Goal: Task Accomplishment & Management: Manage account settings

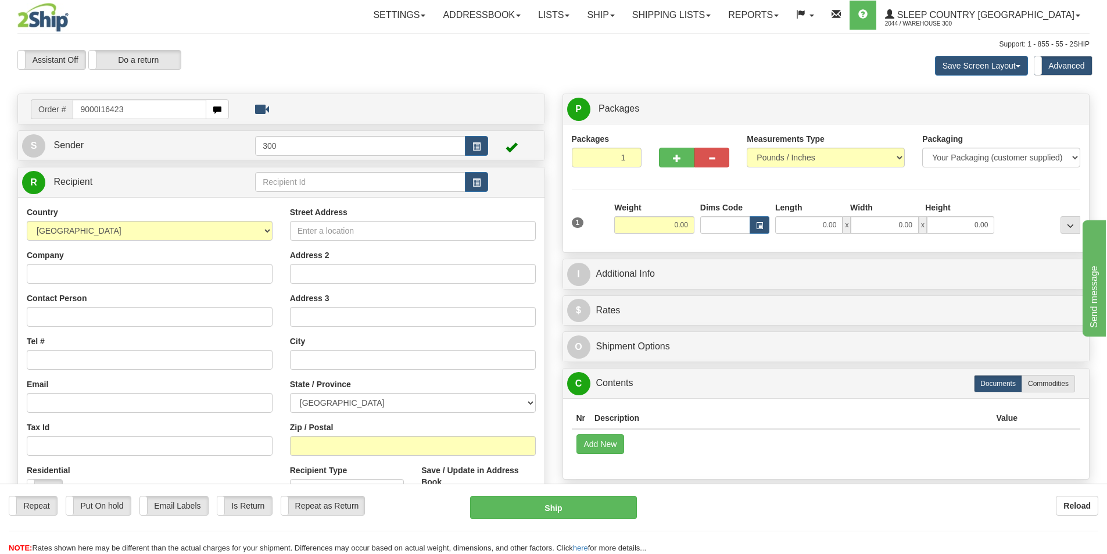
type input "9000I164235"
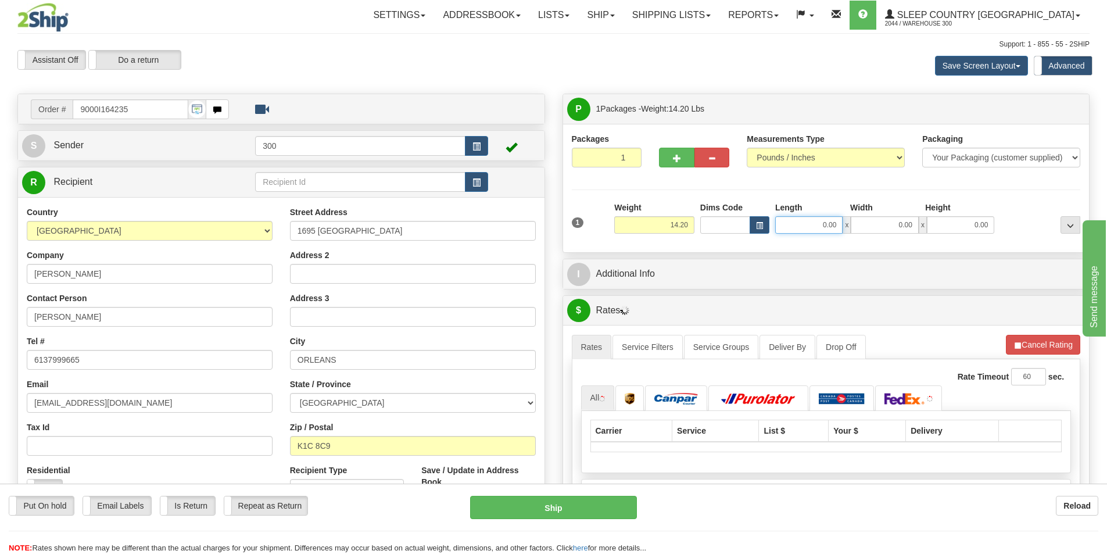
drag, startPoint x: 800, startPoint y: 231, endPoint x: 884, endPoint y: 214, distance: 85.9
click at [888, 214] on div "Length Width Height 0.00 x 0.00 x 0.00" at bounding box center [884, 218] width 225 height 32
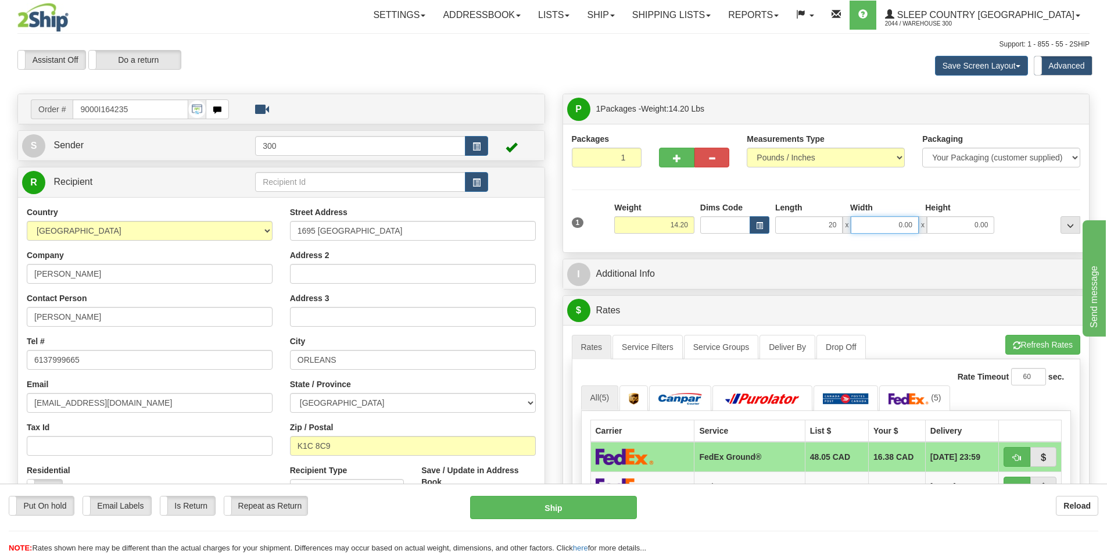
type input "20.00"
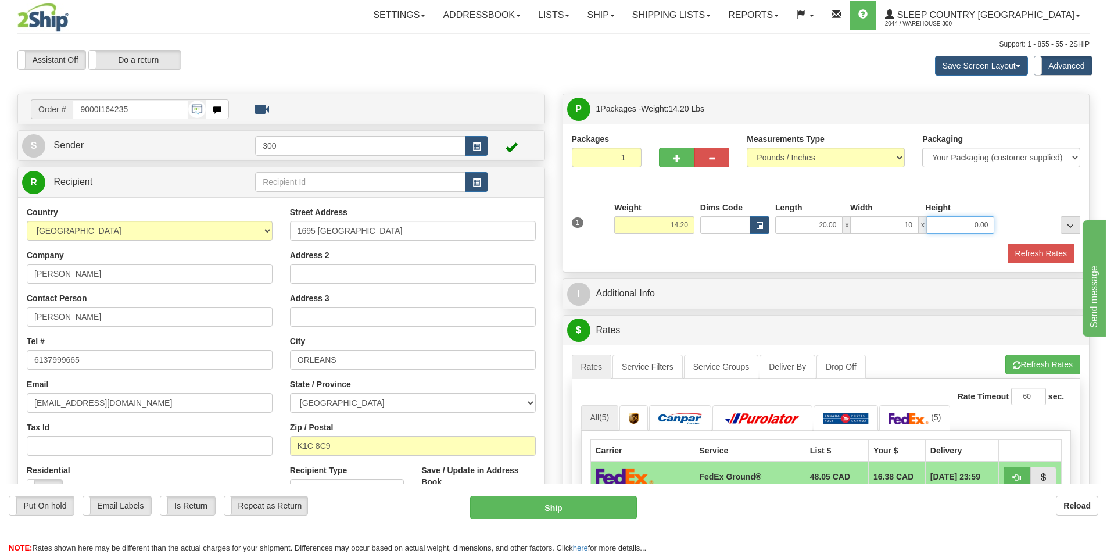
type input "10.00"
click at [1021, 259] on button "Refresh Rates" at bounding box center [1041, 253] width 67 height 20
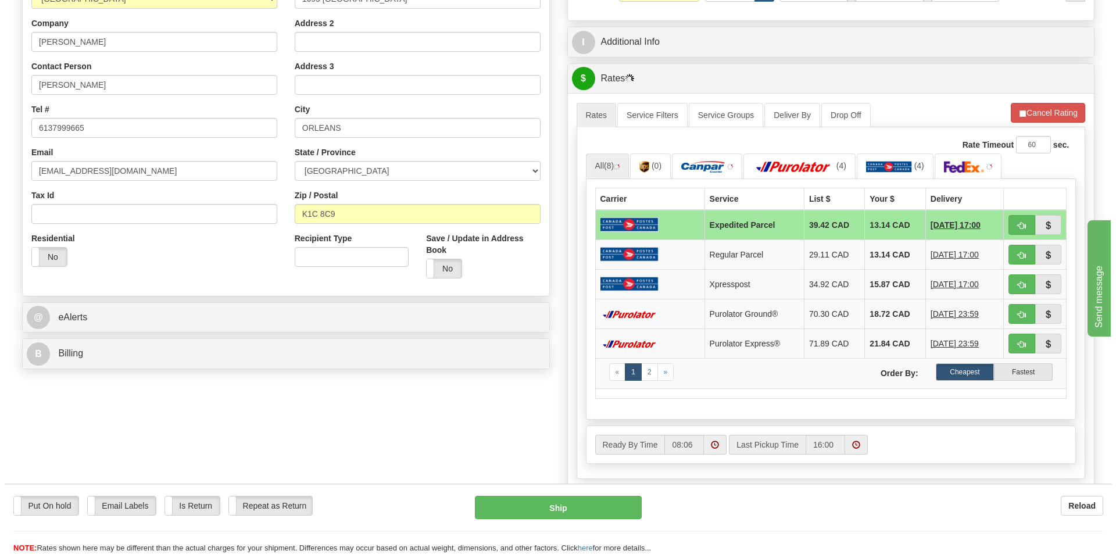
scroll to position [232, 0]
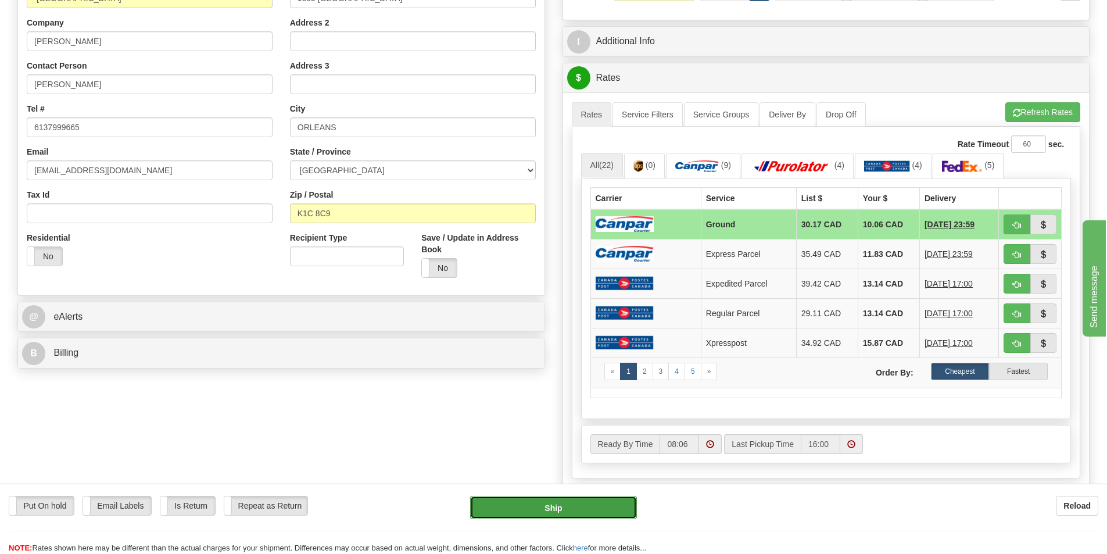
click at [591, 510] on button "Ship" at bounding box center [553, 507] width 167 height 23
type input "1"
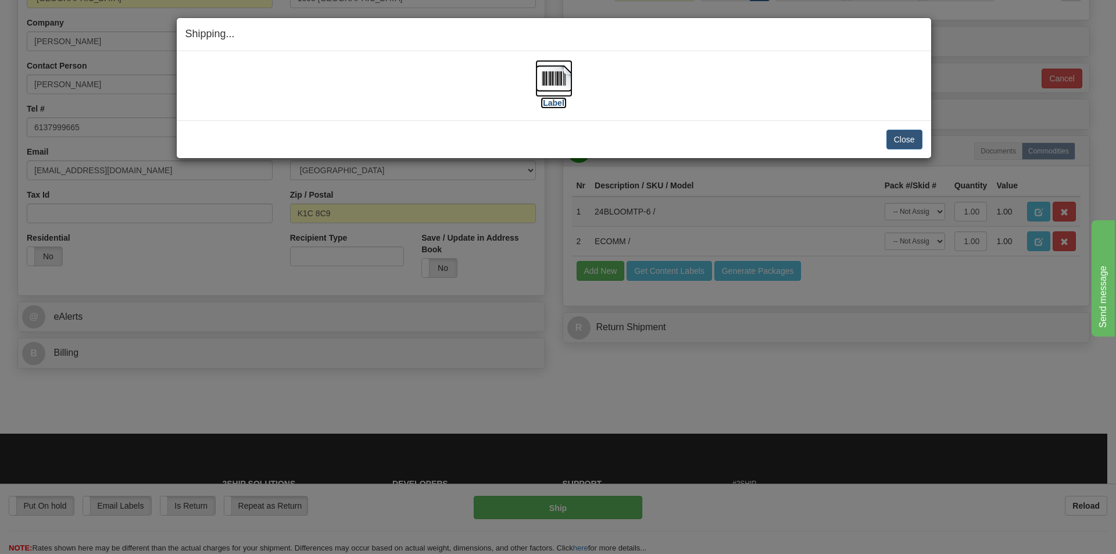
click at [558, 101] on label "[Label]" at bounding box center [553, 103] width 27 height 12
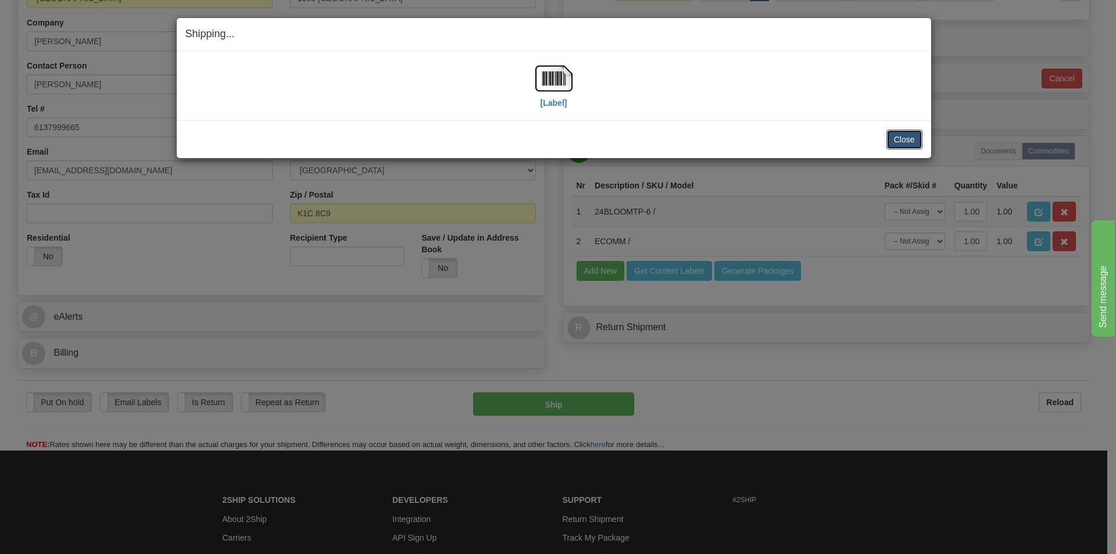
click at [906, 138] on button "Close" at bounding box center [904, 140] width 36 height 20
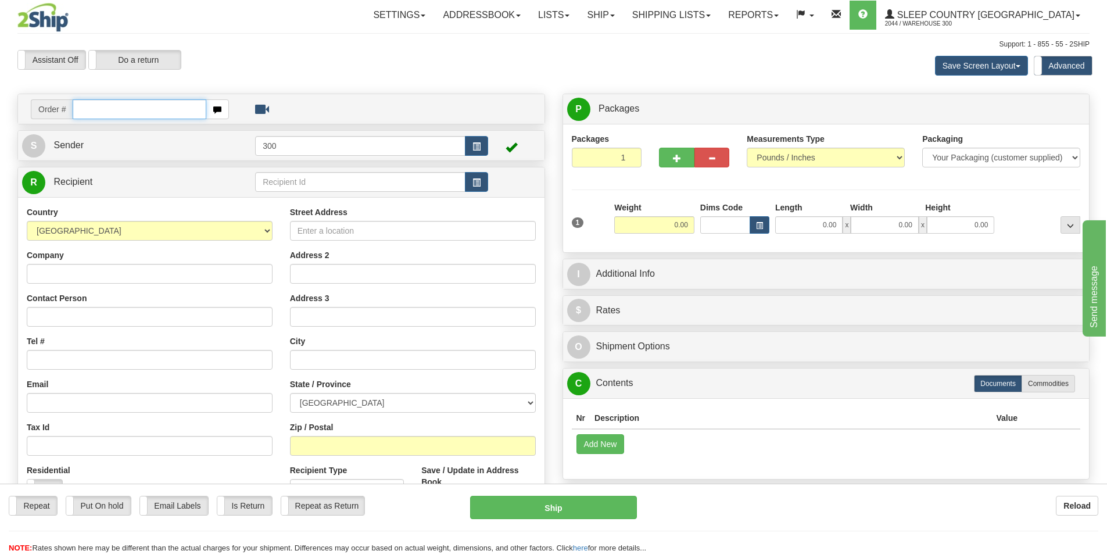
click at [166, 110] on input "text" at bounding box center [140, 109] width 134 height 20
type input "9007i159248"
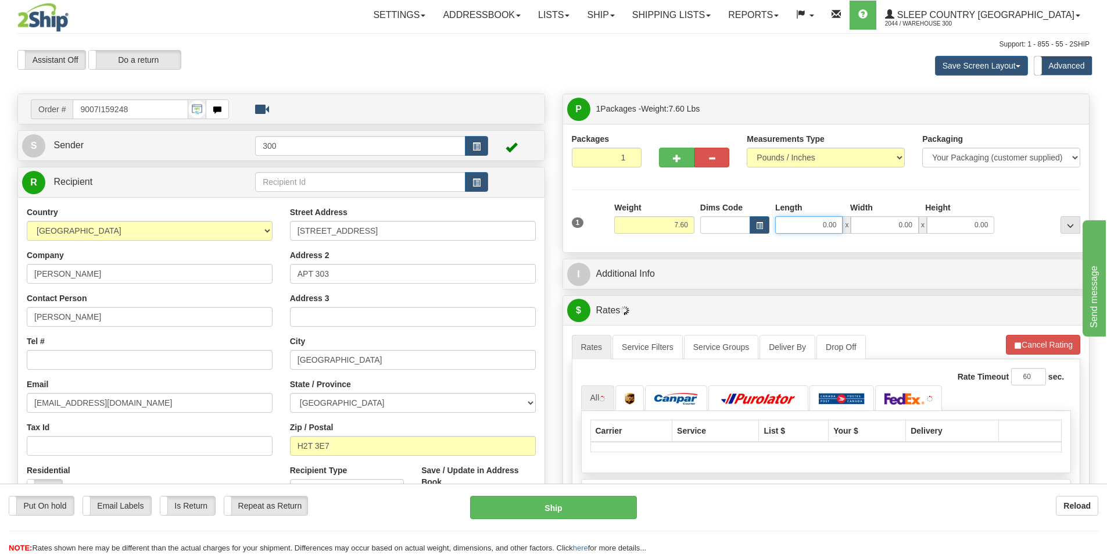
drag, startPoint x: 811, startPoint y: 229, endPoint x: 903, endPoint y: 237, distance: 92.7
click at [903, 237] on div "1 Weight 7.60 Dims Code 0.00" at bounding box center [826, 222] width 515 height 41
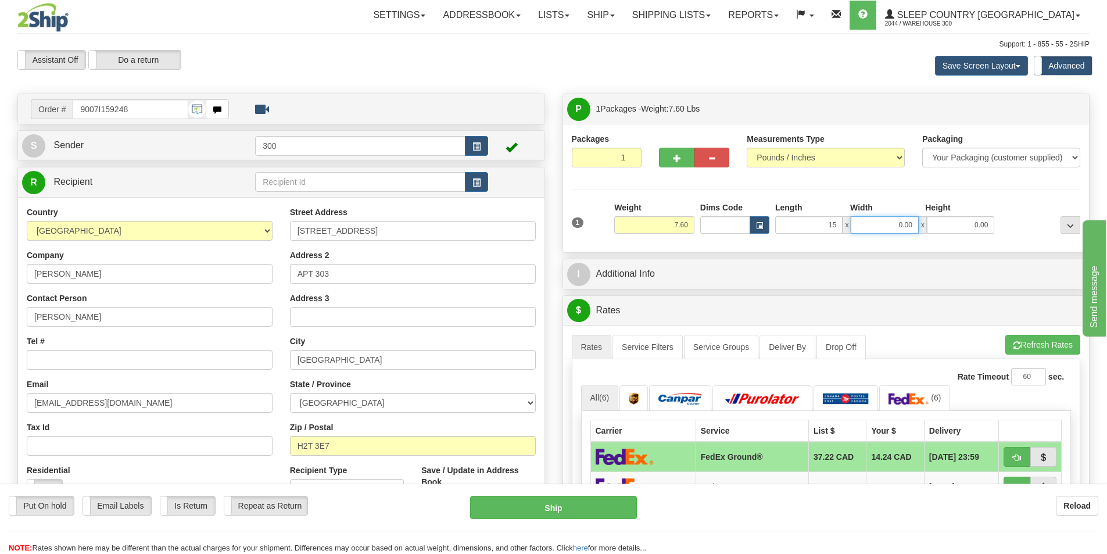
type input "15.00"
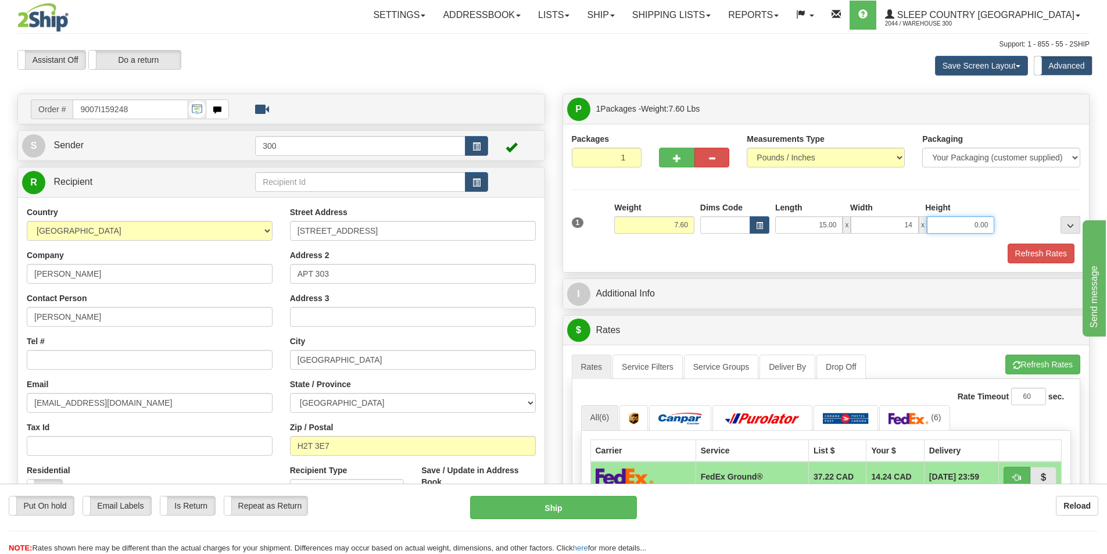
type input "14.00"
type input "7.00"
click at [1028, 246] on button "Refresh Rates" at bounding box center [1041, 253] width 67 height 20
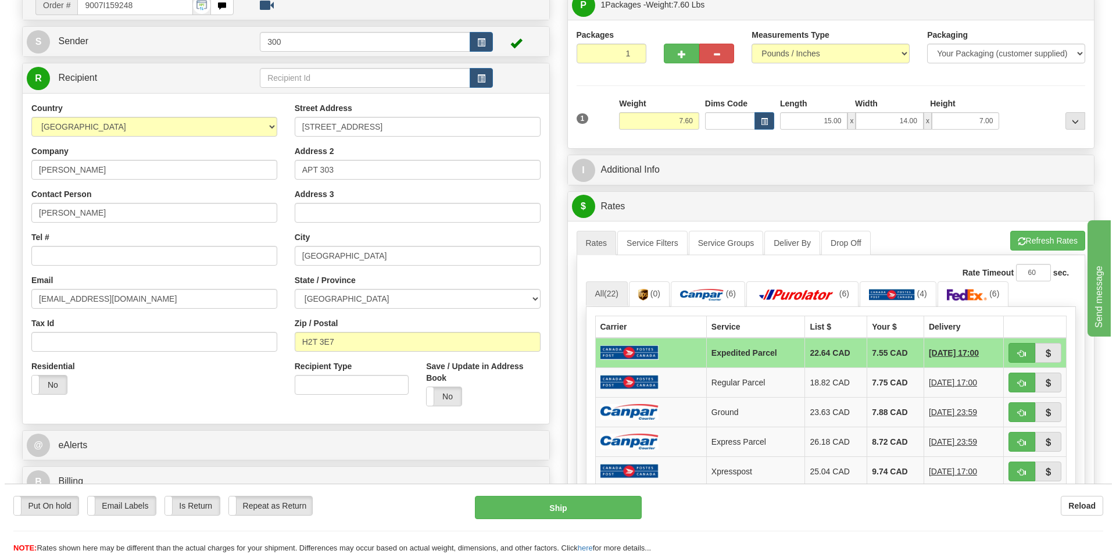
scroll to position [116, 0]
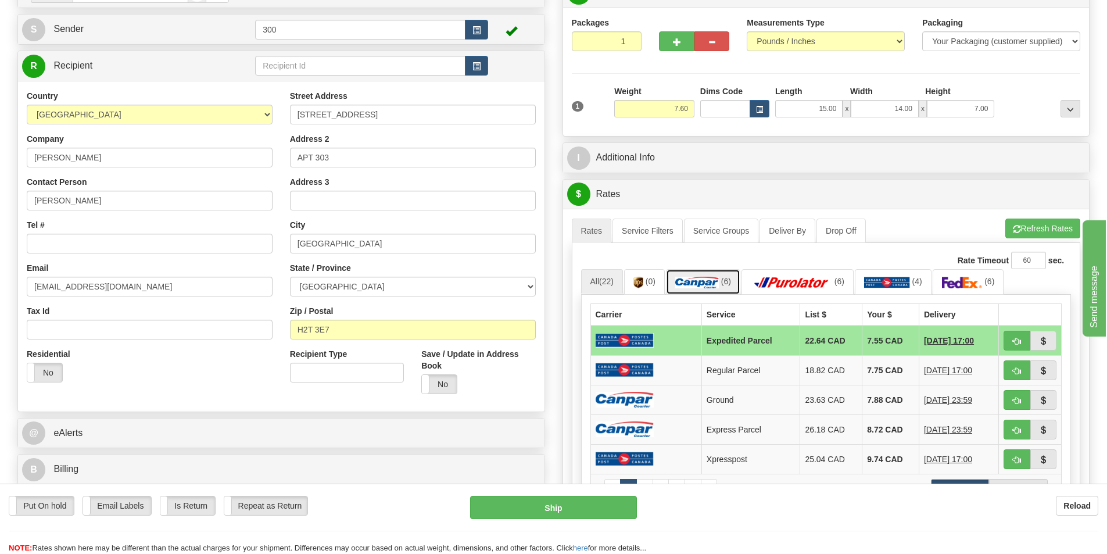
click at [712, 283] on img at bounding box center [697, 283] width 44 height 12
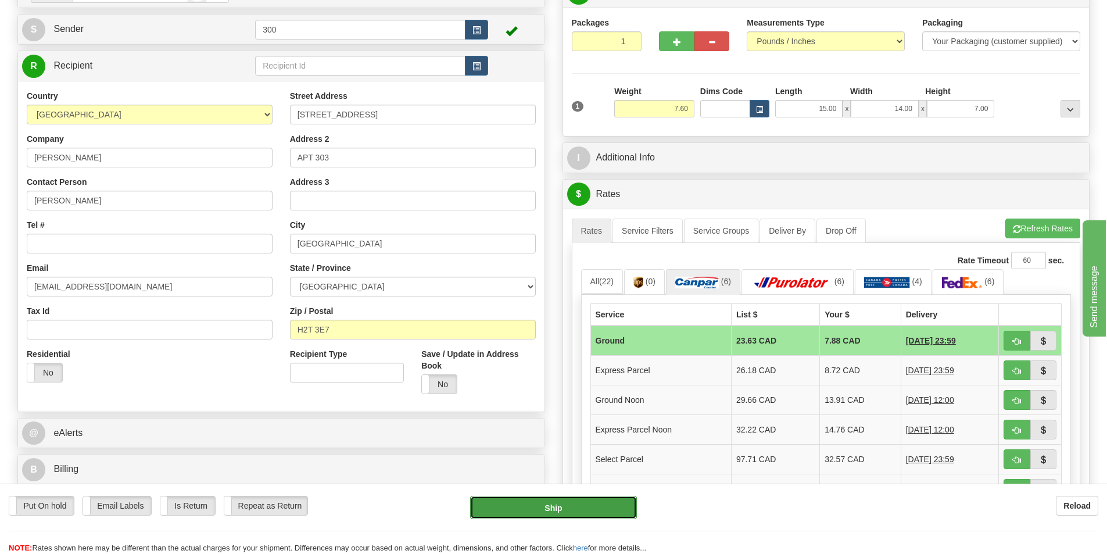
click at [605, 501] on button "Ship" at bounding box center [553, 507] width 167 height 23
type input "1"
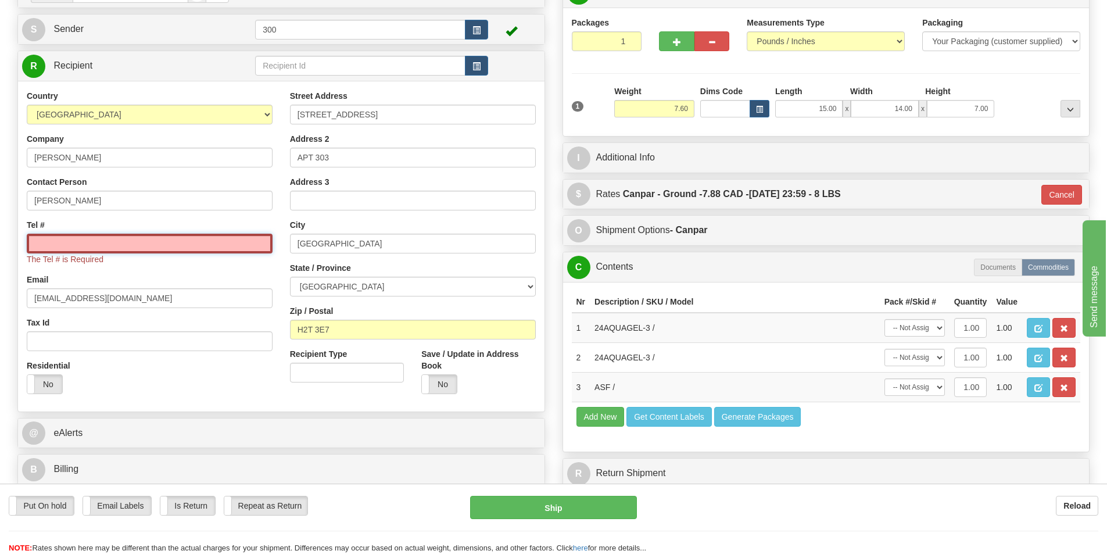
click at [177, 252] on input "Tel #" at bounding box center [150, 244] width 246 height 20
type input "5146956376"
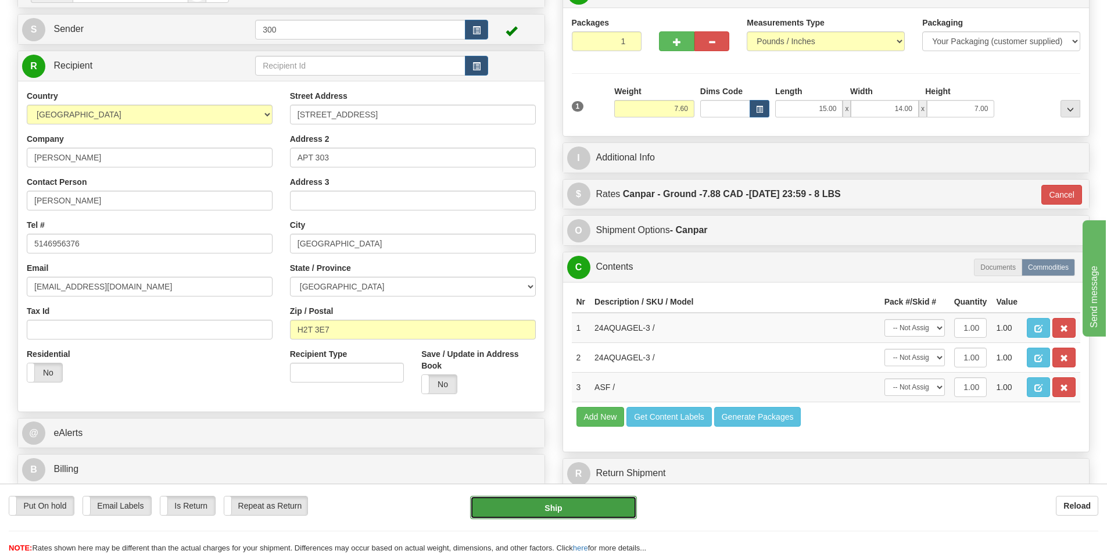
click at [523, 518] on button "Ship" at bounding box center [553, 507] width 167 height 23
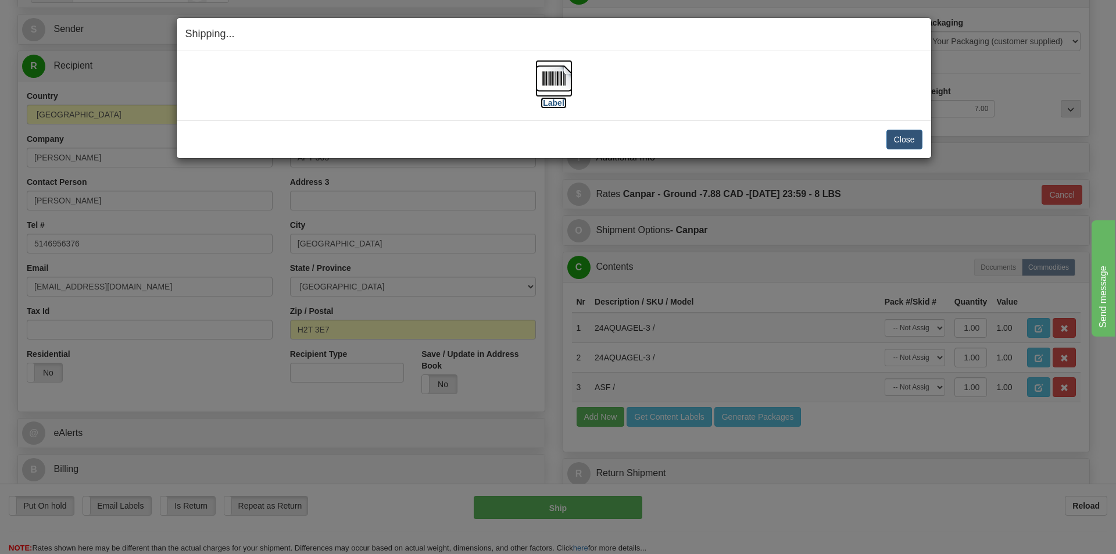
click at [554, 101] on label "[Label]" at bounding box center [553, 103] width 27 height 12
click at [904, 142] on button "Close" at bounding box center [904, 140] width 36 height 20
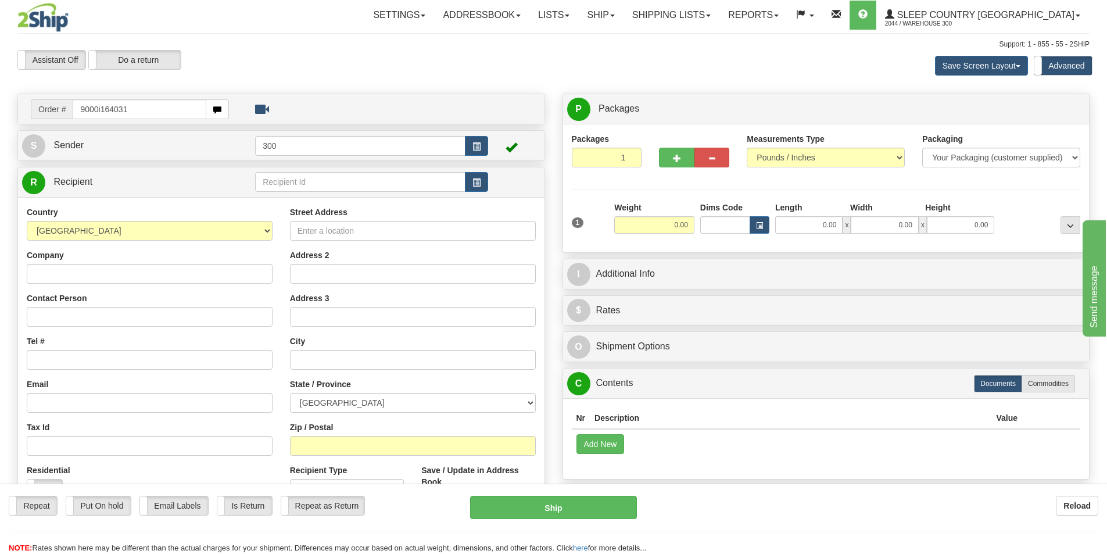
type input "9000i164031"
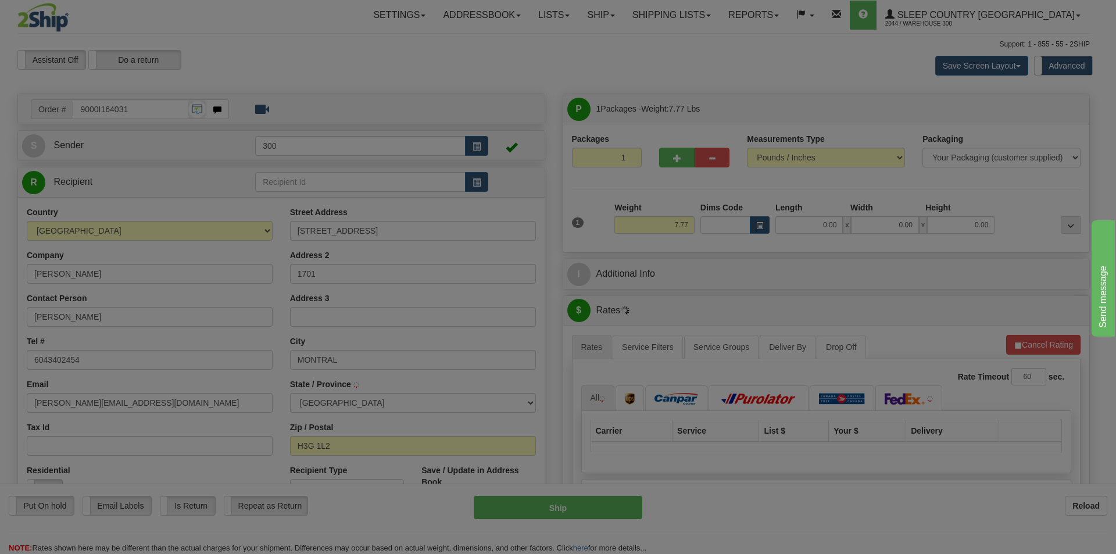
type input "[GEOGRAPHIC_DATA]"
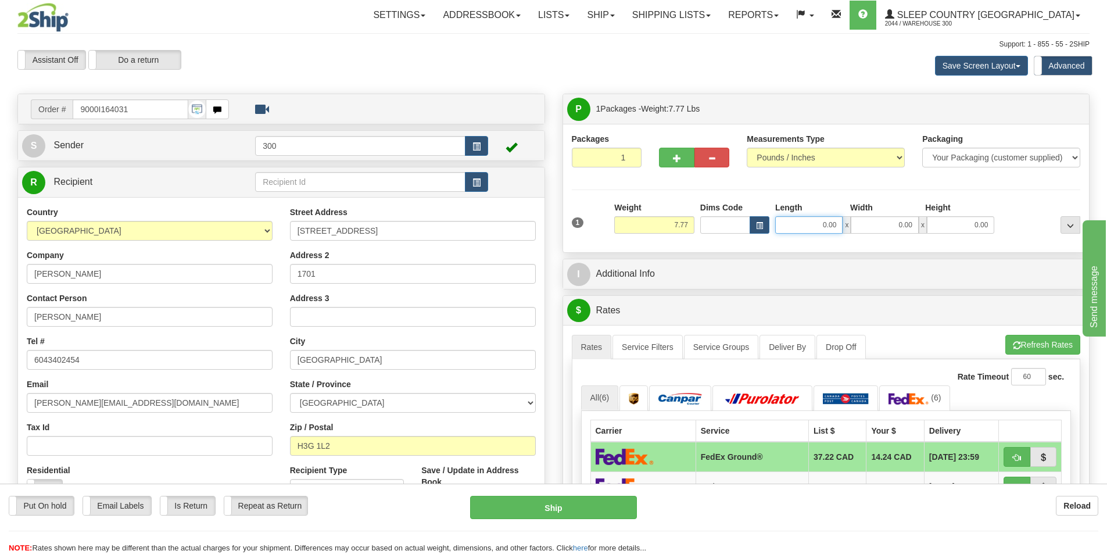
drag, startPoint x: 811, startPoint y: 227, endPoint x: 1047, endPoint y: 222, distance: 236.0
click at [1047, 222] on div "1 Weight 7.77 Dims Code 0.00" at bounding box center [826, 222] width 515 height 41
type input "16.00"
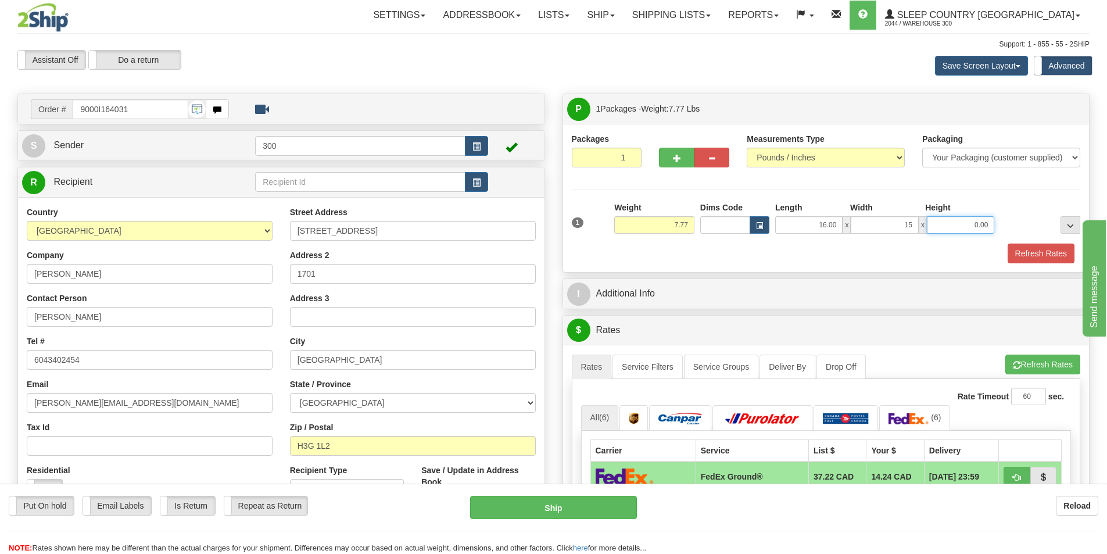
type input "15.00"
type input "8.00"
click at [1038, 251] on button "Refresh Rates" at bounding box center [1041, 253] width 67 height 20
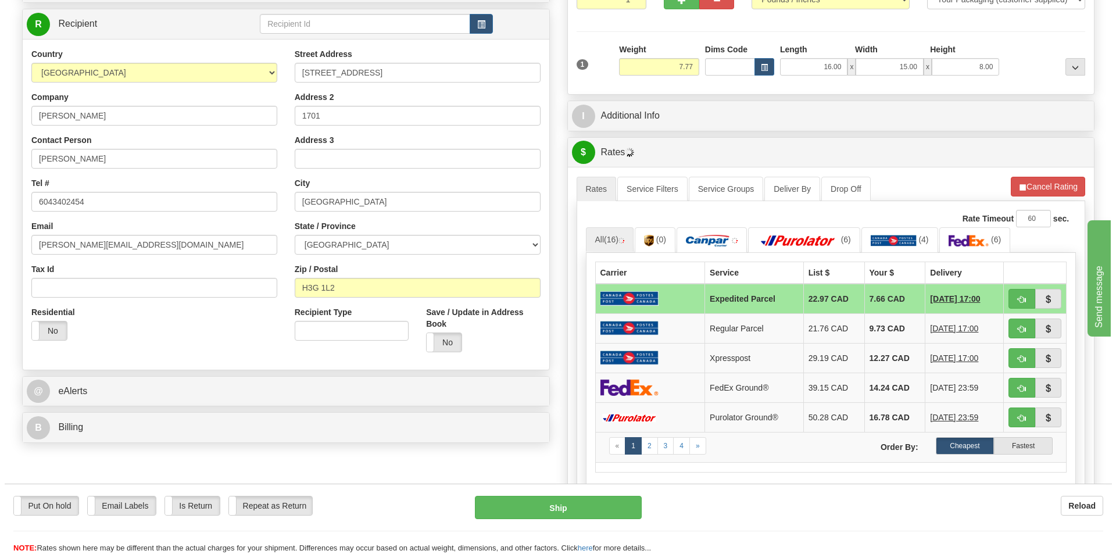
scroll to position [174, 0]
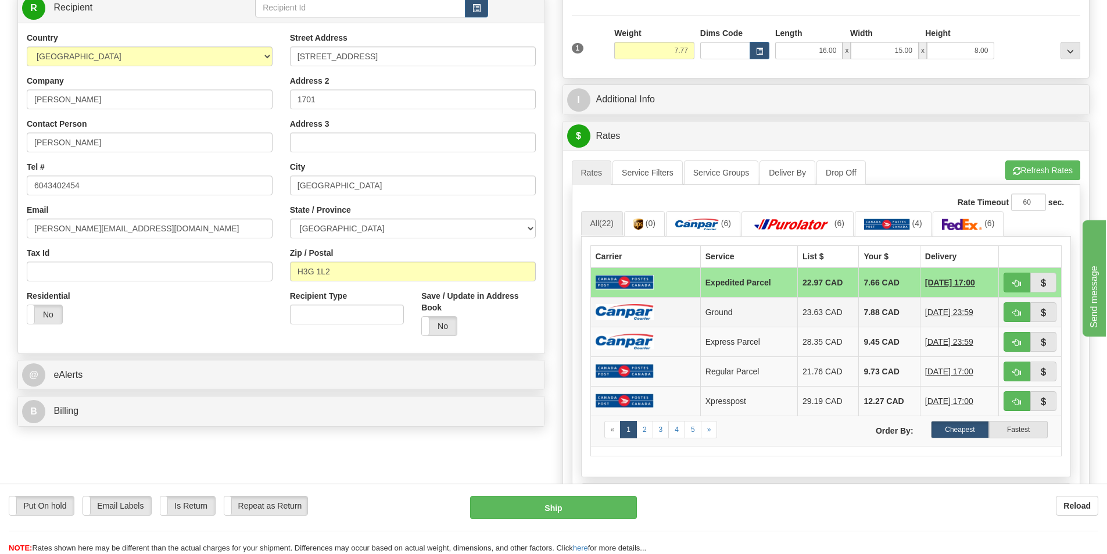
click at [684, 316] on td at bounding box center [645, 312] width 110 height 30
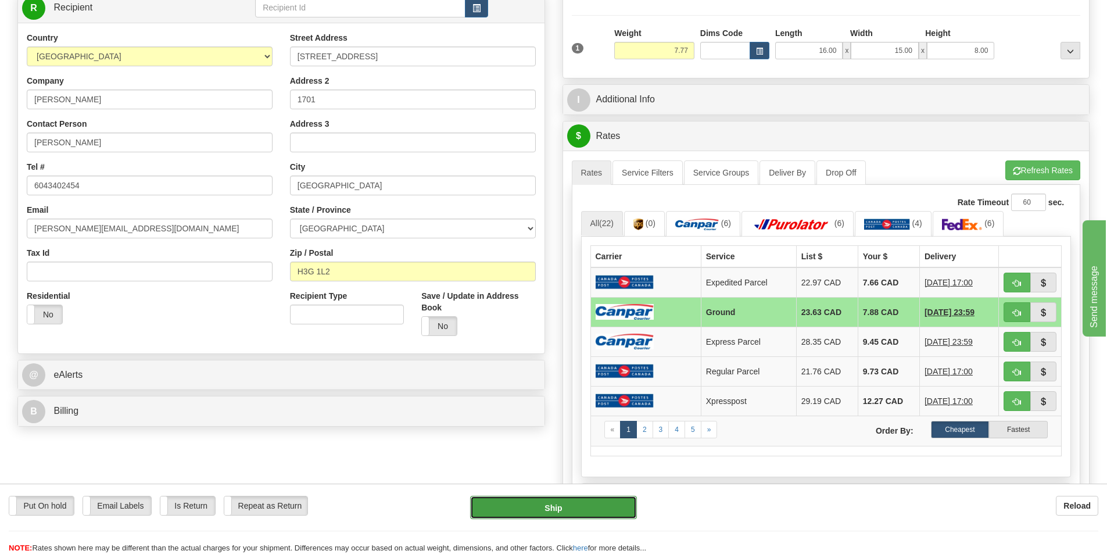
click at [589, 504] on button "Ship" at bounding box center [553, 507] width 167 height 23
type input "1"
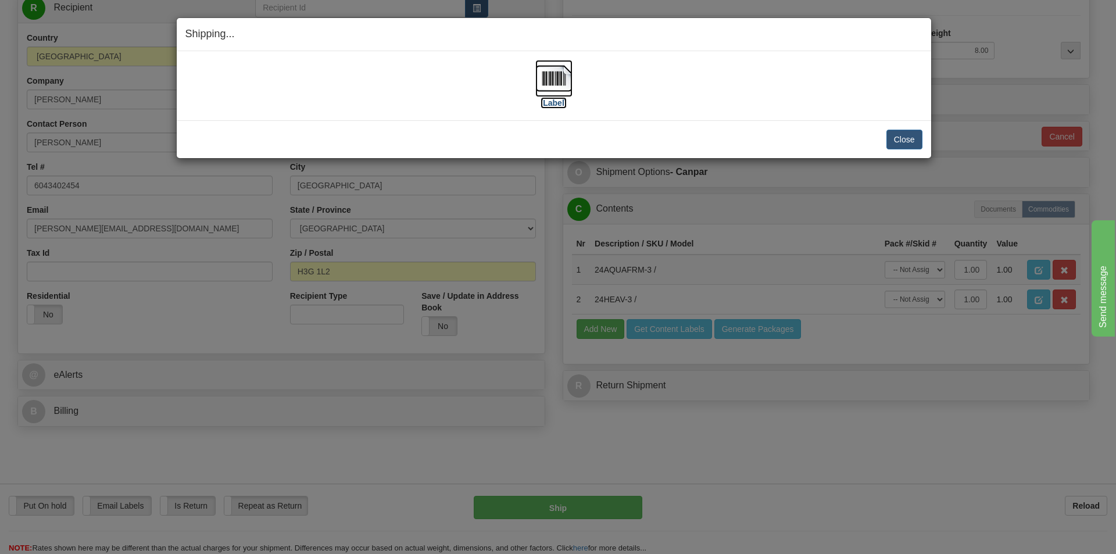
click at [557, 105] on label "[Label]" at bounding box center [553, 103] width 27 height 12
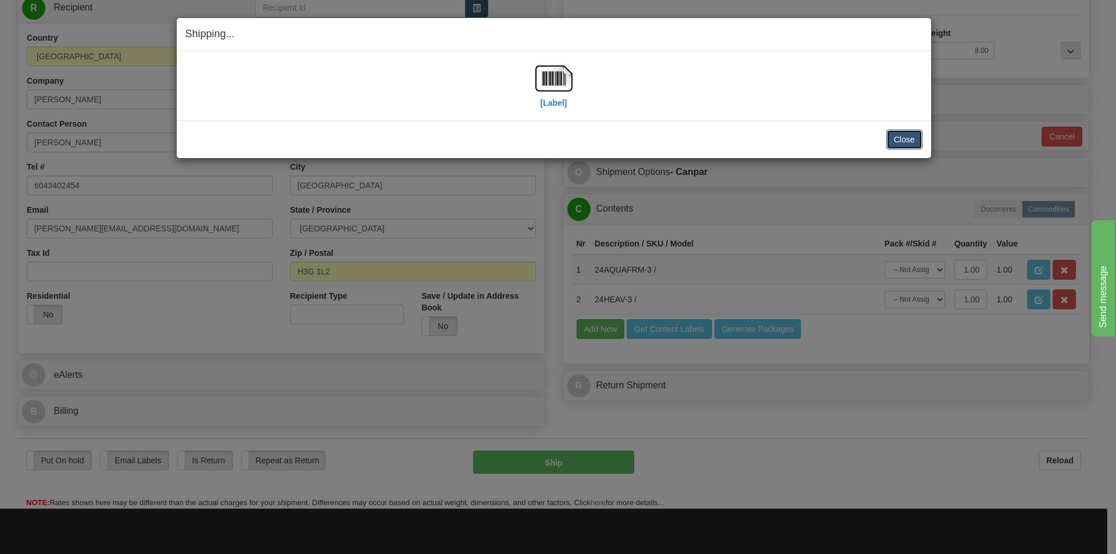
click at [903, 143] on button "Close" at bounding box center [904, 140] width 36 height 20
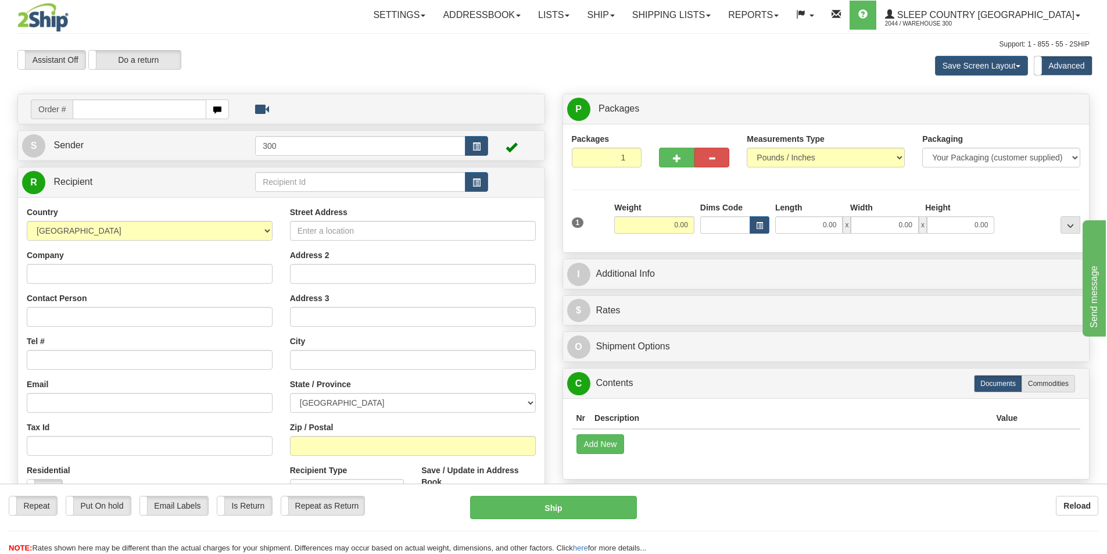
click at [163, 111] on input "text" at bounding box center [140, 109] width 134 height 20
type input "9002i162288"
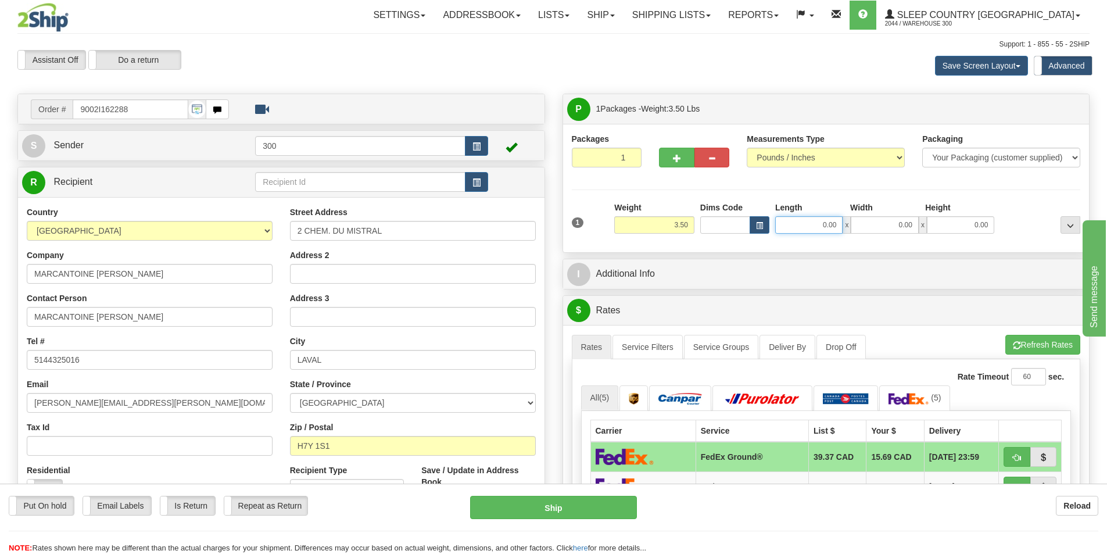
drag, startPoint x: 844, startPoint y: 227, endPoint x: 926, endPoint y: 218, distance: 82.3
click at [922, 218] on div "0.00 x 0.00 x 0.00" at bounding box center [884, 224] width 219 height 17
type input "25.00"
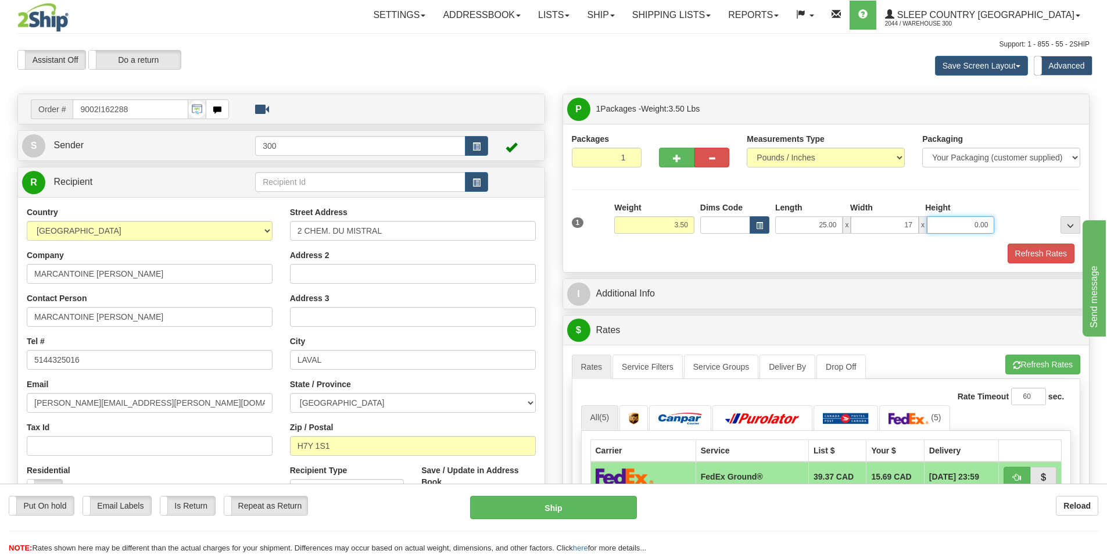
type input "17.00"
type input "4.00"
click at [1018, 247] on button "Refresh Rates" at bounding box center [1041, 253] width 67 height 20
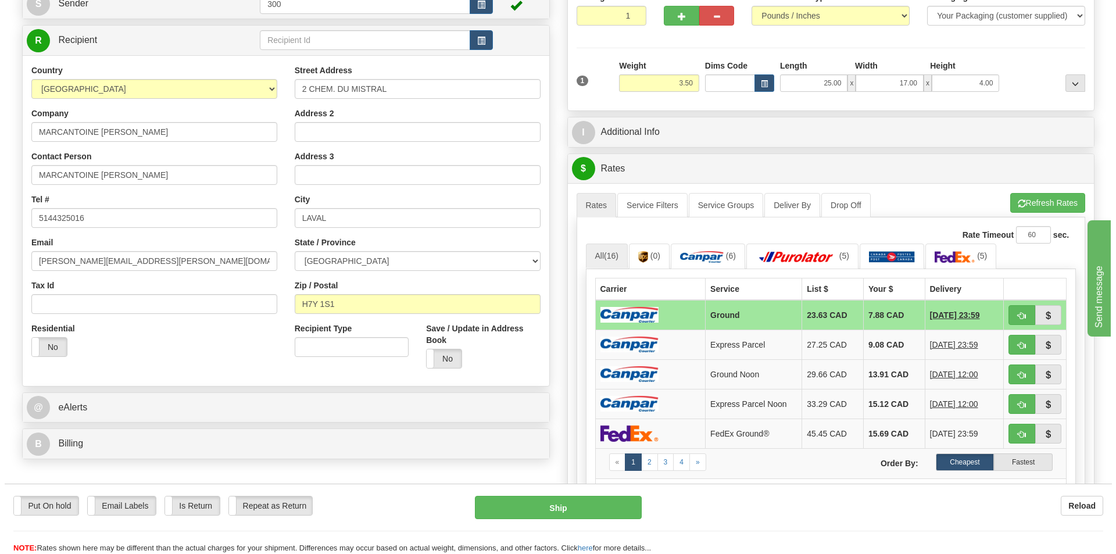
scroll to position [174, 0]
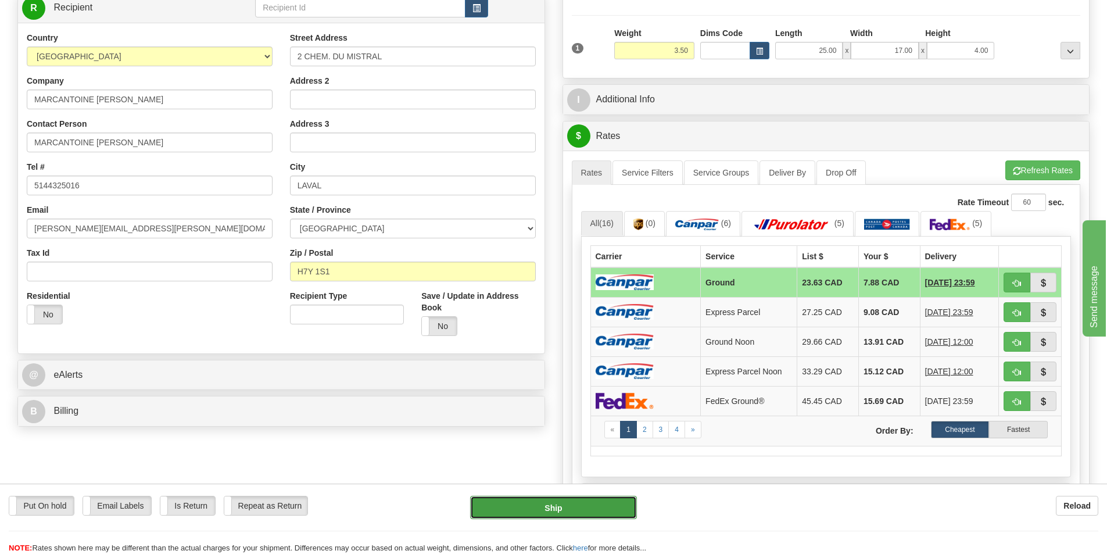
click at [600, 510] on button "Ship" at bounding box center [553, 507] width 167 height 23
type input "1"
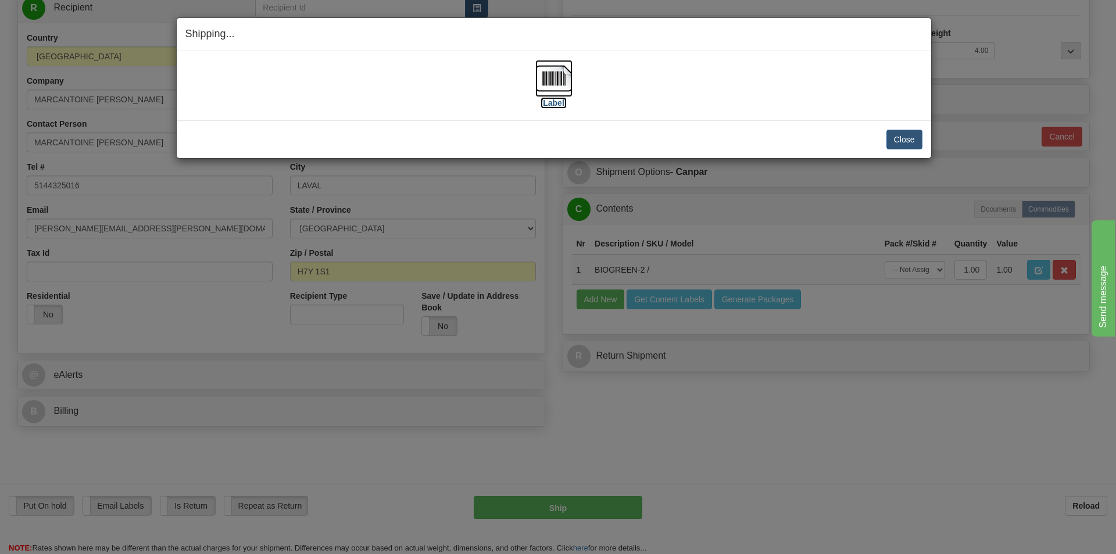
click at [562, 104] on label "[Label]" at bounding box center [553, 103] width 27 height 12
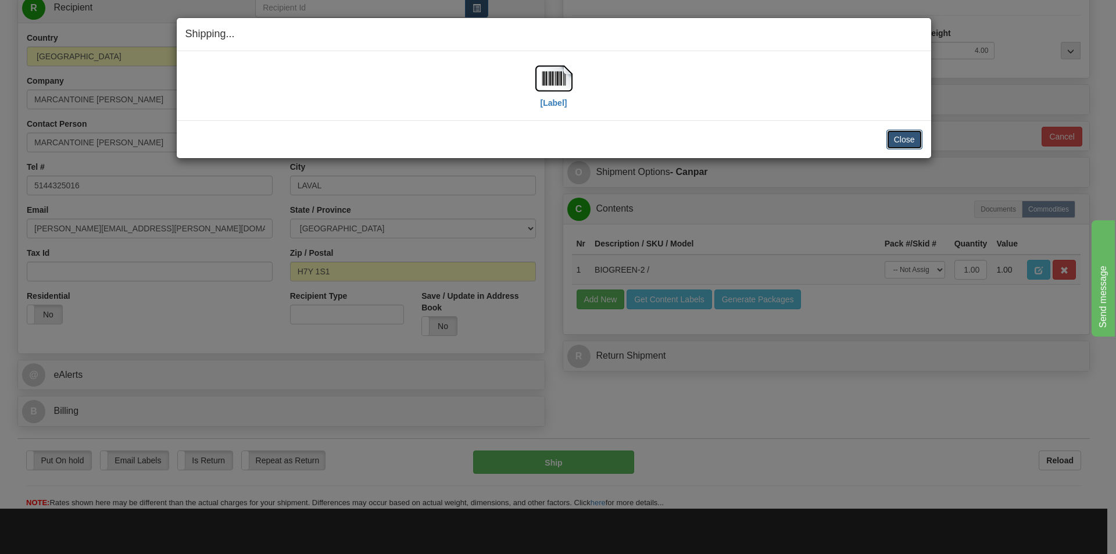
click at [916, 143] on button "Close" at bounding box center [904, 140] width 36 height 20
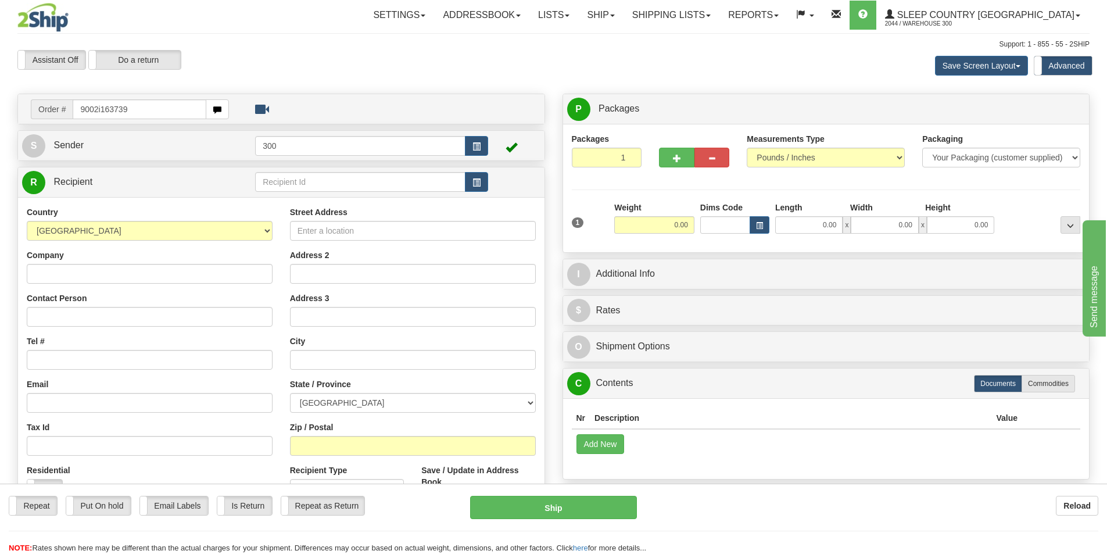
type input "9002i163739"
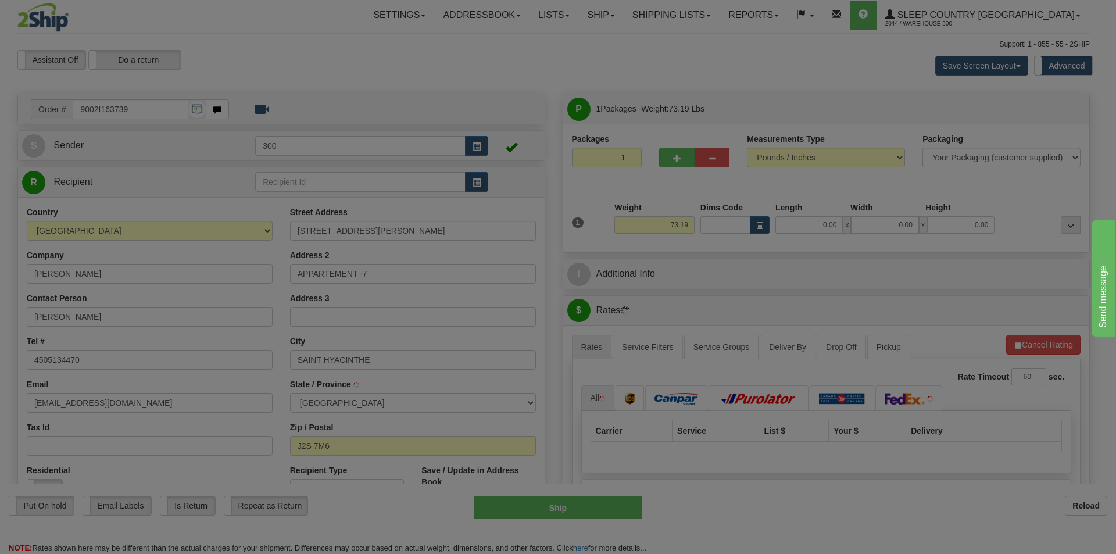
type input "SAINT-HYACINTHE"
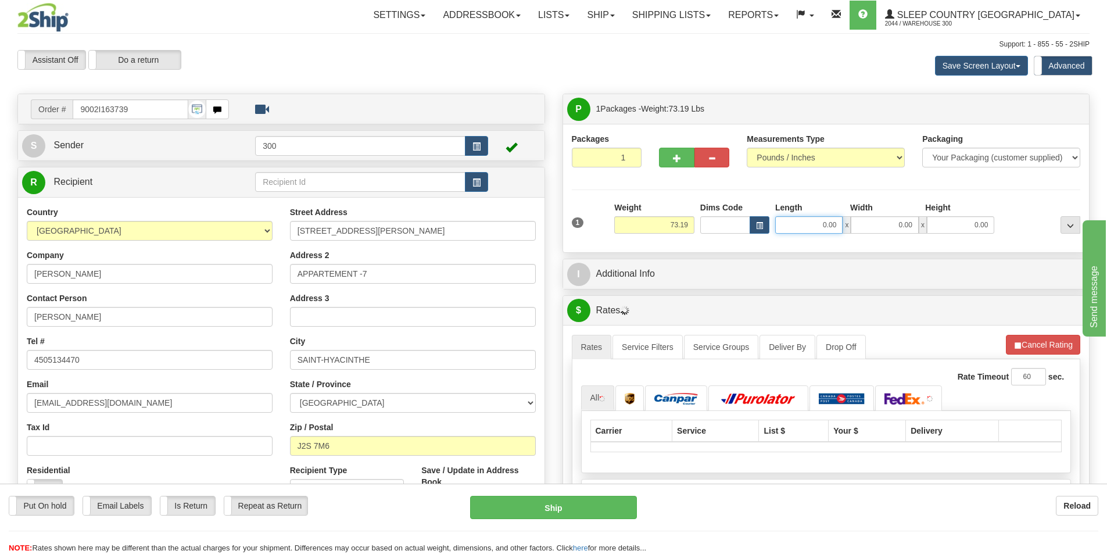
drag, startPoint x: 818, startPoint y: 225, endPoint x: 926, endPoint y: 223, distance: 108.1
click at [926, 223] on div "0.00 x 0.00 x 0.00" at bounding box center [884, 224] width 219 height 17
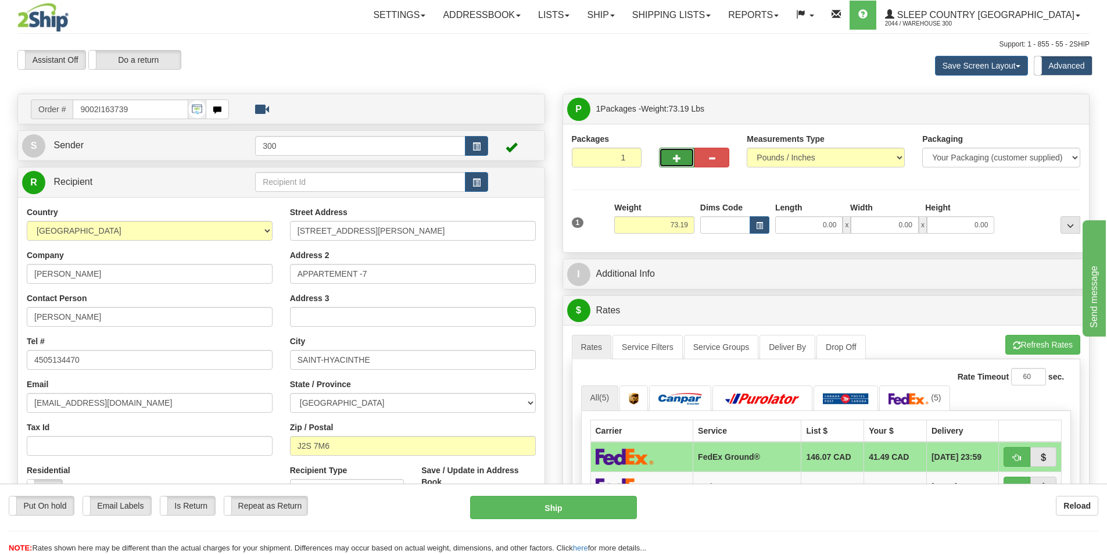
click at [684, 164] on button "button" at bounding box center [676, 158] width 35 height 20
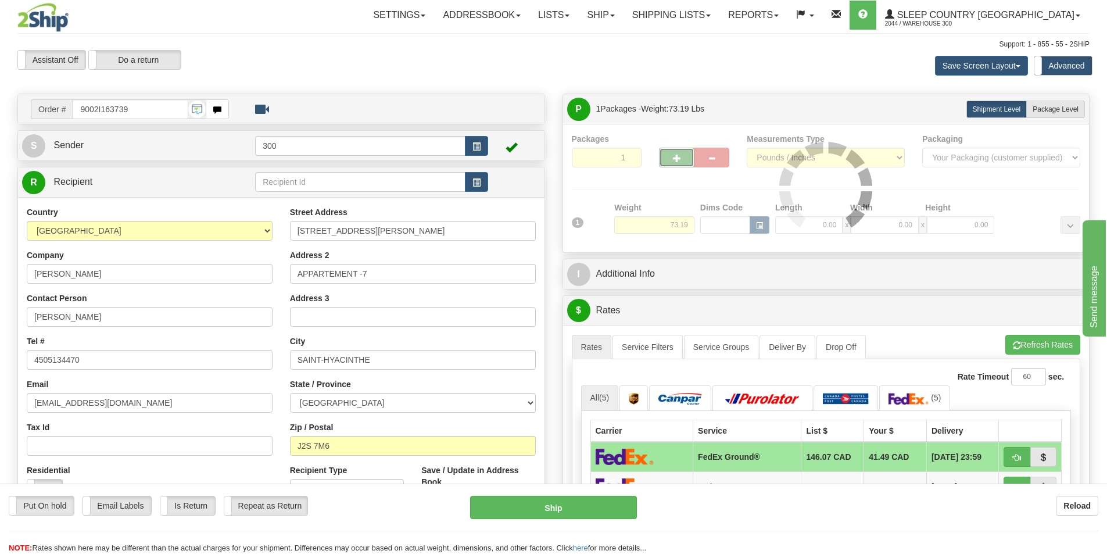
type input "2"
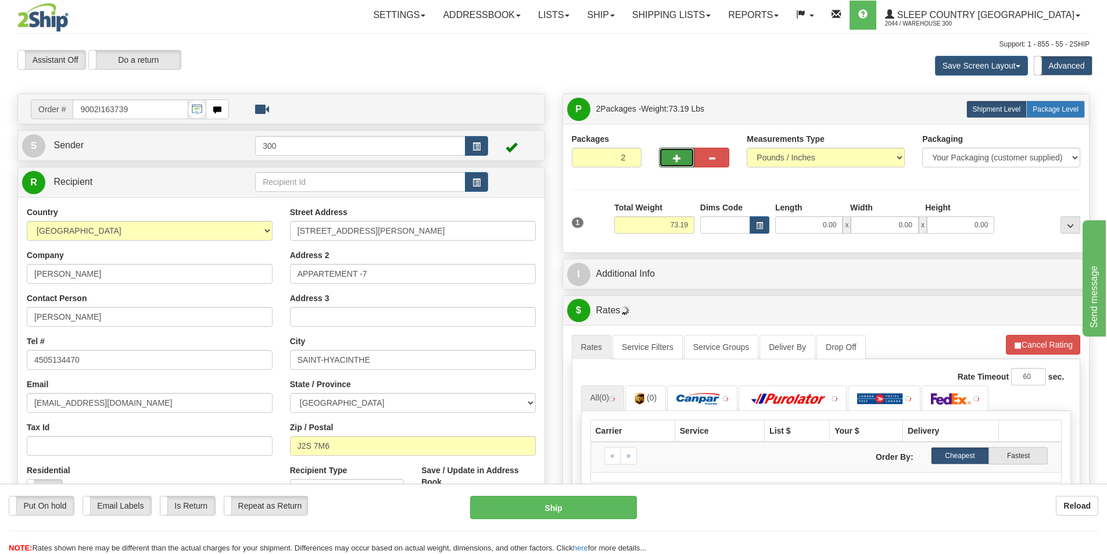
click at [1057, 110] on span "Package Level" at bounding box center [1056, 109] width 46 height 8
radio input "true"
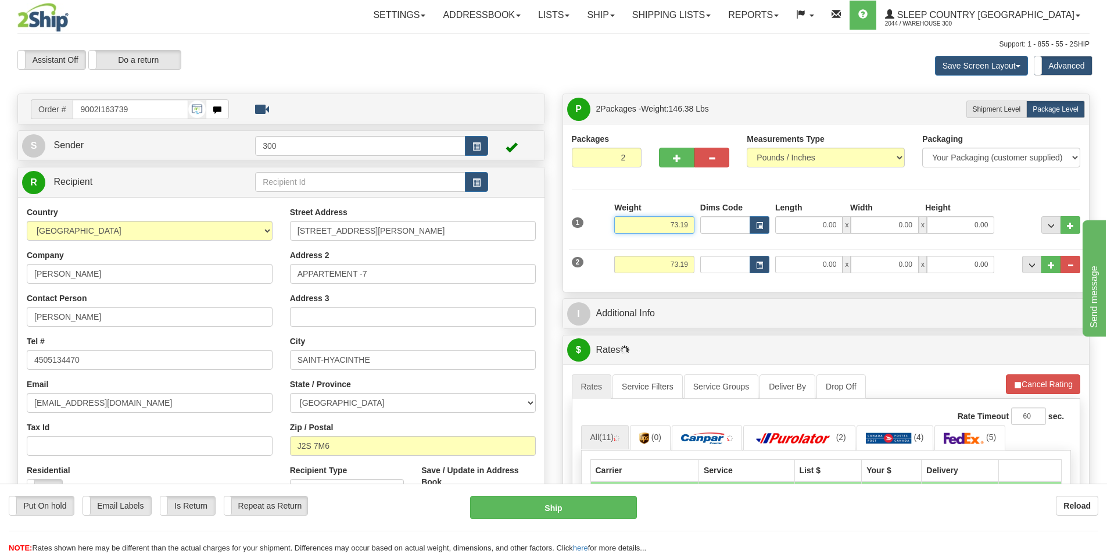
drag, startPoint x: 666, startPoint y: 220, endPoint x: 730, endPoint y: 217, distance: 63.4
click at [730, 217] on div "1 Weight 73.19 Dims Code x x" at bounding box center [826, 222] width 515 height 41
type input "63.00"
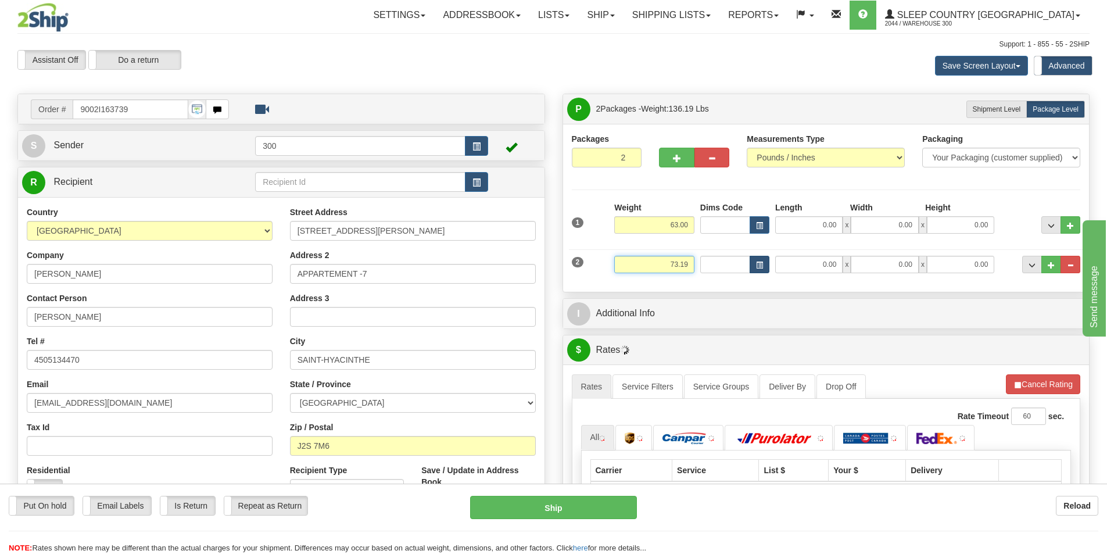
drag, startPoint x: 662, startPoint y: 268, endPoint x: 765, endPoint y: 268, distance: 103.4
click at [765, 268] on div "2 Weight 73.19 Dims Code Length Width Height" at bounding box center [826, 262] width 515 height 39
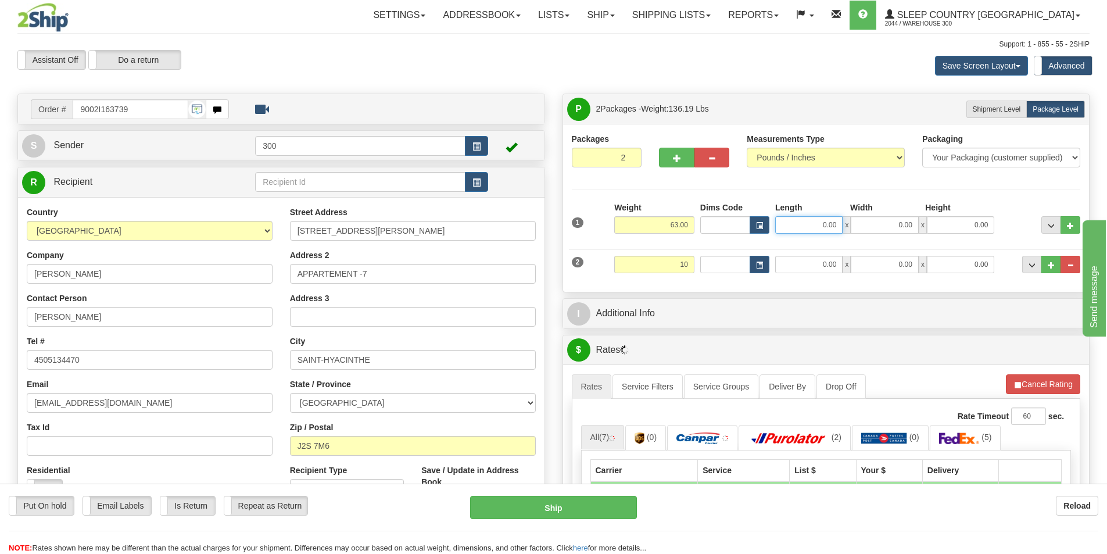
type input "10.00"
click at [816, 223] on input "0.00" at bounding box center [808, 224] width 67 height 17
type input "18.00"
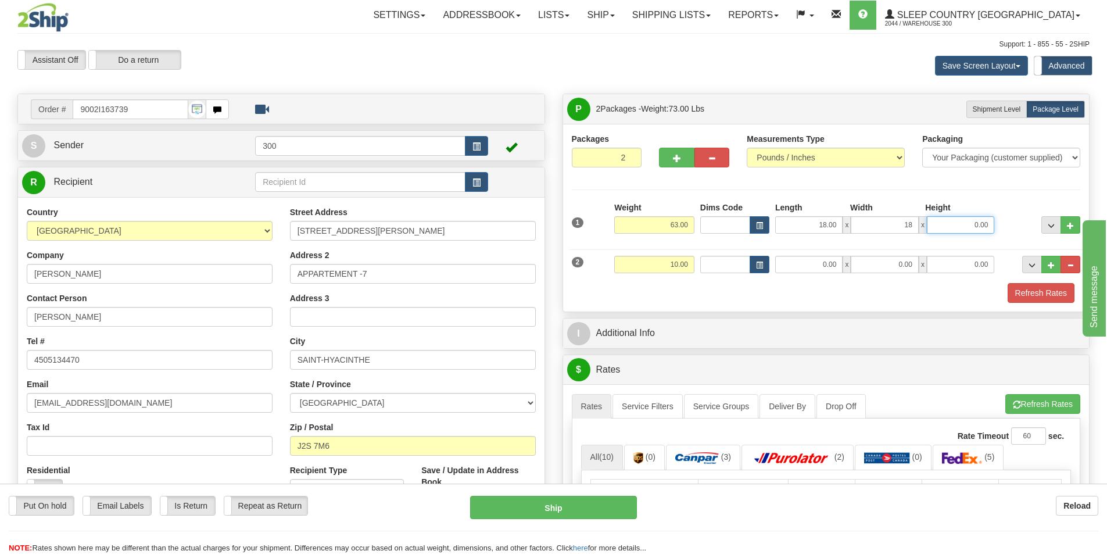
type input "18.00"
type input "43.00"
click at [815, 262] on input "0.00" at bounding box center [808, 264] width 67 height 17
type input "15.00"
type input "14.00"
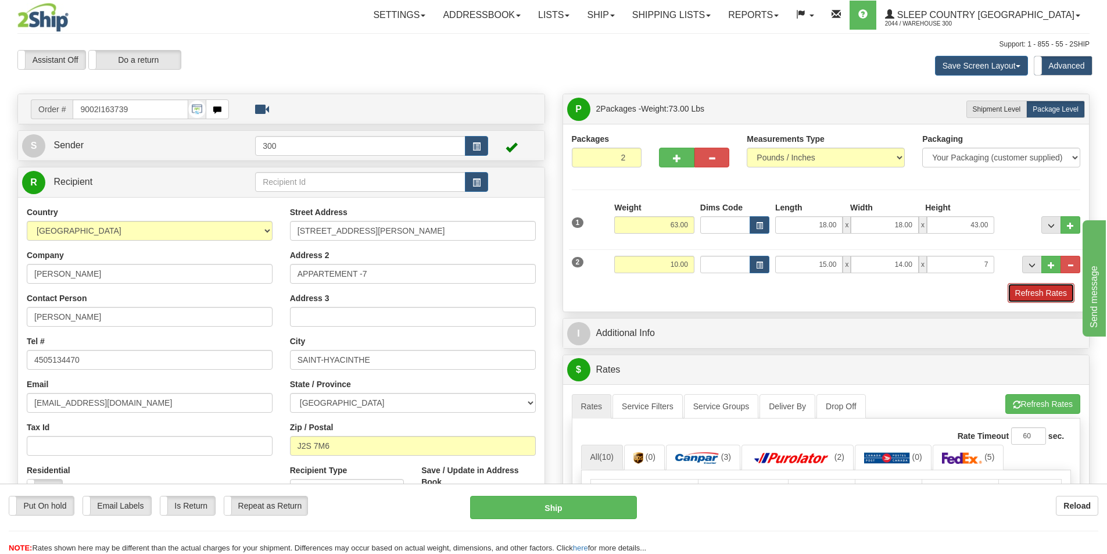
type input "7.00"
click at [1027, 286] on button "Refresh Rates" at bounding box center [1041, 293] width 67 height 20
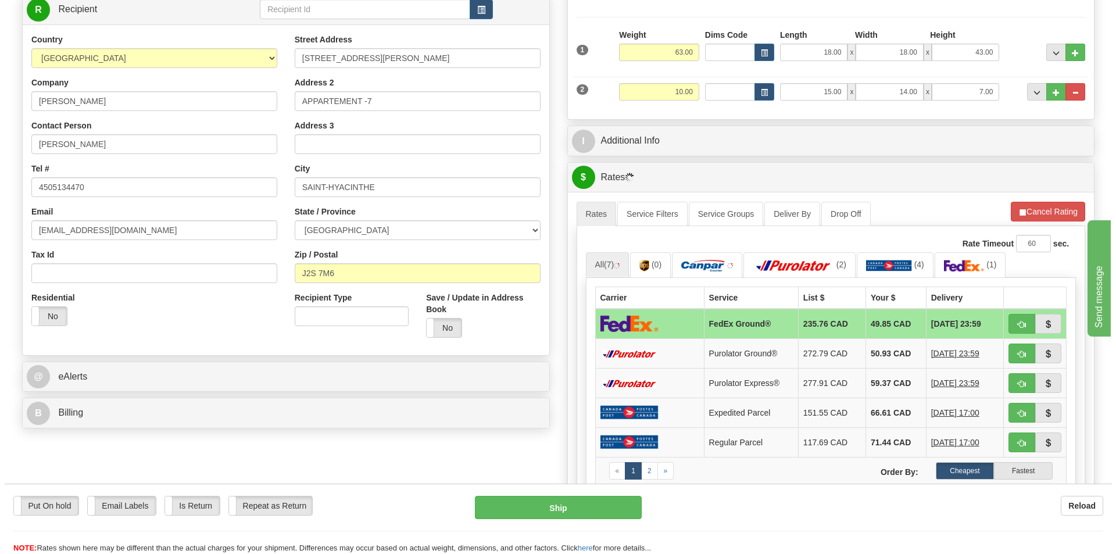
scroll to position [174, 0]
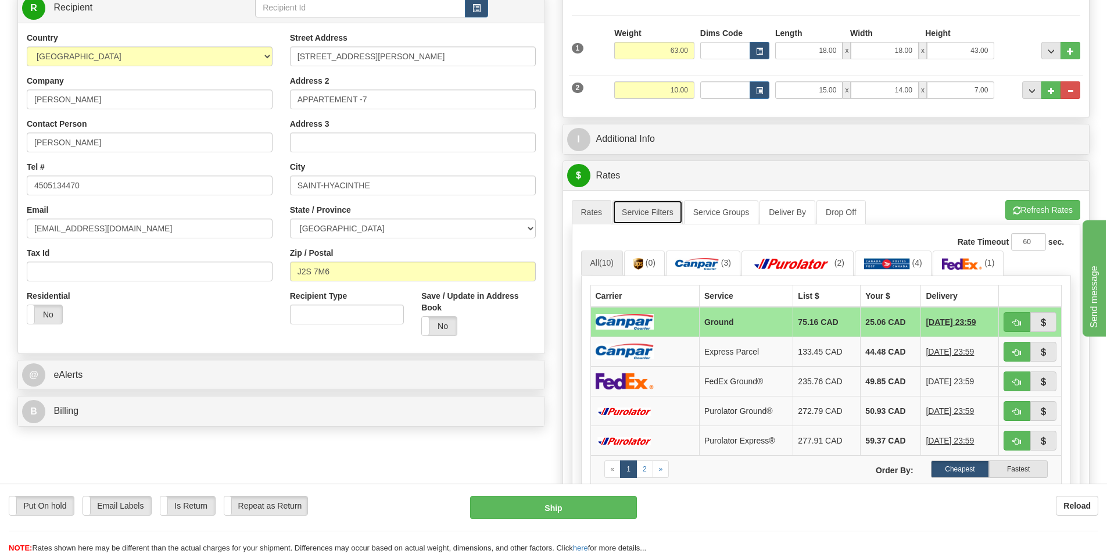
click at [635, 216] on link "Service Filters" at bounding box center [647, 212] width 70 height 24
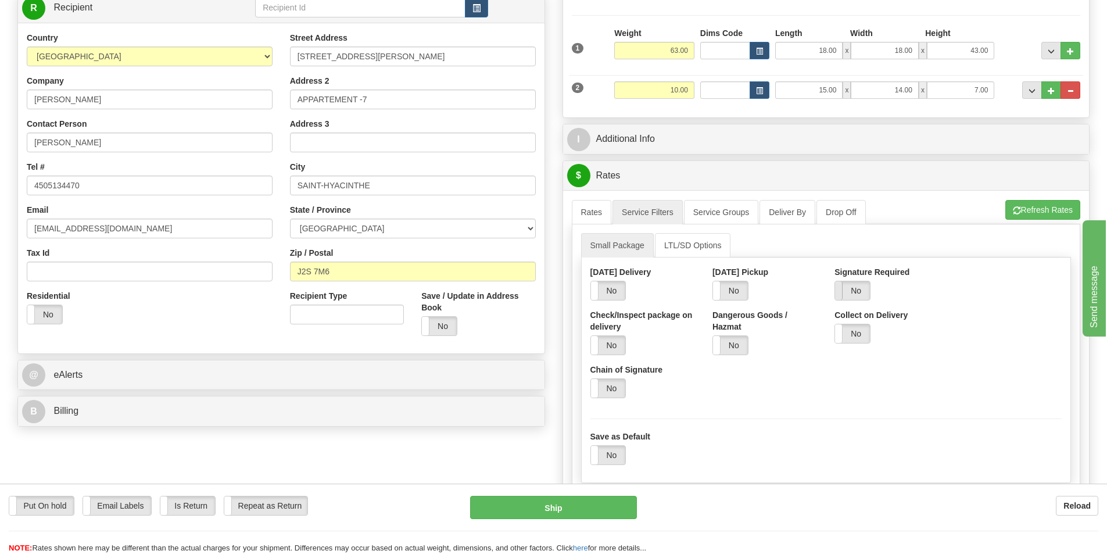
click at [843, 284] on span at bounding box center [834, 290] width 15 height 19
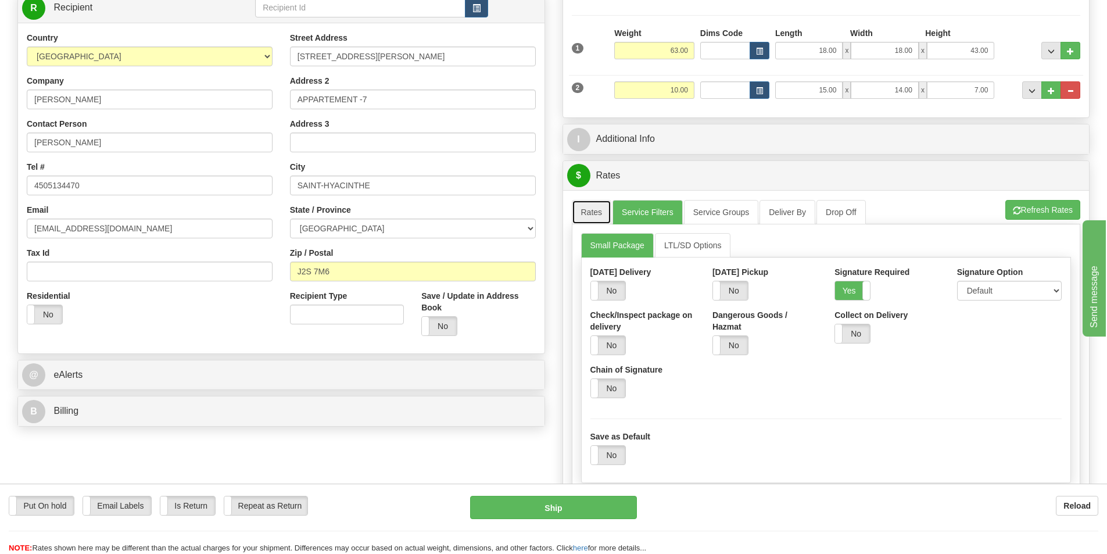
click at [587, 207] on link "Rates" at bounding box center [592, 212] width 40 height 24
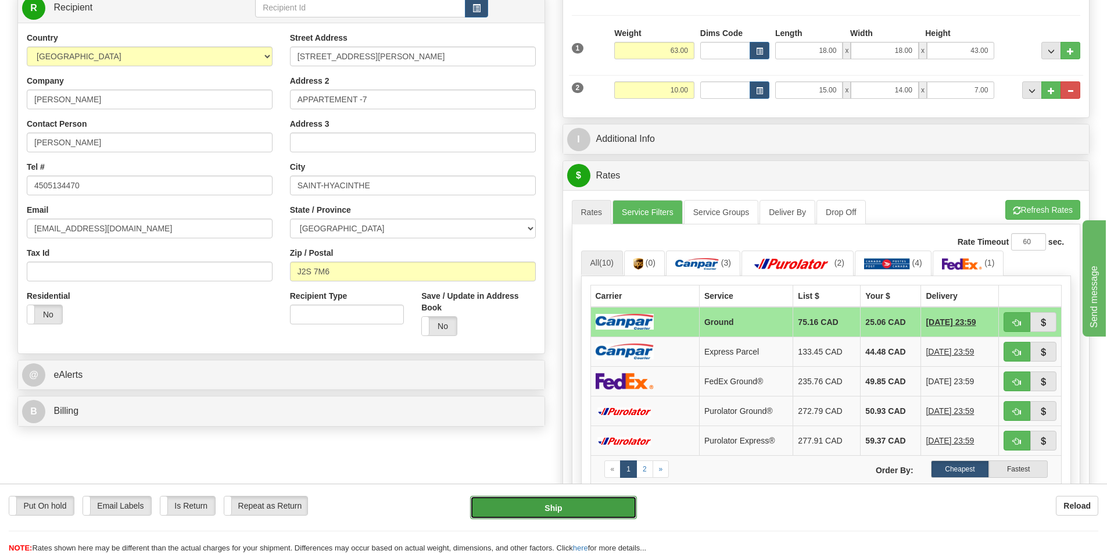
click at [604, 502] on button "Ship" at bounding box center [553, 507] width 167 height 23
type input "1"
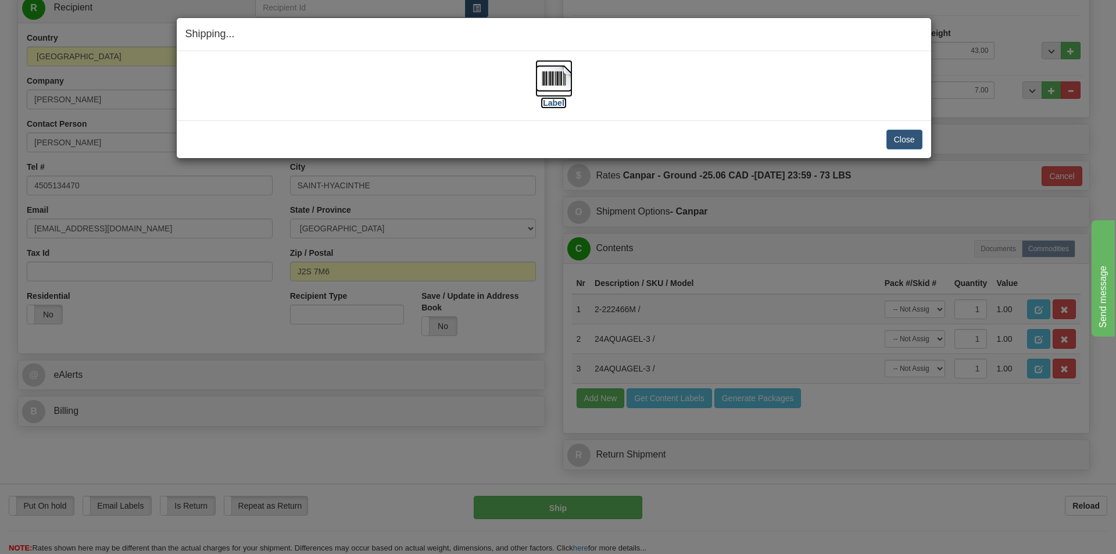
click at [554, 103] on label "[Label]" at bounding box center [553, 103] width 27 height 12
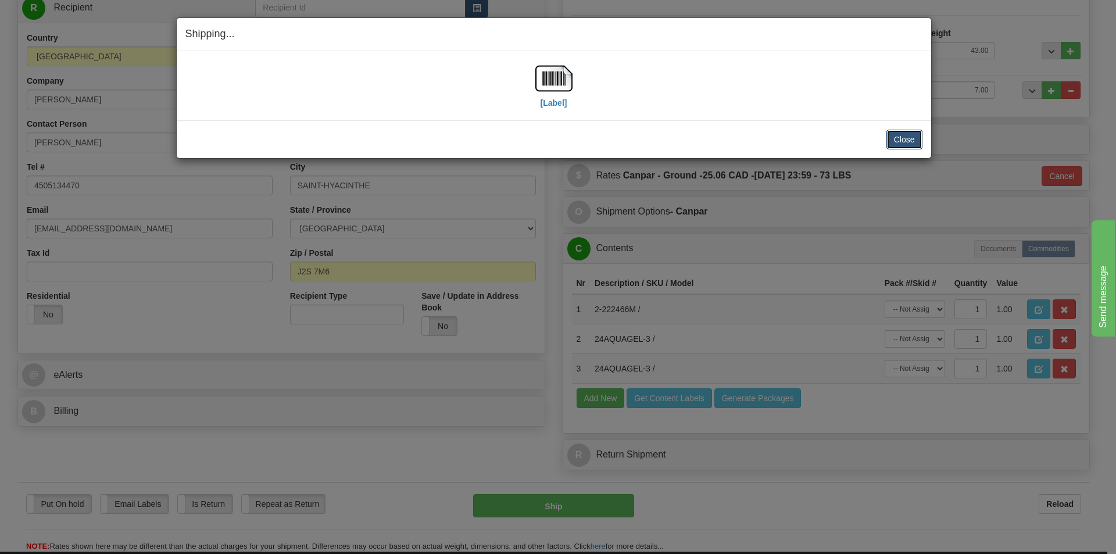
click at [910, 135] on button "Close" at bounding box center [904, 140] width 36 height 20
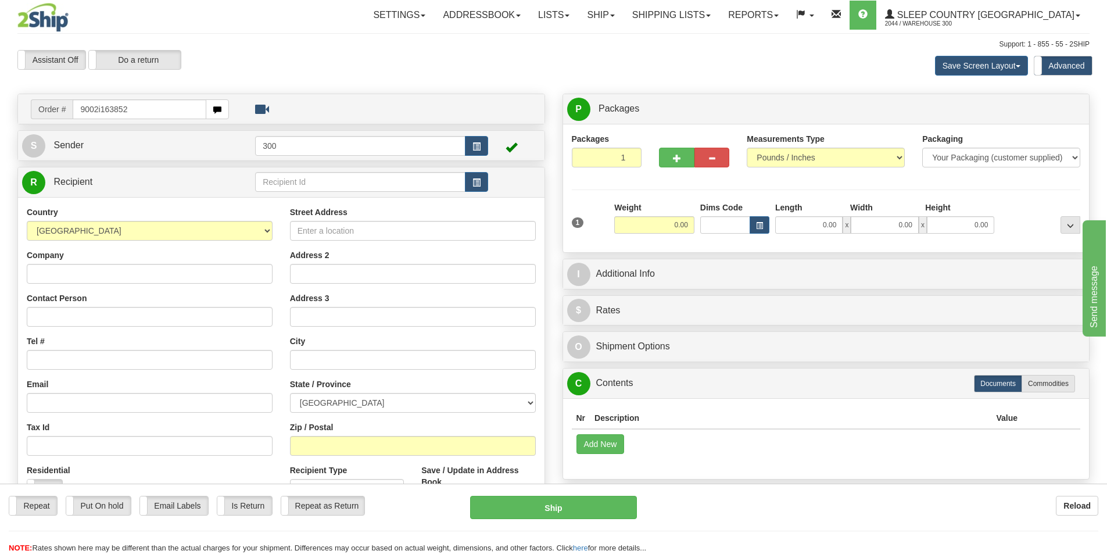
type input "9002i163852"
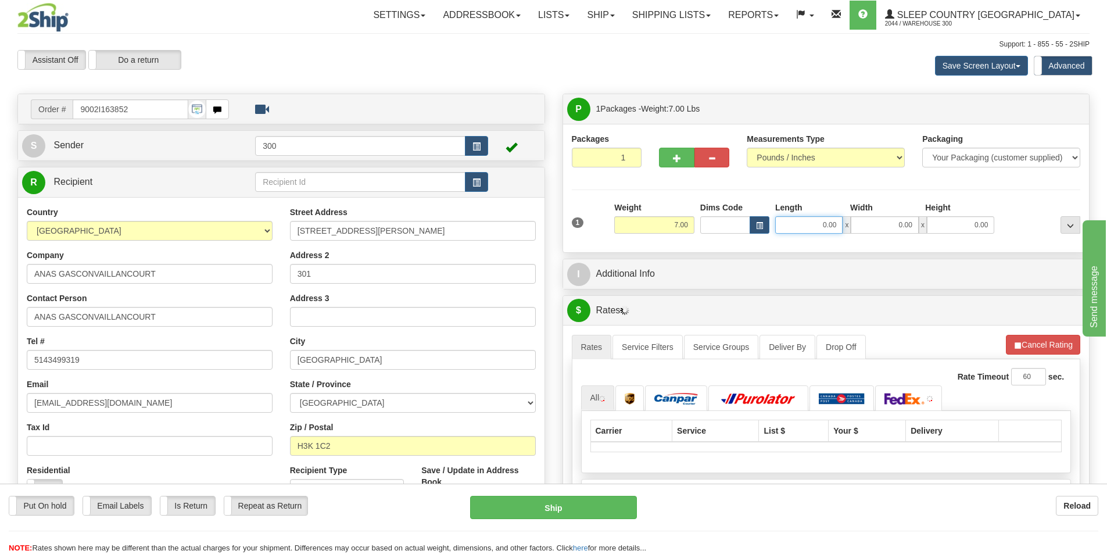
drag, startPoint x: 157, startPoint y: 112, endPoint x: 814, endPoint y: 218, distance: 665.1
click at [814, 218] on input "0.00" at bounding box center [808, 224] width 67 height 17
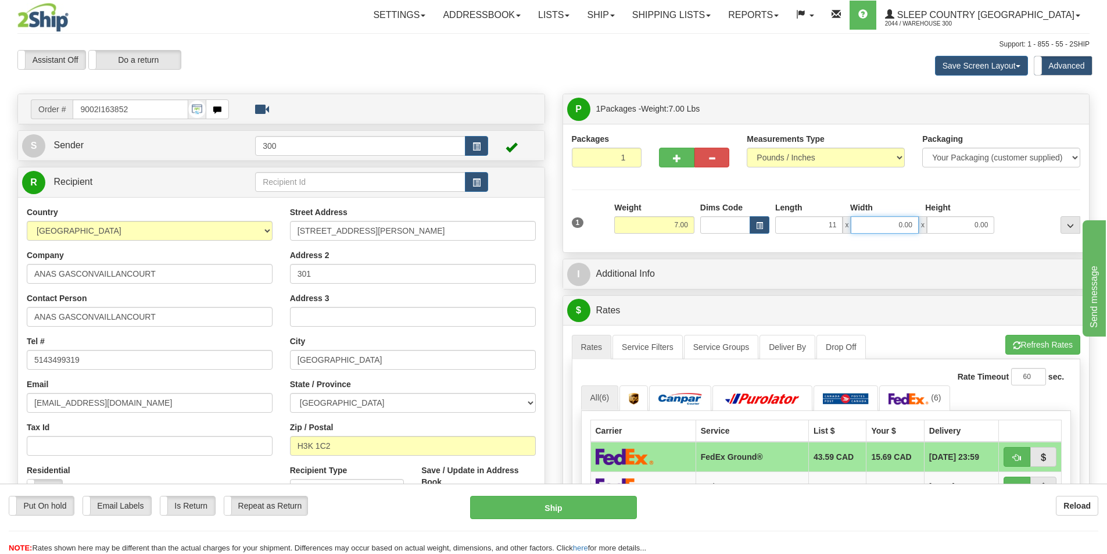
type input "11.00"
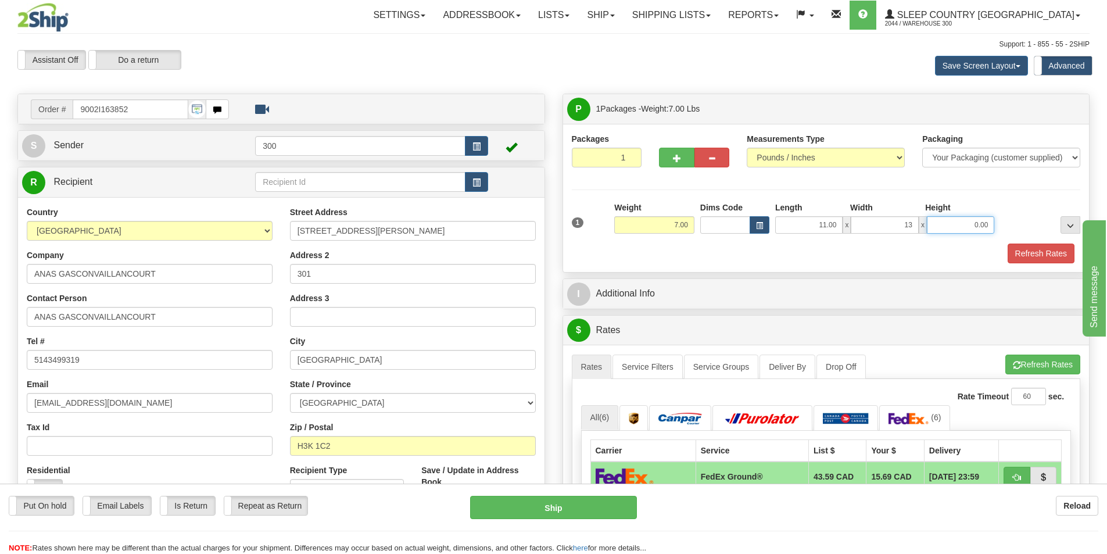
type input "13.00"
type input "8.00"
click at [1039, 248] on button "Refresh Rates" at bounding box center [1041, 253] width 67 height 20
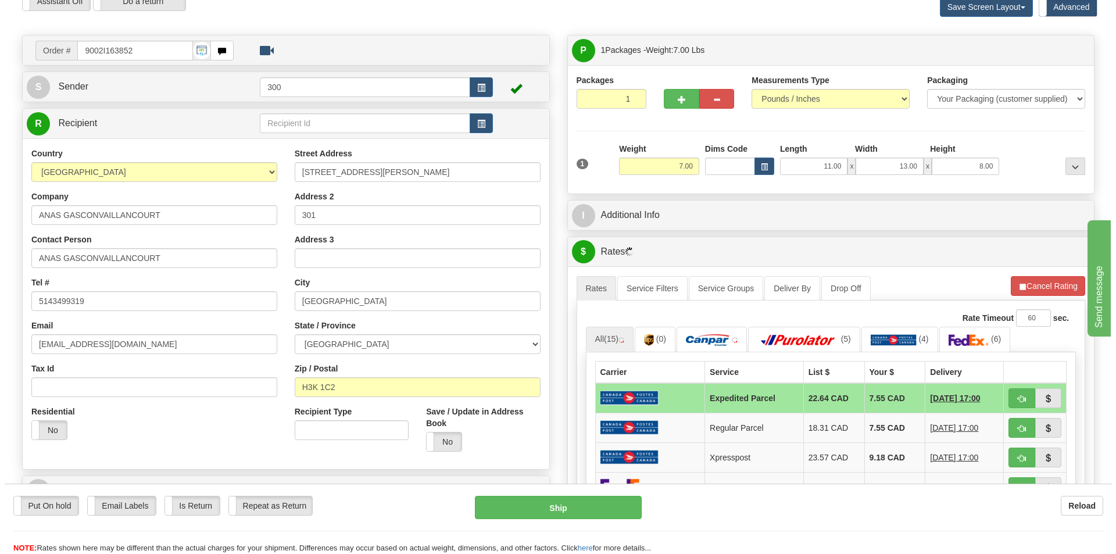
scroll to position [174, 0]
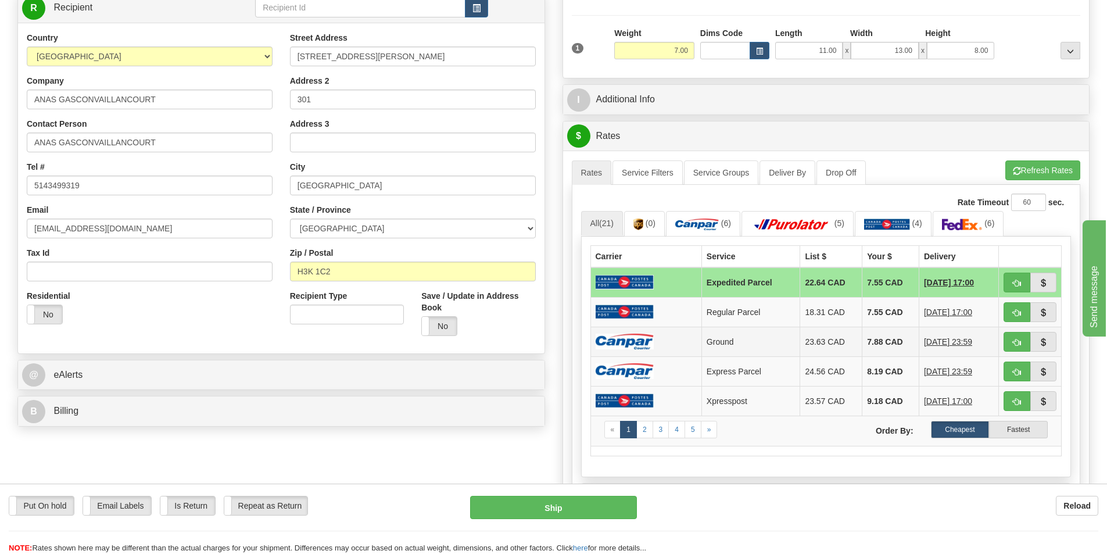
click at [676, 338] on td at bounding box center [645, 342] width 111 height 30
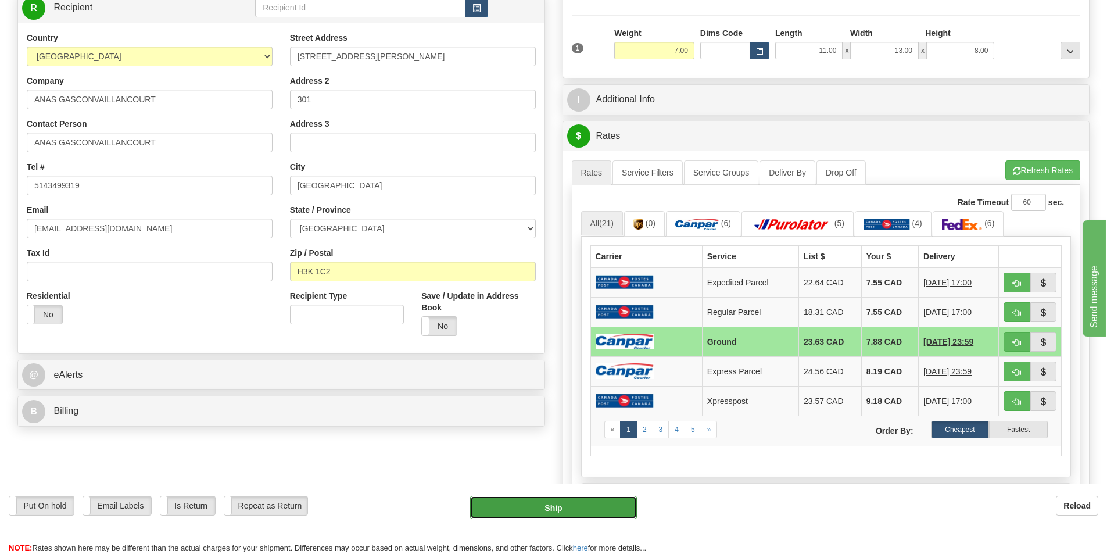
click at [583, 515] on button "Ship" at bounding box center [553, 507] width 167 height 23
type input "1"
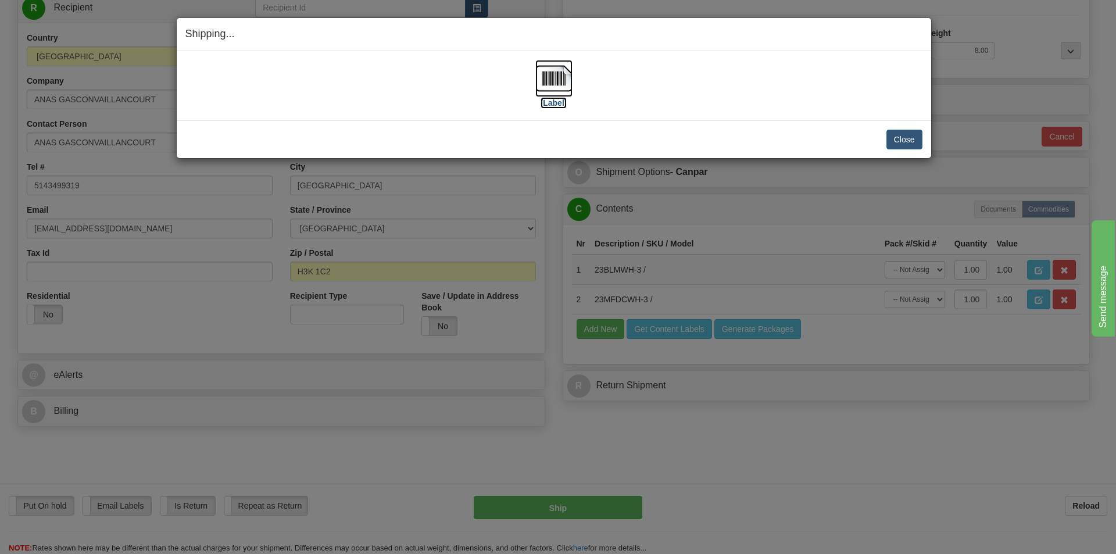
click at [548, 107] on label "[Label]" at bounding box center [553, 103] width 27 height 12
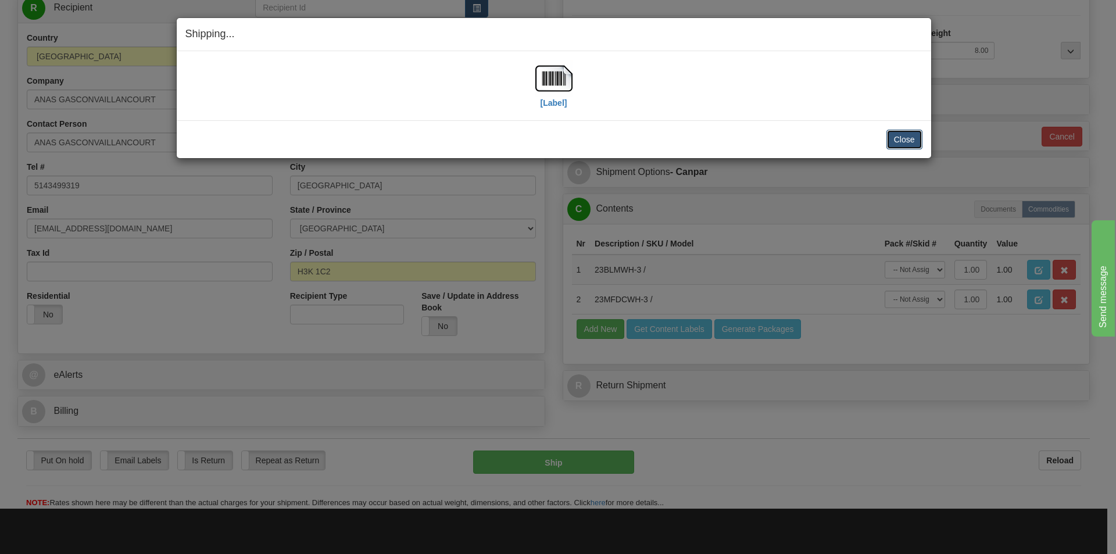
click at [895, 140] on button "Close" at bounding box center [904, 140] width 36 height 20
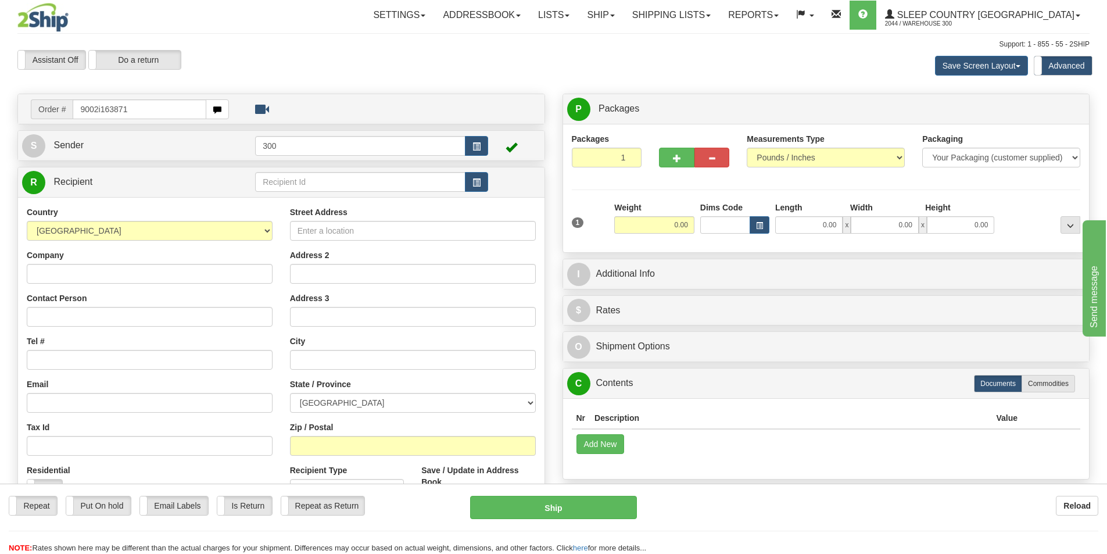
type input "9002i163871"
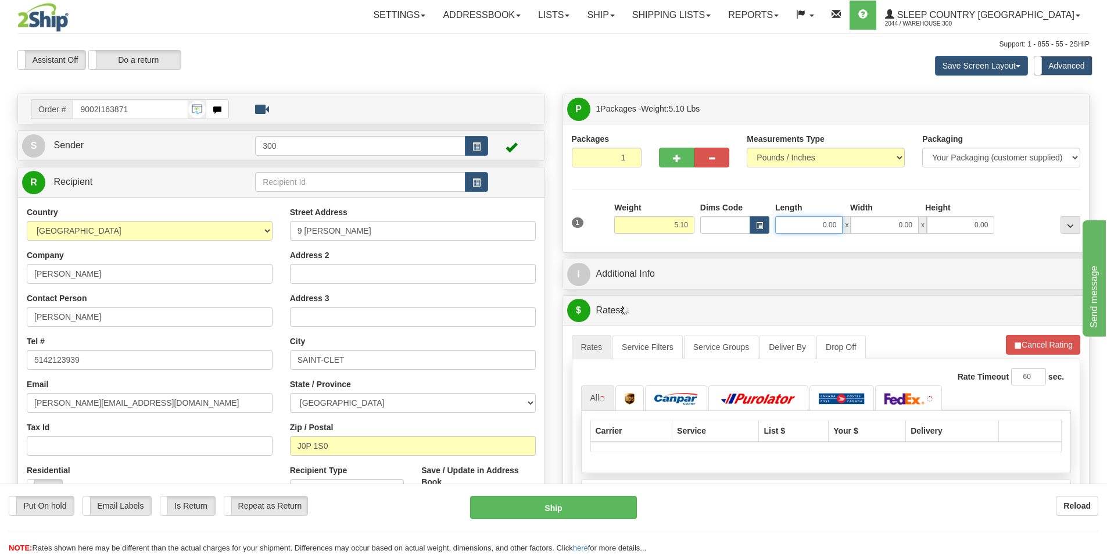
drag, startPoint x: 814, startPoint y: 225, endPoint x: 971, endPoint y: 245, distance: 158.0
click at [976, 242] on div "1 Weight 5.10 Dims Code 0.00" at bounding box center [826, 222] width 515 height 41
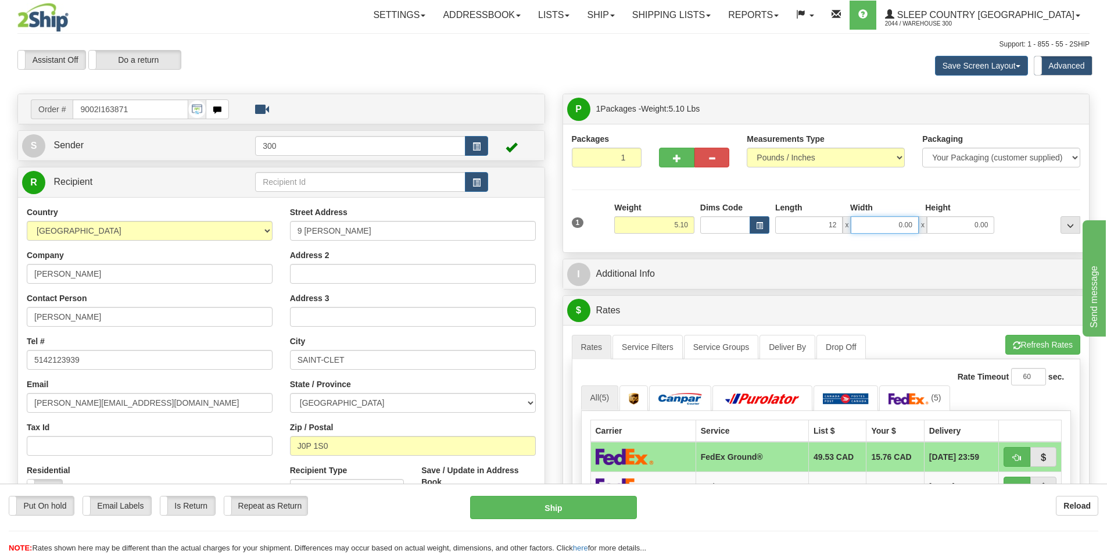
type input "12.00"
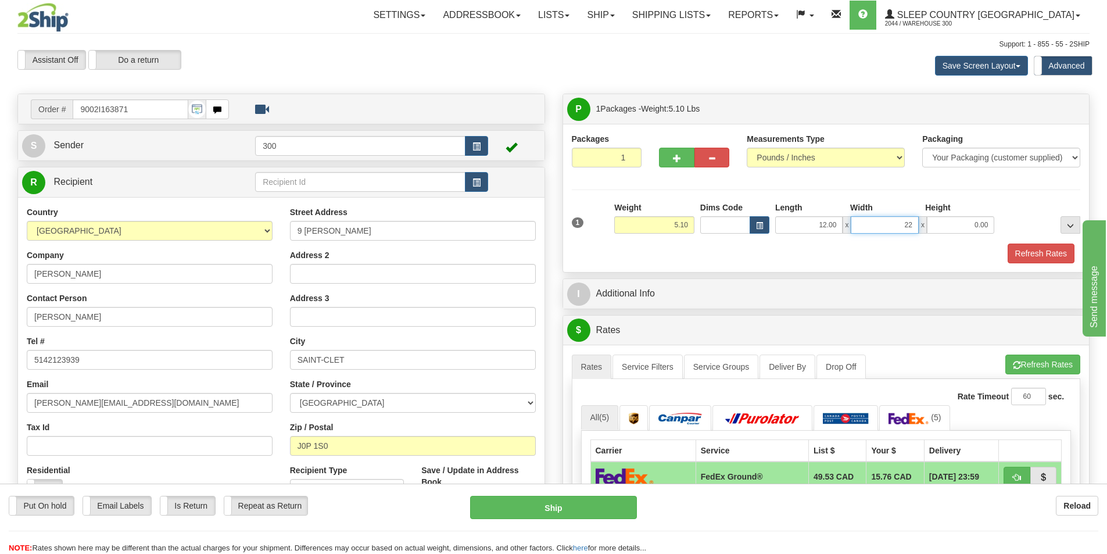
type input "2"
type input "12.00"
type input "22.00"
click at [1020, 252] on button "Refresh Rates" at bounding box center [1041, 253] width 67 height 20
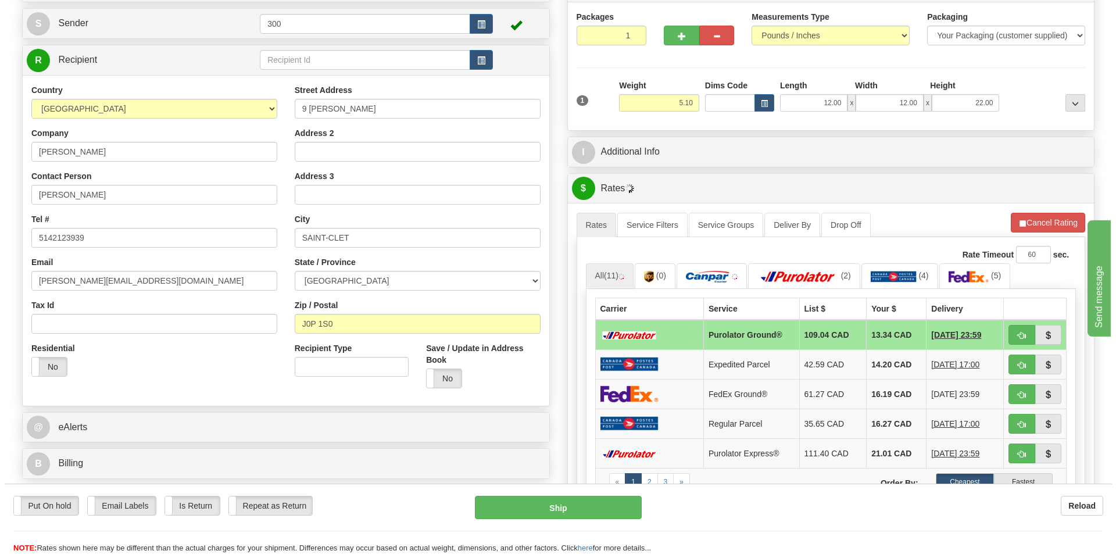
scroll to position [174, 0]
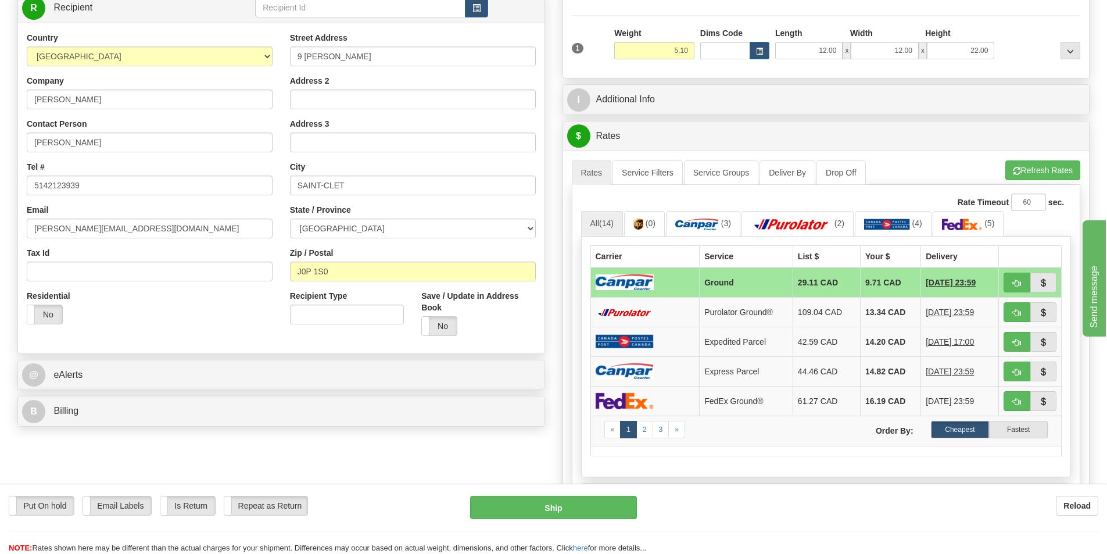
click at [658, 283] on td at bounding box center [644, 282] width 109 height 30
click at [672, 176] on link "Service Filters" at bounding box center [647, 172] width 70 height 24
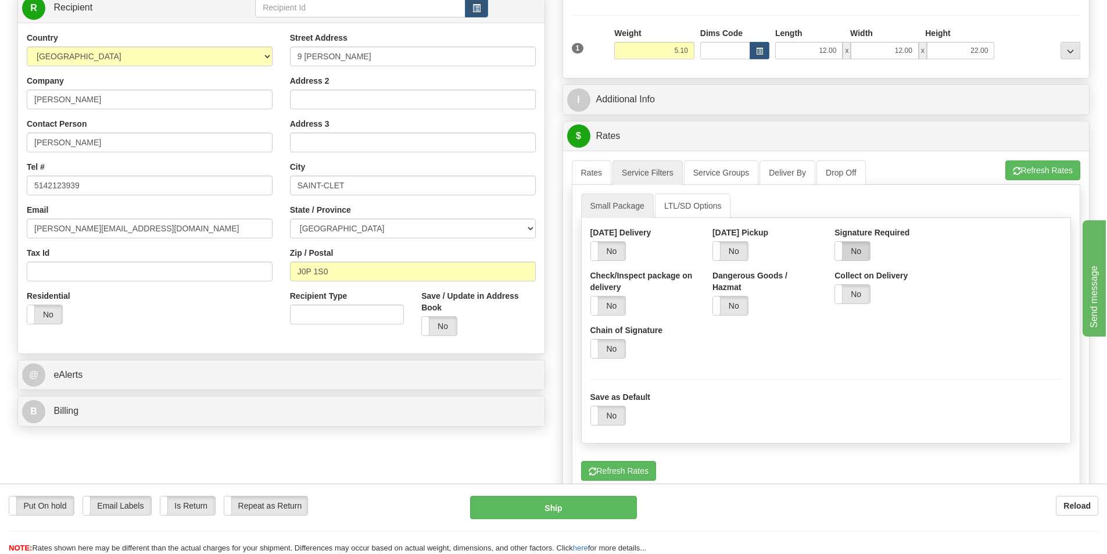
click at [866, 244] on label "No" at bounding box center [852, 251] width 35 height 19
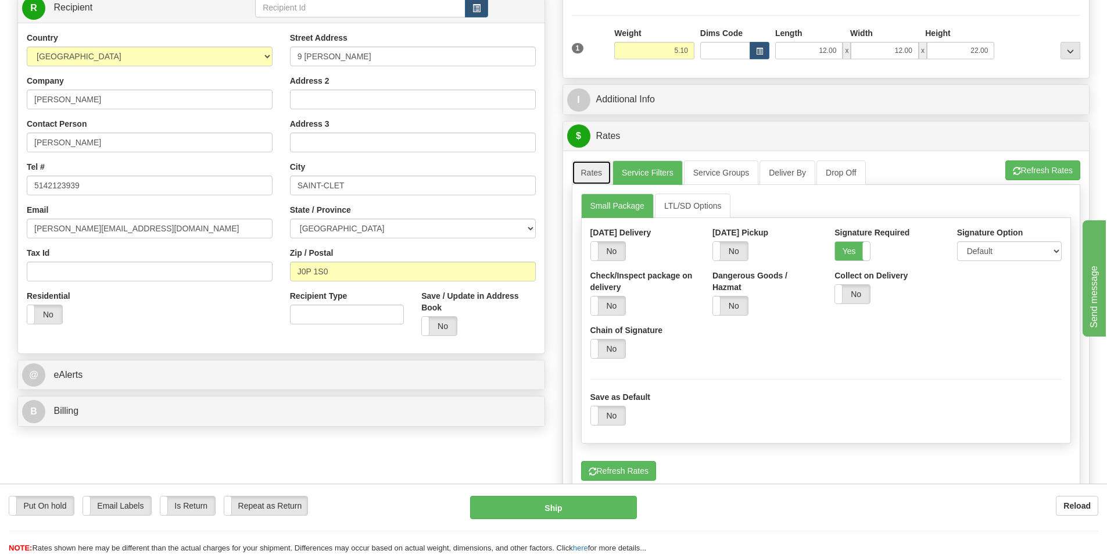
click at [603, 169] on link "Rates" at bounding box center [592, 172] width 40 height 24
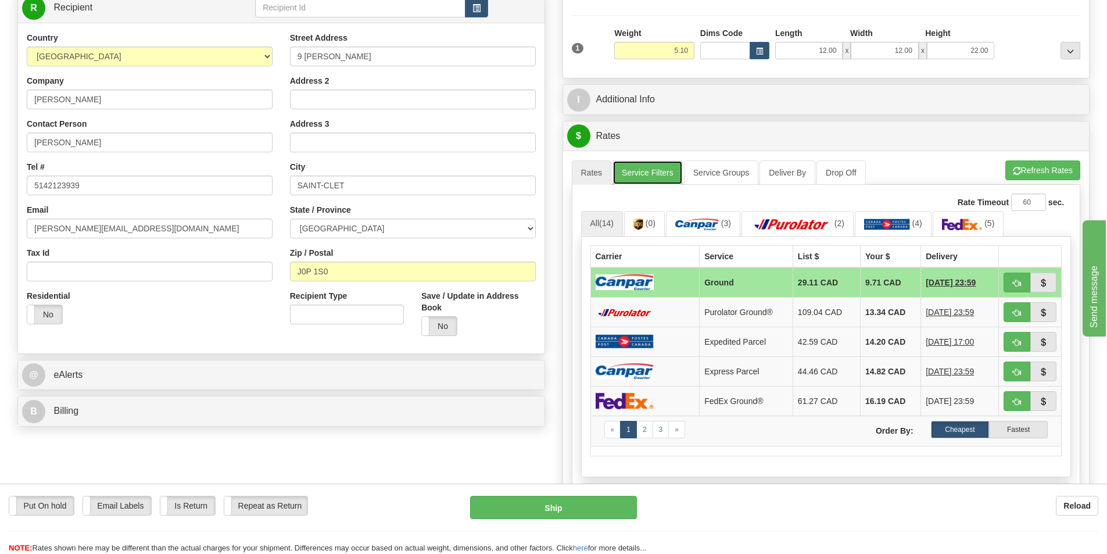
click at [655, 175] on link "Service Filters" at bounding box center [647, 172] width 70 height 24
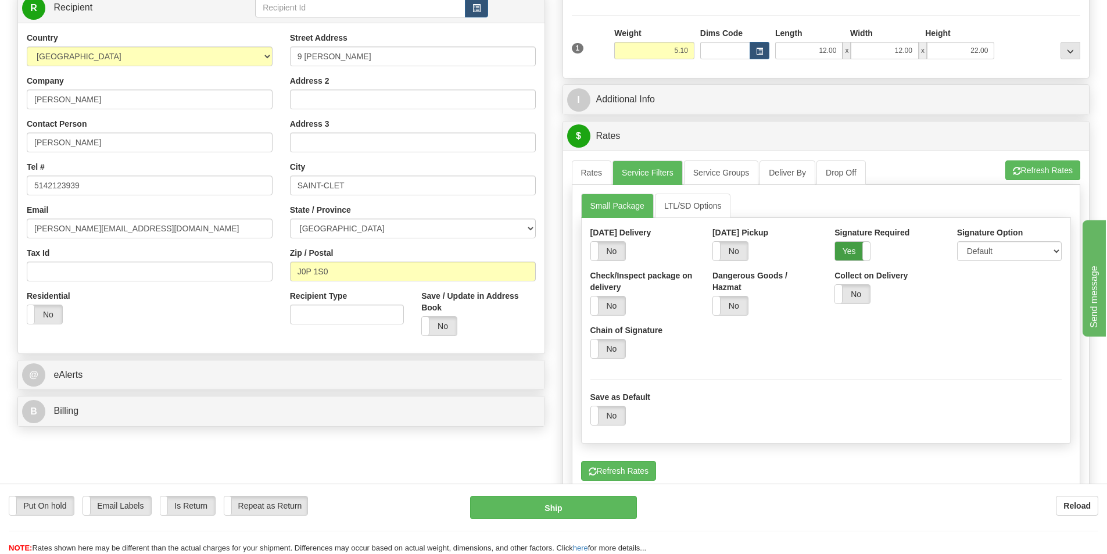
click at [847, 254] on label "Yes" at bounding box center [852, 251] width 35 height 19
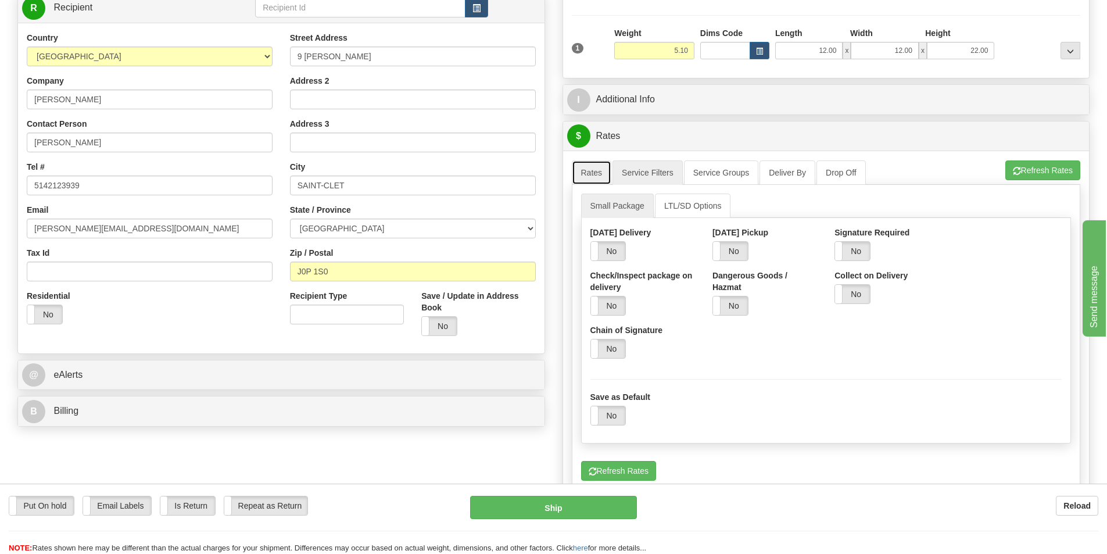
click at [600, 167] on link "Rates" at bounding box center [592, 172] width 40 height 24
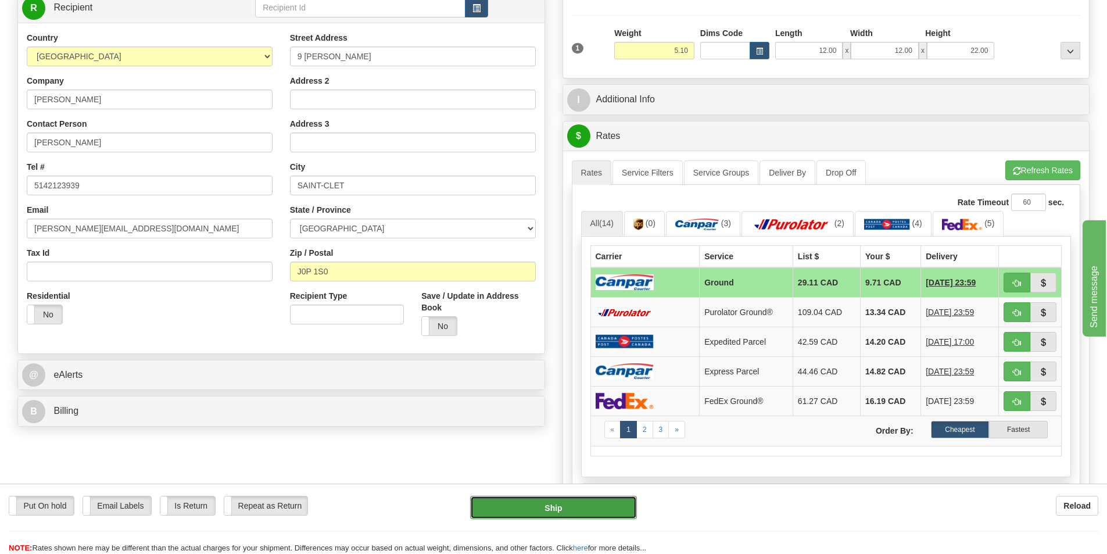
click at [596, 510] on button "Ship" at bounding box center [553, 507] width 167 height 23
type input "1"
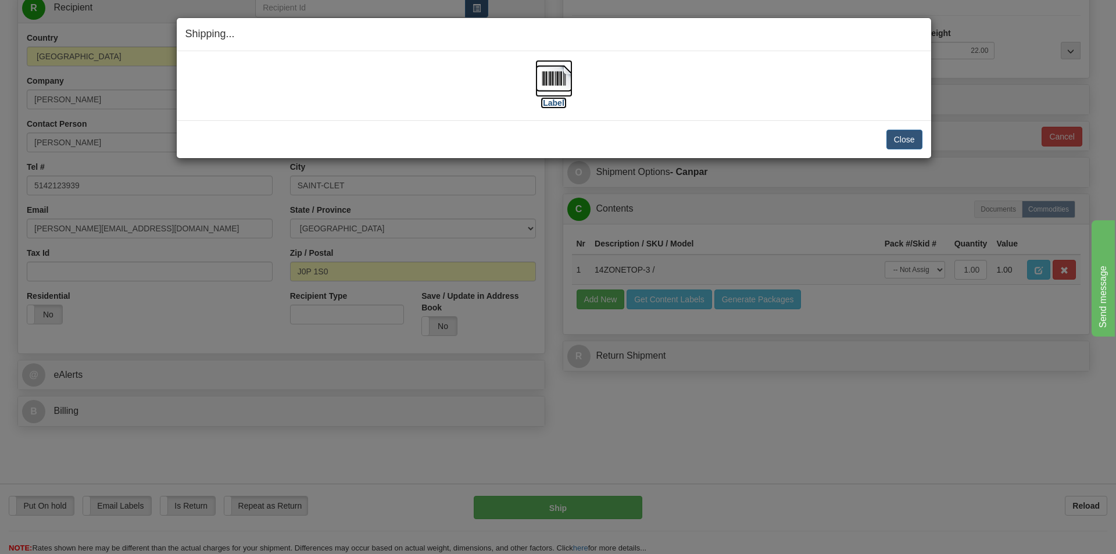
click at [561, 102] on label "[Label]" at bounding box center [553, 103] width 27 height 12
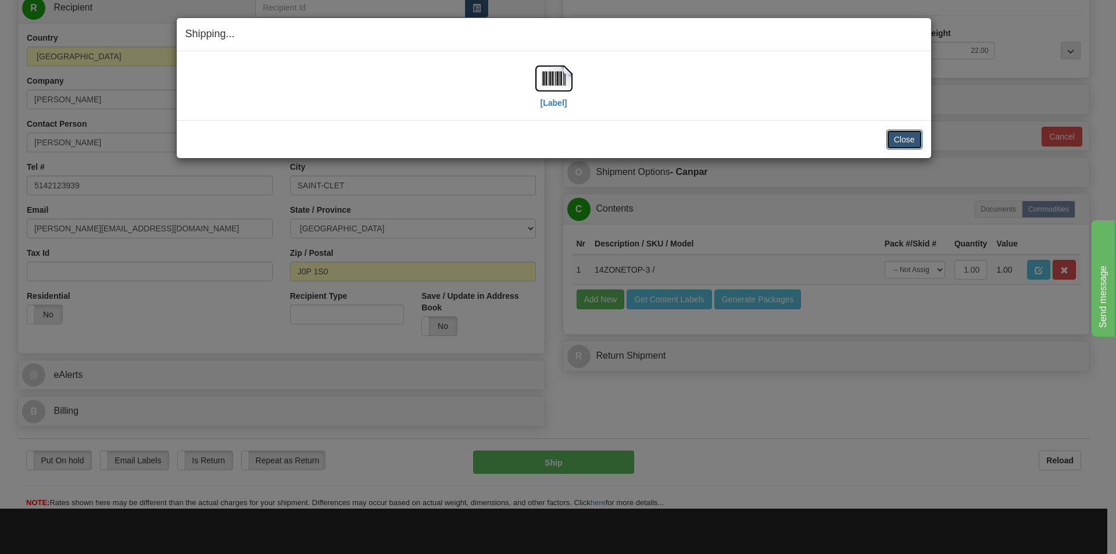
click at [903, 144] on button "Close" at bounding box center [904, 140] width 36 height 20
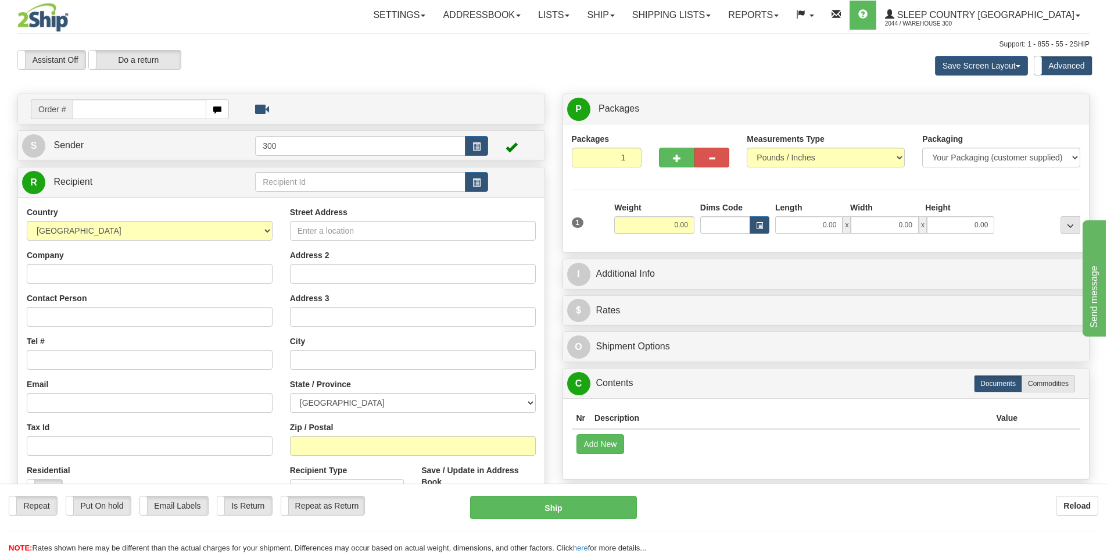
click at [150, 107] on input "text" at bounding box center [140, 109] width 134 height 20
type input "9002i163945"
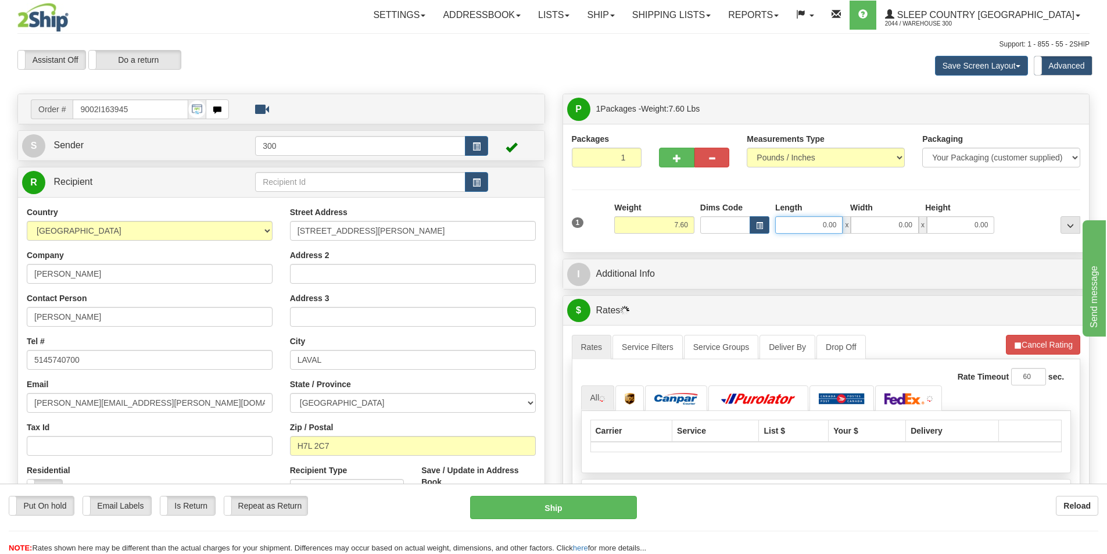
drag, startPoint x: 805, startPoint y: 221, endPoint x: 984, endPoint y: 223, distance: 178.4
click at [984, 223] on div "0.00 x 0.00 x 0.00" at bounding box center [884, 224] width 219 height 17
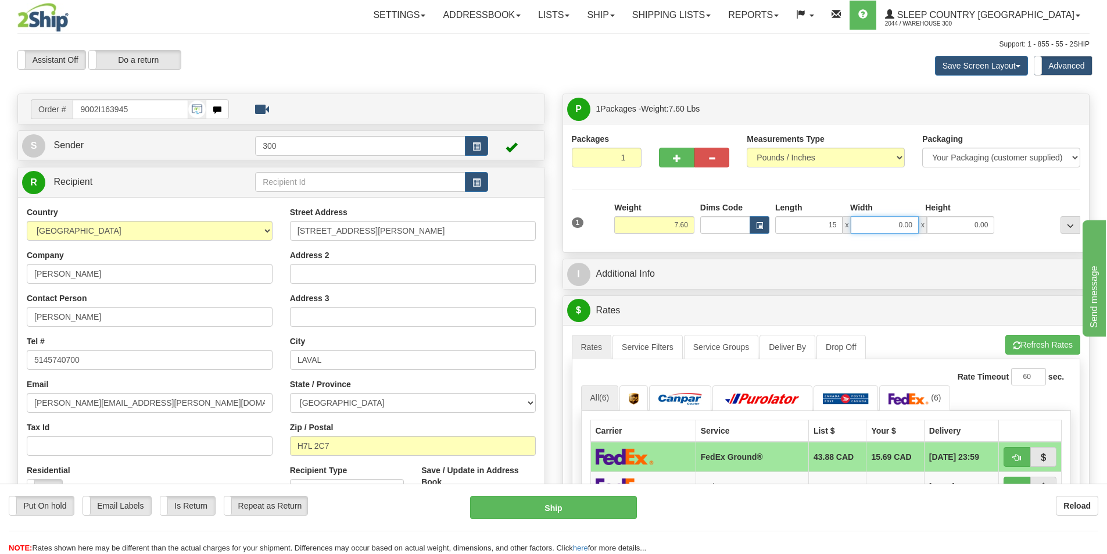
type input "15.00"
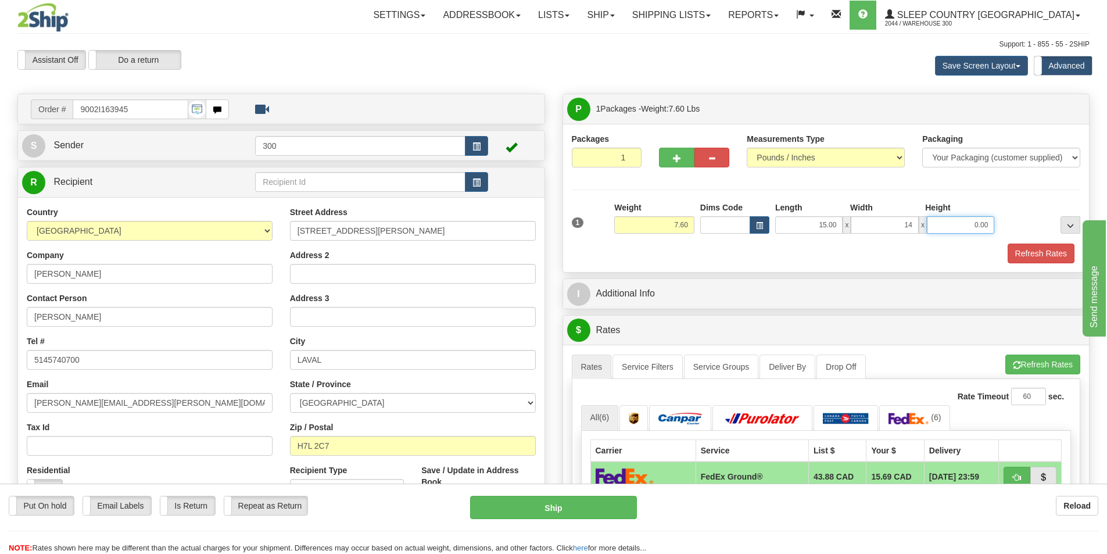
type input "14.00"
type input "7.00"
click at [1058, 244] on button "Refresh Rates" at bounding box center [1041, 253] width 67 height 20
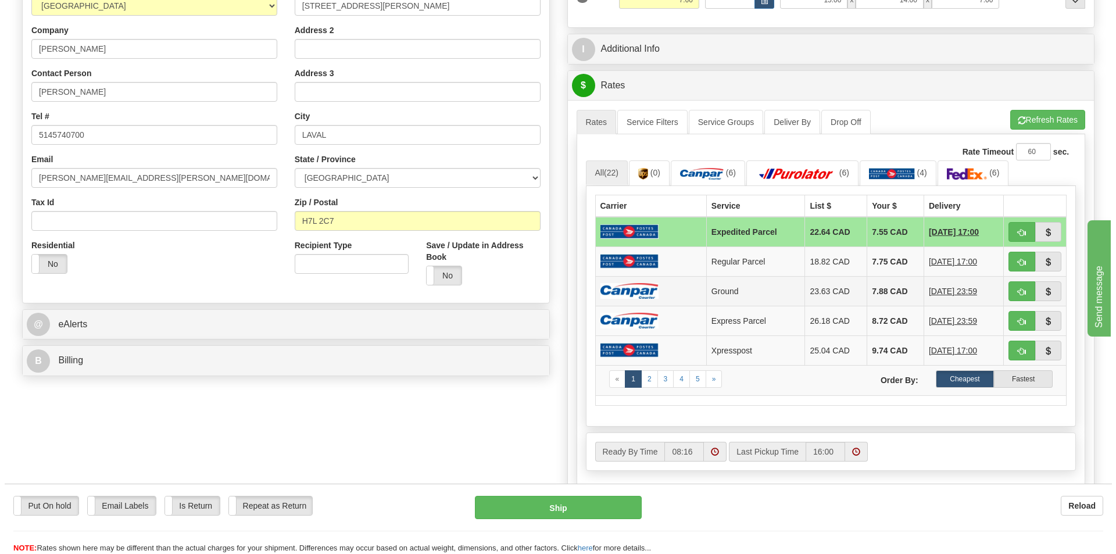
scroll to position [232, 0]
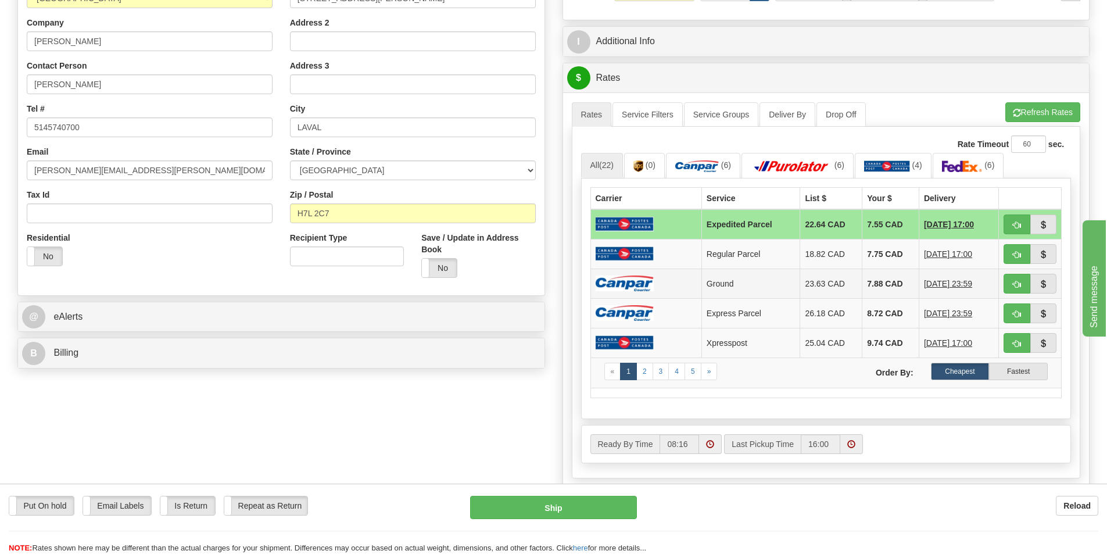
click at [658, 283] on td at bounding box center [645, 283] width 111 height 30
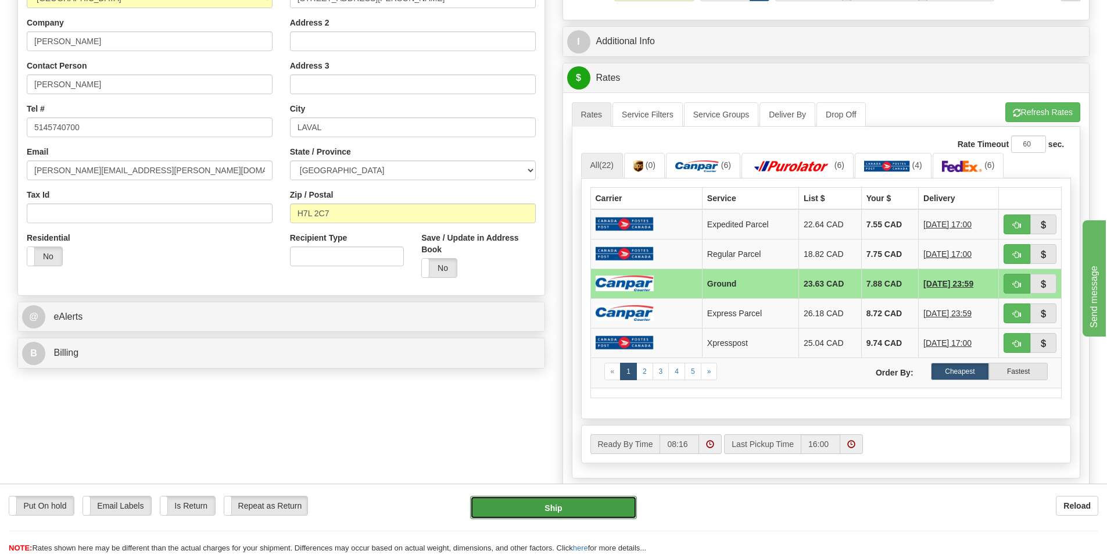
click at [589, 510] on button "Ship" at bounding box center [553, 507] width 167 height 23
type input "1"
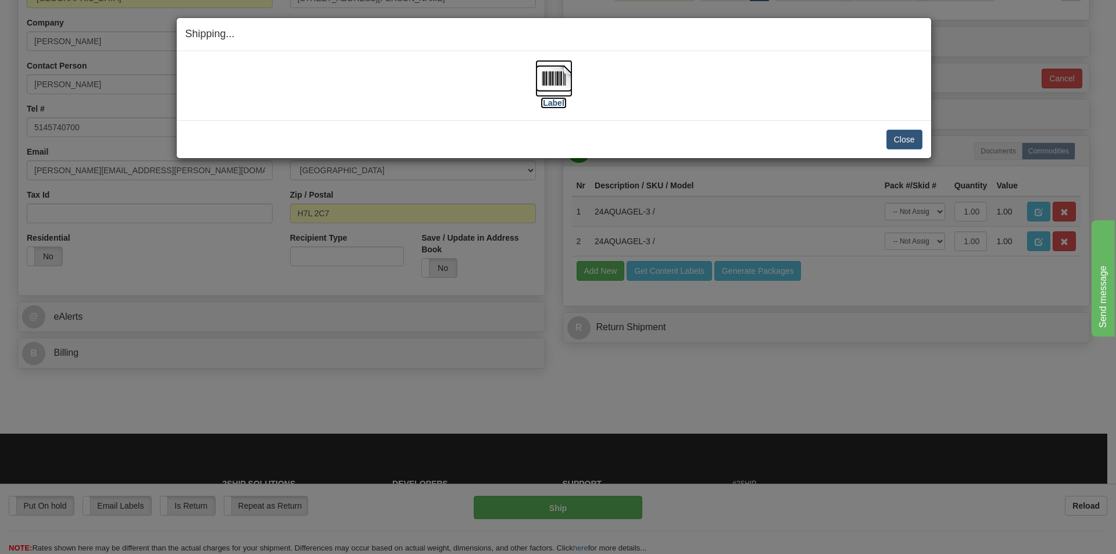
click at [557, 102] on label "[Label]" at bounding box center [553, 103] width 27 height 12
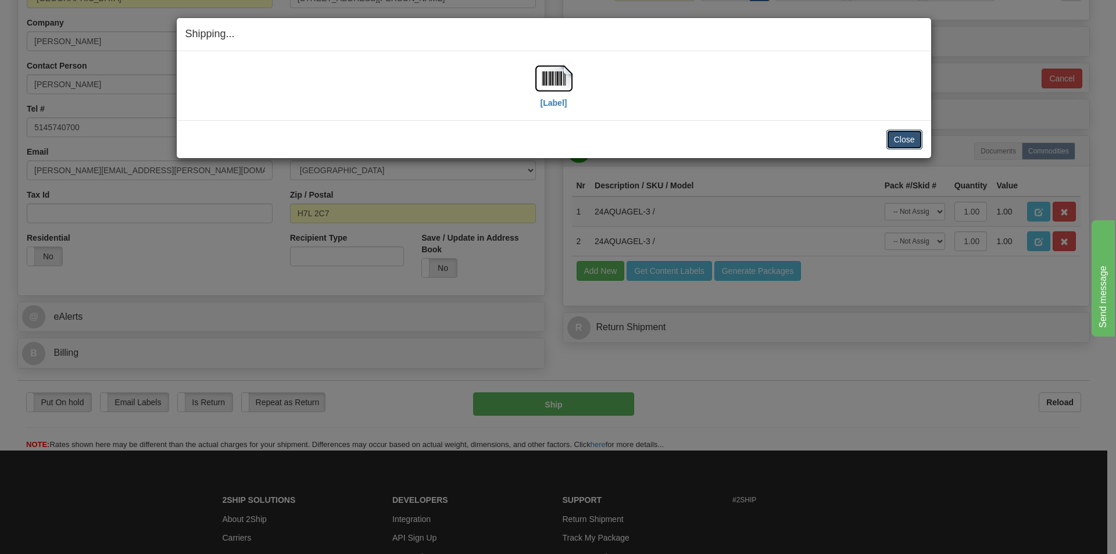
click at [914, 139] on button "Close" at bounding box center [904, 140] width 36 height 20
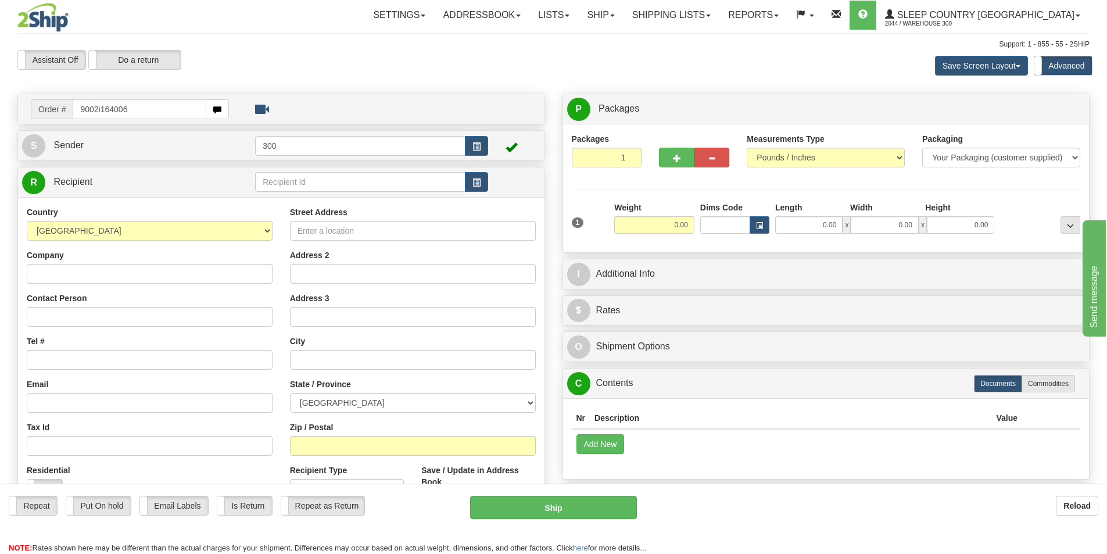
type input "9002i164006"
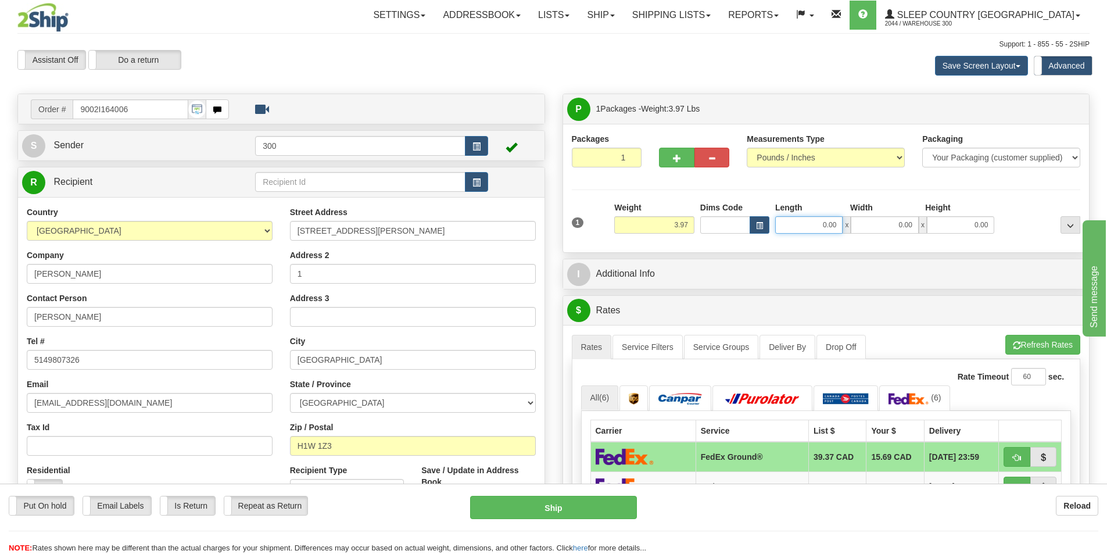
drag, startPoint x: 819, startPoint y: 230, endPoint x: 975, endPoint y: 228, distance: 155.7
click at [972, 228] on div "0.00 x 0.00 x 0.00" at bounding box center [884, 224] width 219 height 17
type input "8.00"
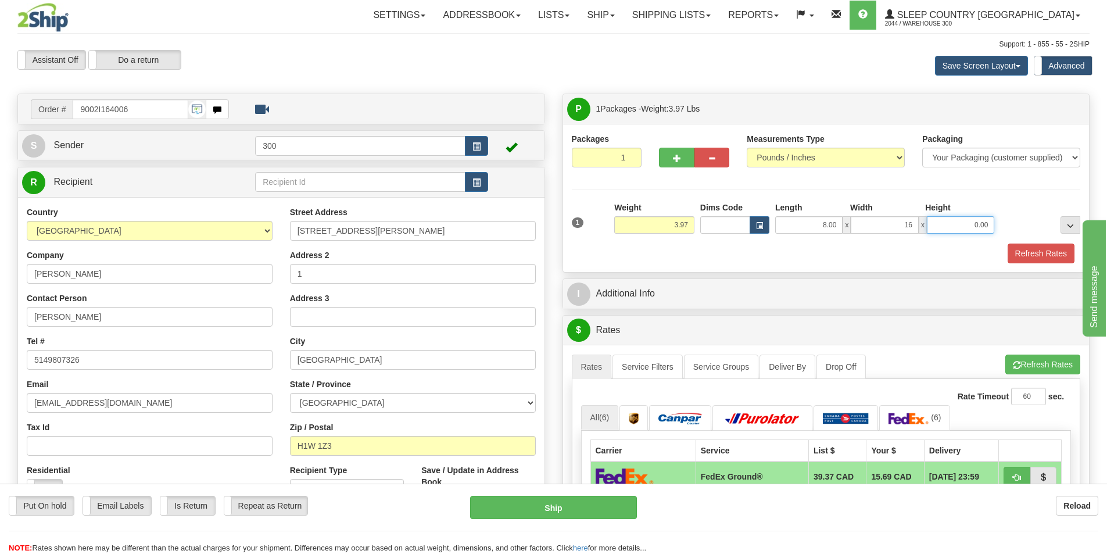
type input "16.00"
click at [1041, 255] on button "Refresh Rates" at bounding box center [1041, 253] width 67 height 20
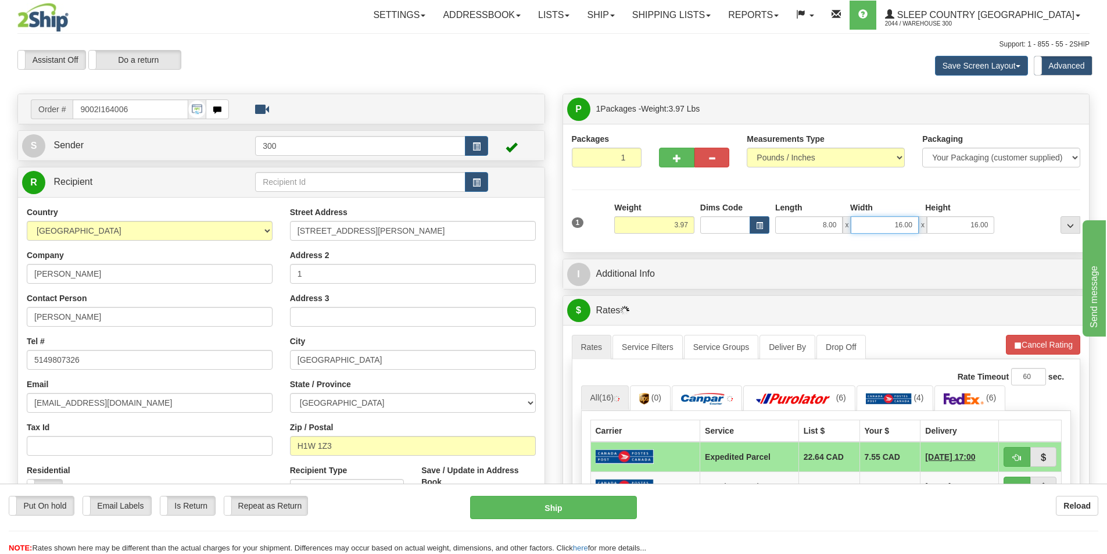
drag, startPoint x: 888, startPoint y: 227, endPoint x: 976, endPoint y: 218, distance: 88.2
click at [975, 218] on div "8.00 x 16.00 x 16.00" at bounding box center [884, 224] width 219 height 17
click at [1041, 341] on button "Refresh Rates" at bounding box center [1042, 345] width 75 height 20
type input "8.00"
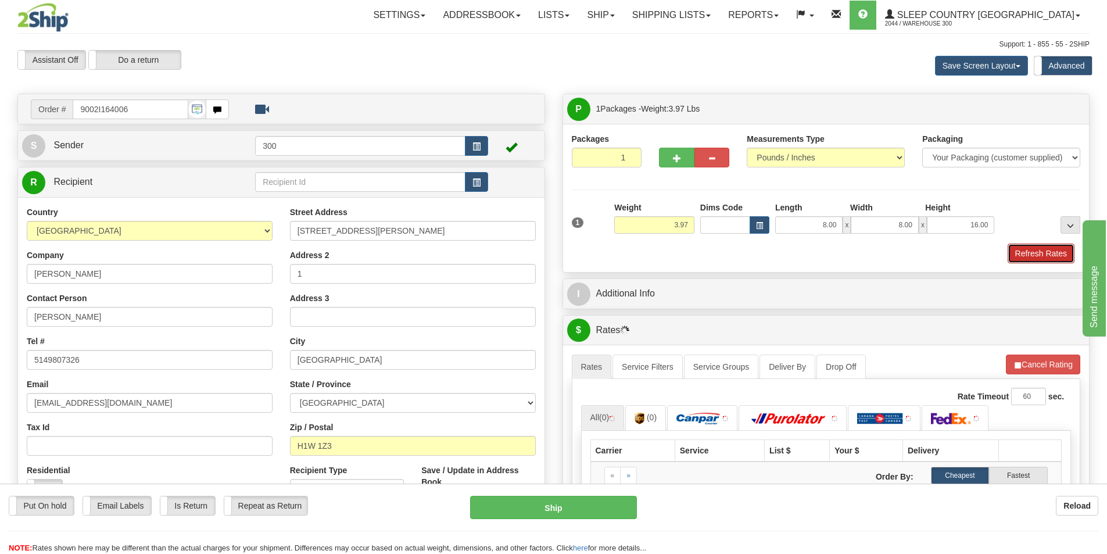
click at [1044, 256] on button "Refresh Rates" at bounding box center [1041, 253] width 67 height 20
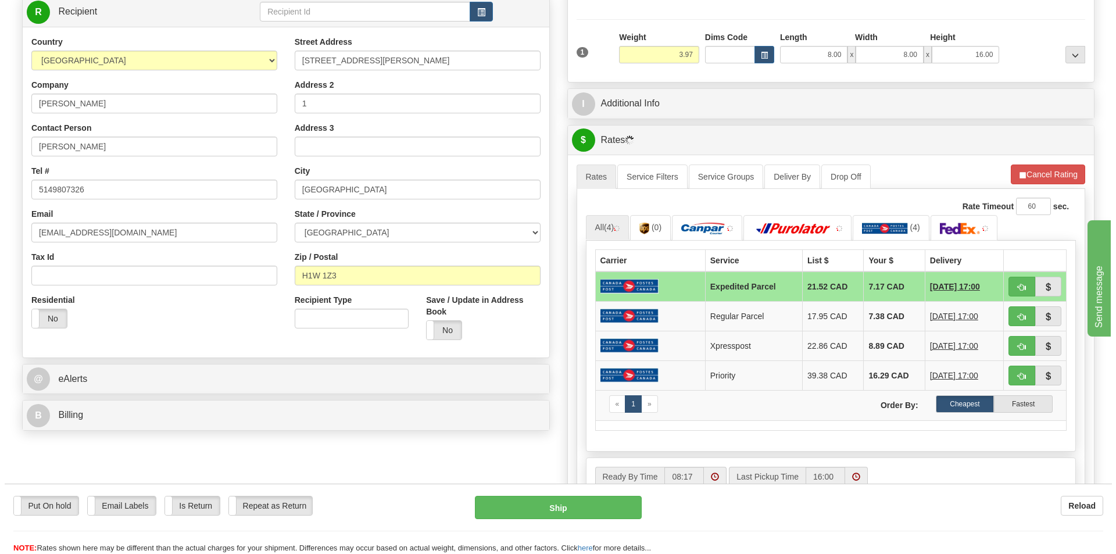
scroll to position [174, 0]
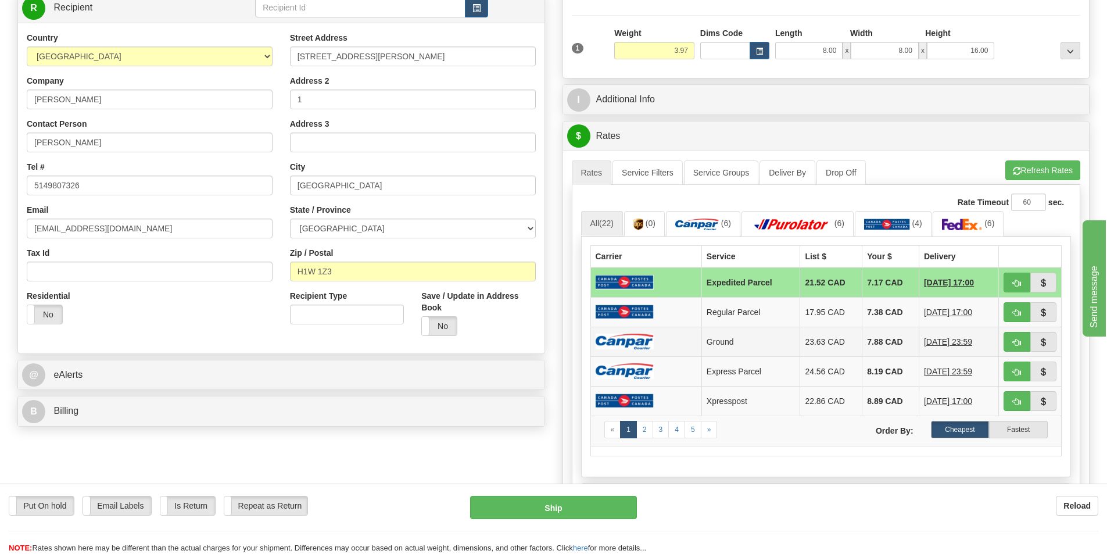
click at [657, 342] on td at bounding box center [645, 342] width 111 height 30
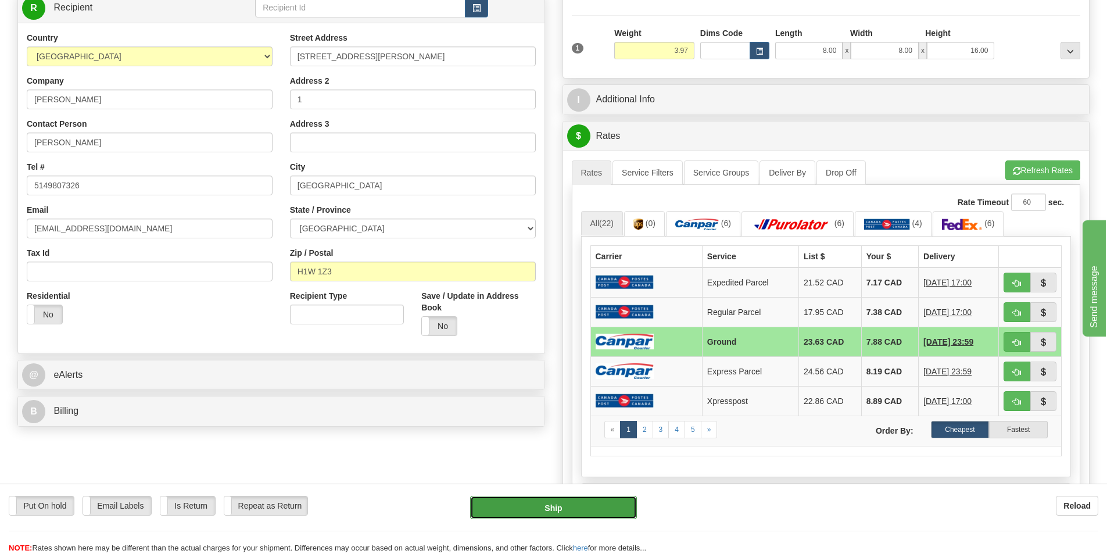
click at [579, 507] on button "Ship" at bounding box center [553, 507] width 167 height 23
type input "1"
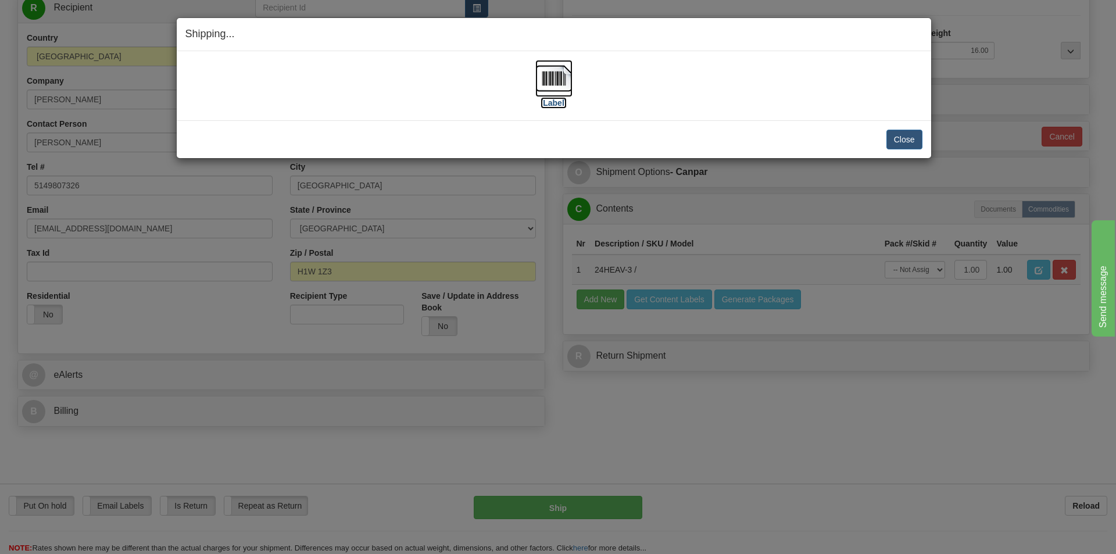
click at [551, 98] on label "[Label]" at bounding box center [553, 103] width 27 height 12
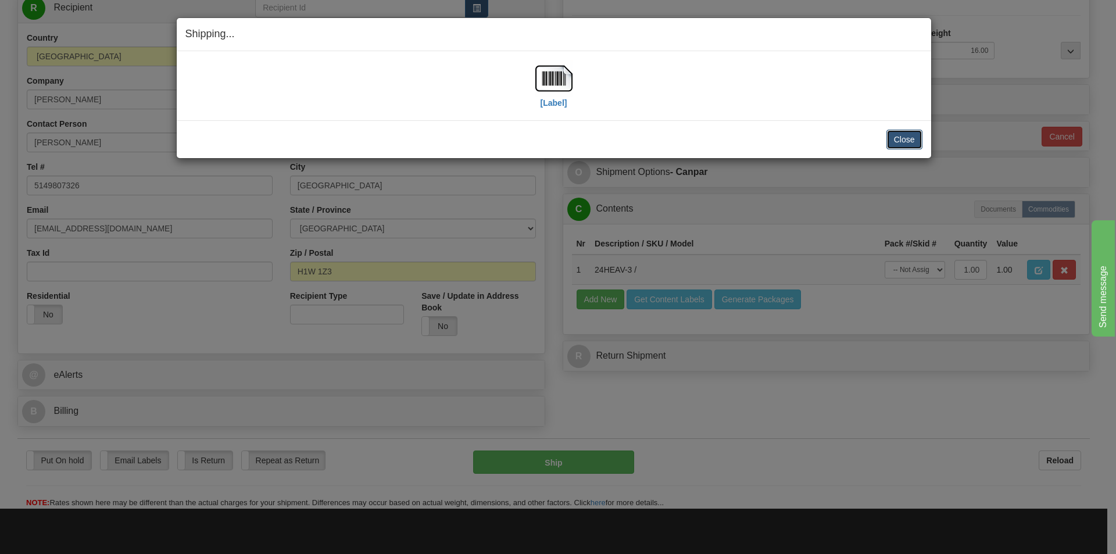
click at [909, 140] on button "Close" at bounding box center [904, 140] width 36 height 20
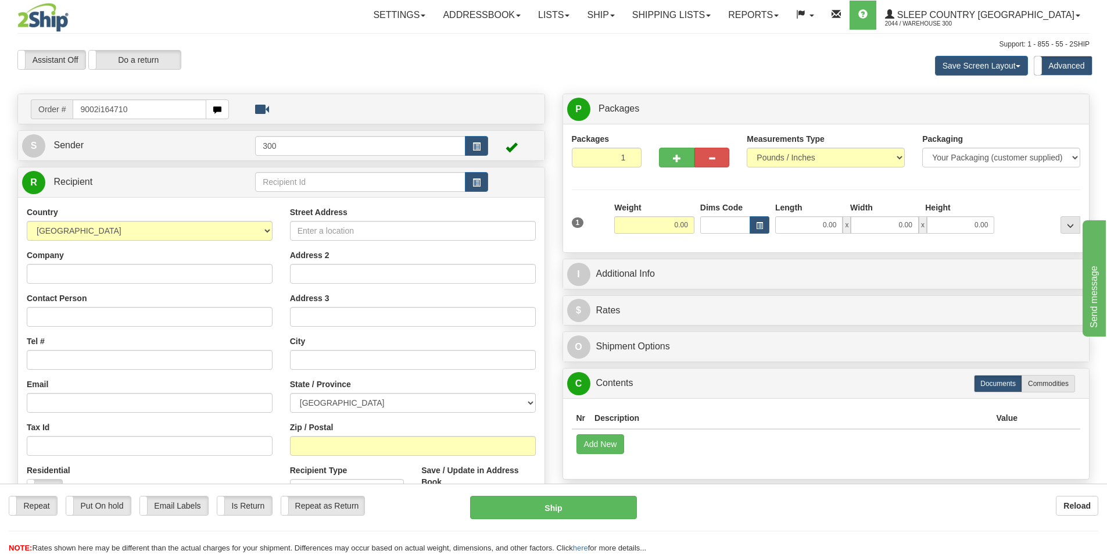
type input "9002i164710"
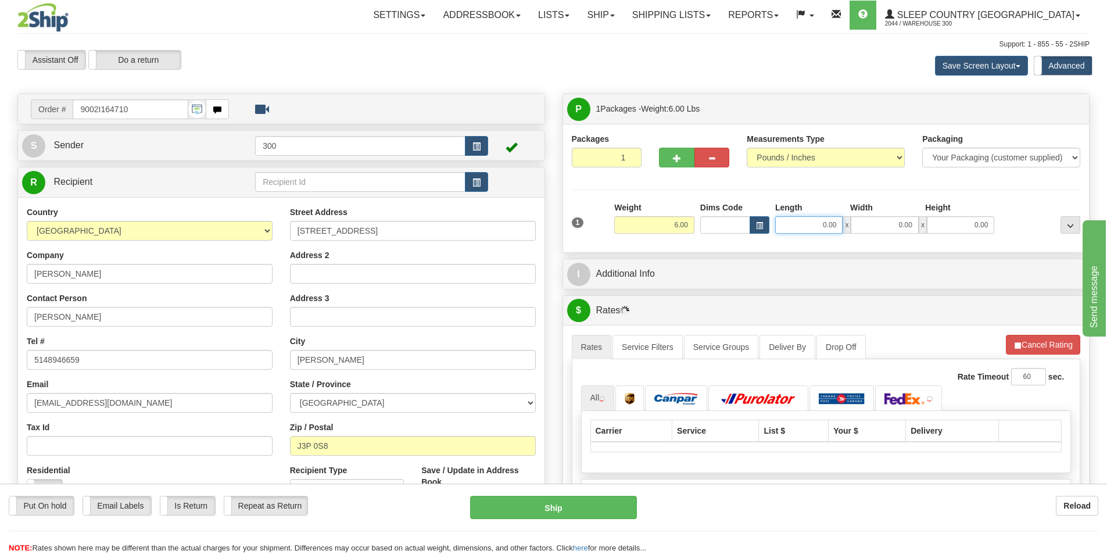
drag, startPoint x: 815, startPoint y: 229, endPoint x: 945, endPoint y: 235, distance: 130.9
click at [940, 236] on div "1 Weight 6.00 Dims Code 0.00" at bounding box center [826, 222] width 515 height 41
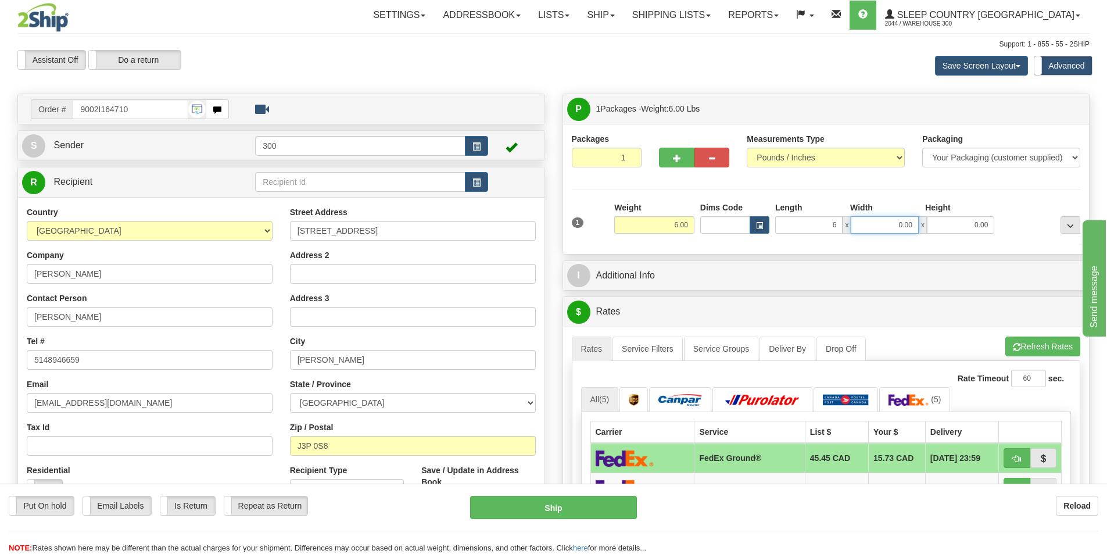
type input "6.00"
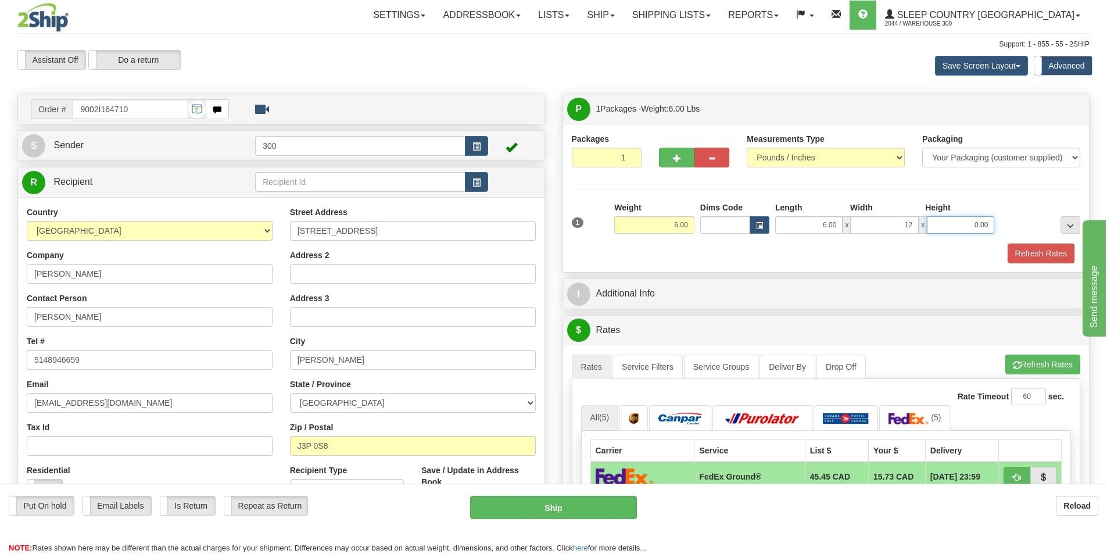
type input "12.00"
type input "16.00"
click at [1033, 261] on button "Refresh Rates" at bounding box center [1041, 253] width 67 height 20
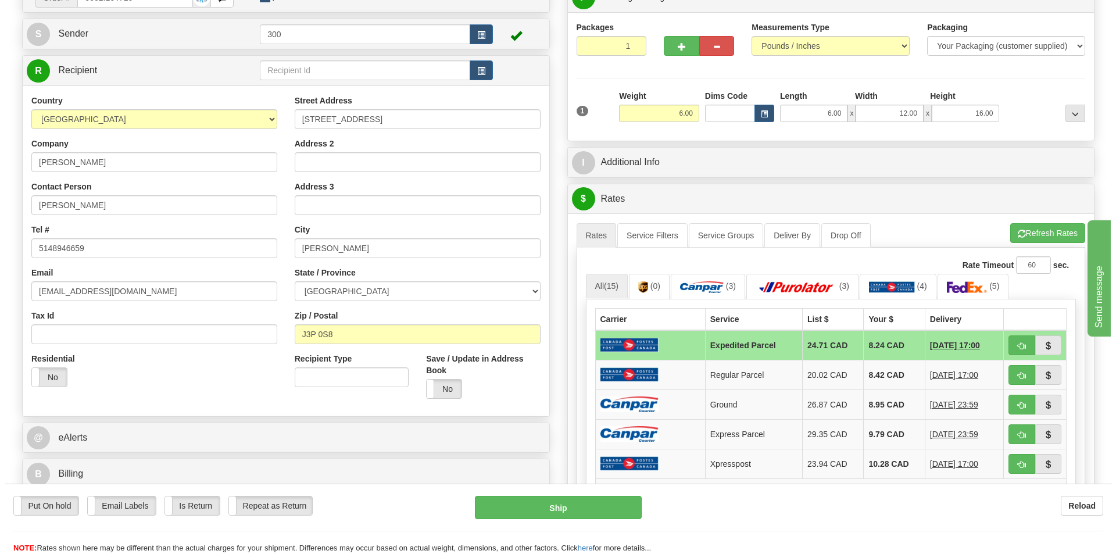
scroll to position [116, 0]
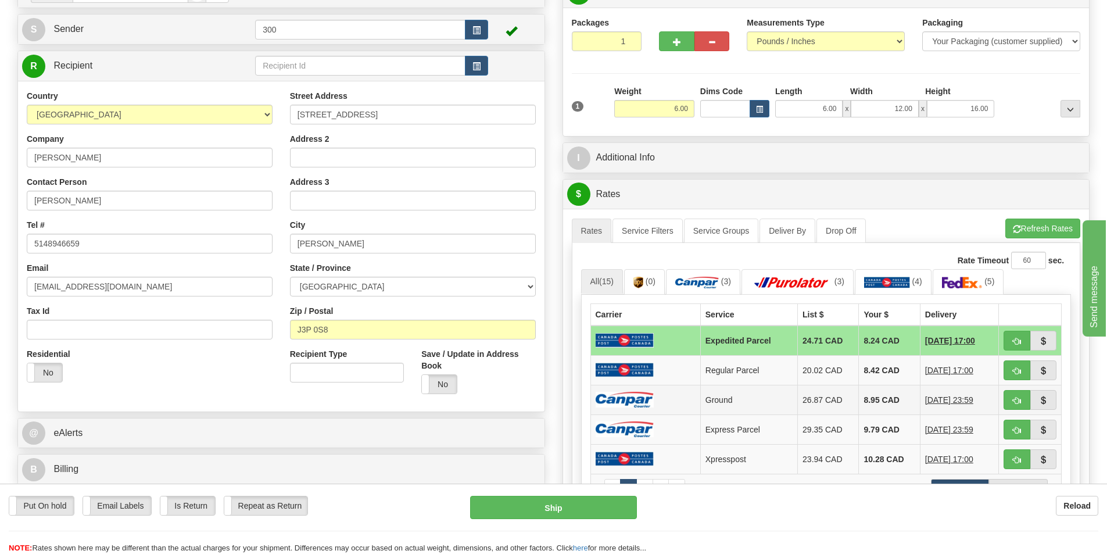
click at [687, 403] on td at bounding box center [645, 400] width 110 height 30
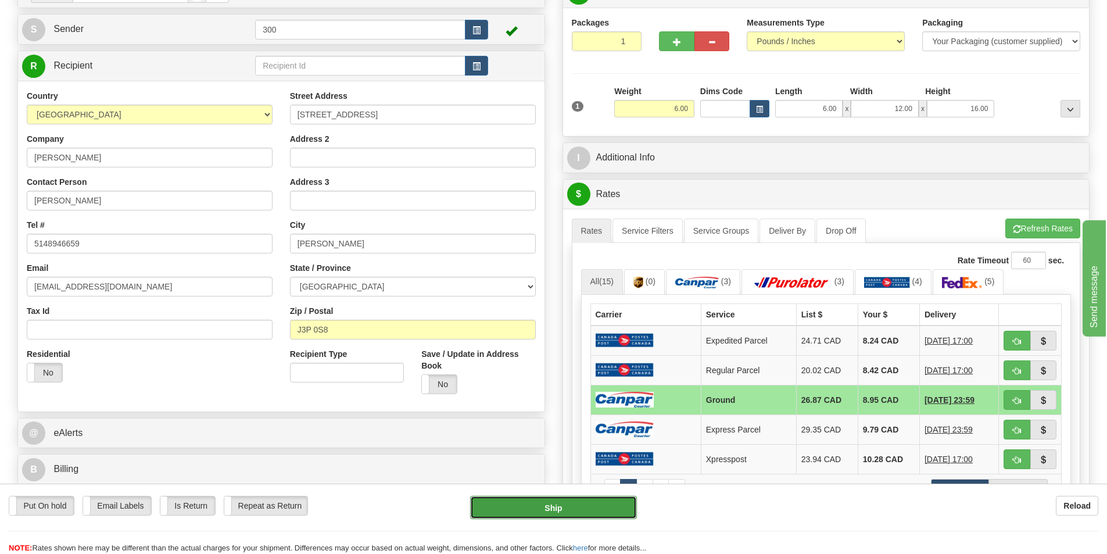
click at [585, 501] on button "Ship" at bounding box center [553, 507] width 167 height 23
type input "1"
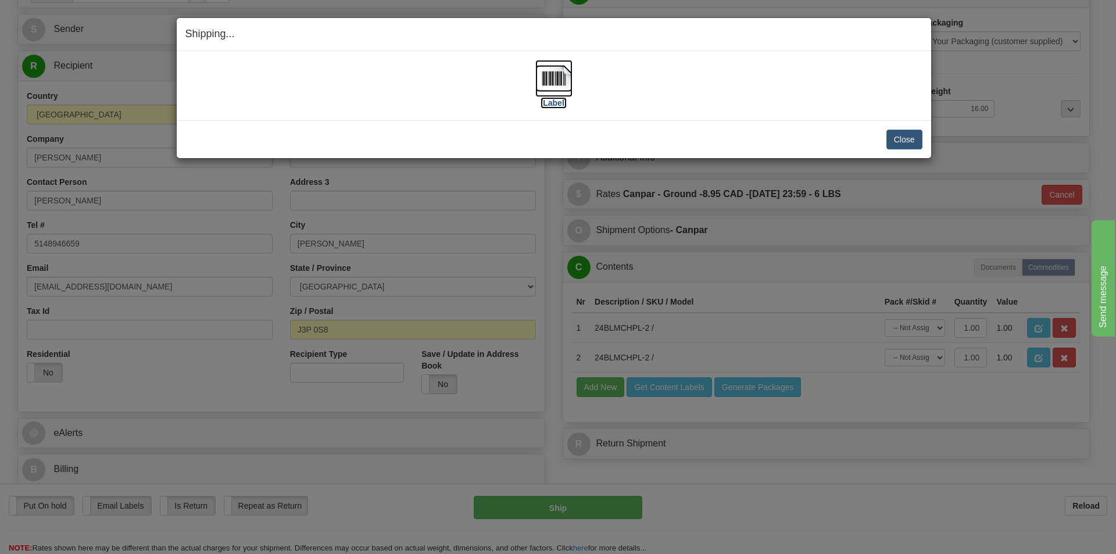
click at [550, 106] on label "[Label]" at bounding box center [553, 103] width 27 height 12
click at [908, 135] on button "Close" at bounding box center [904, 140] width 36 height 20
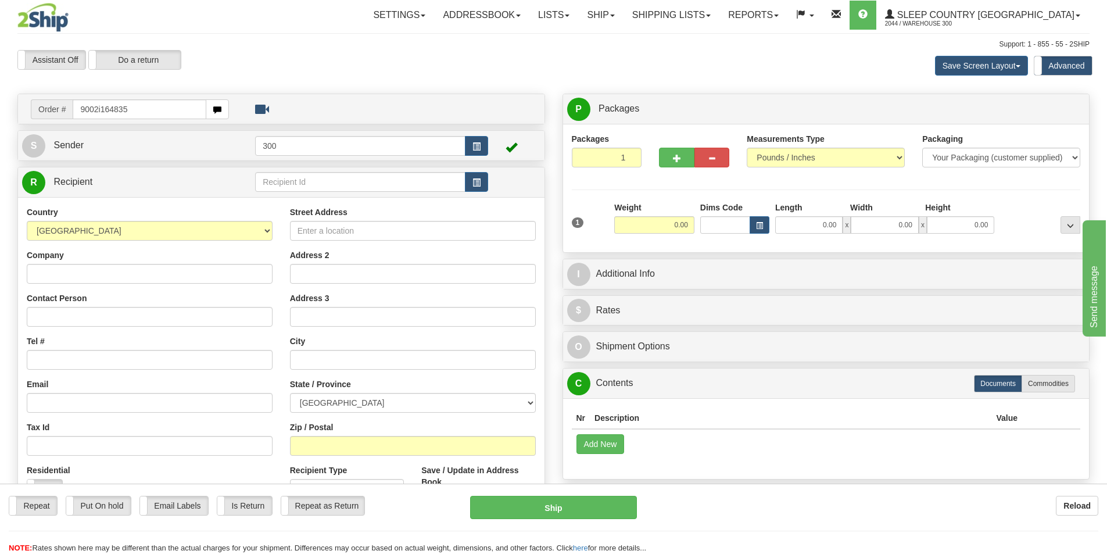
type input "9002i164835"
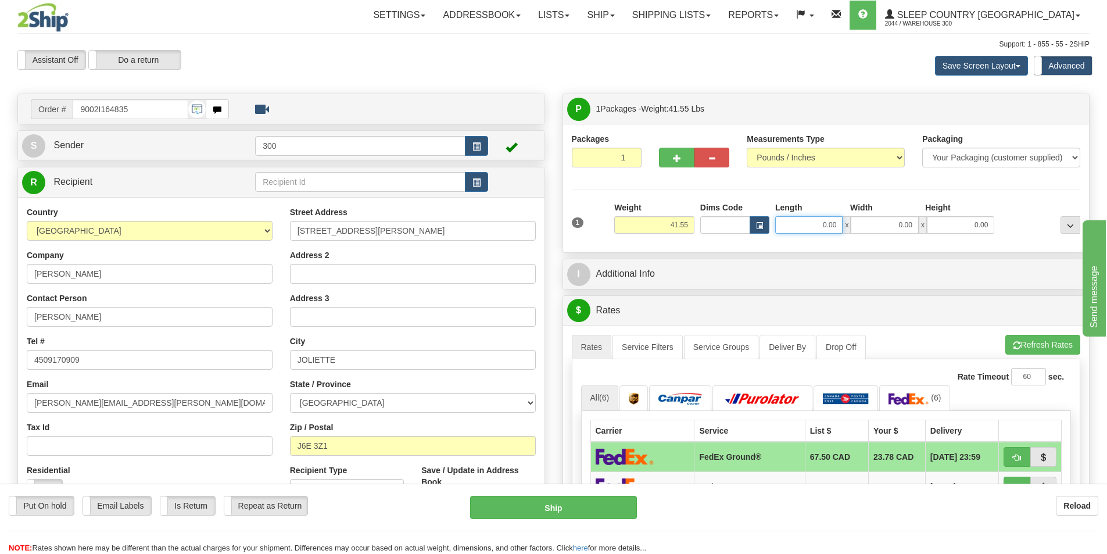
drag, startPoint x: 819, startPoint y: 224, endPoint x: 926, endPoint y: 223, distance: 106.3
click at [919, 223] on div "0.00 x 0.00 x 0.00" at bounding box center [884, 224] width 219 height 17
type input "17.00"
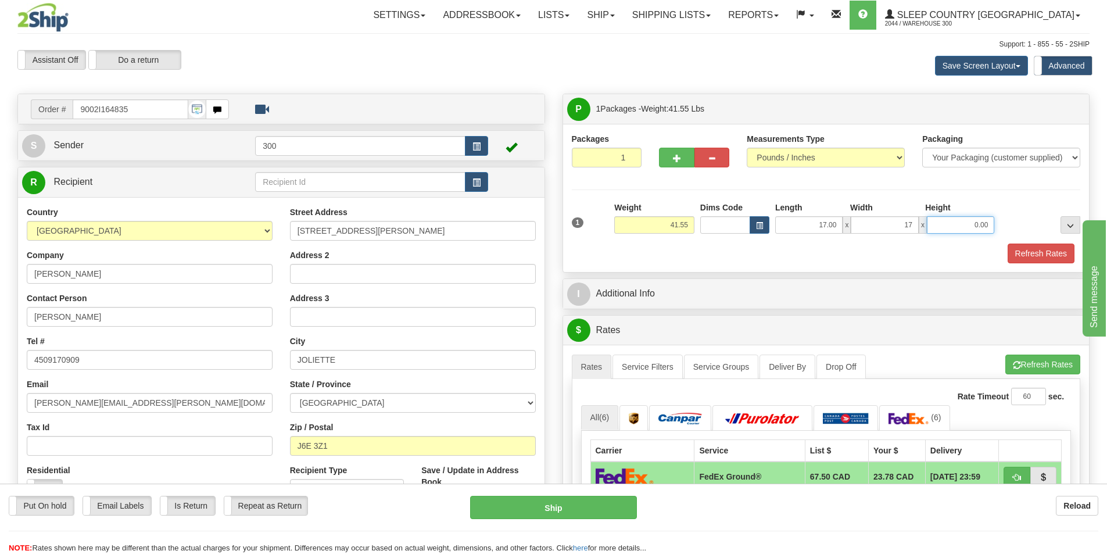
type input "17.00"
type input "42.00"
click at [1031, 256] on button "Refresh Rates" at bounding box center [1041, 253] width 67 height 20
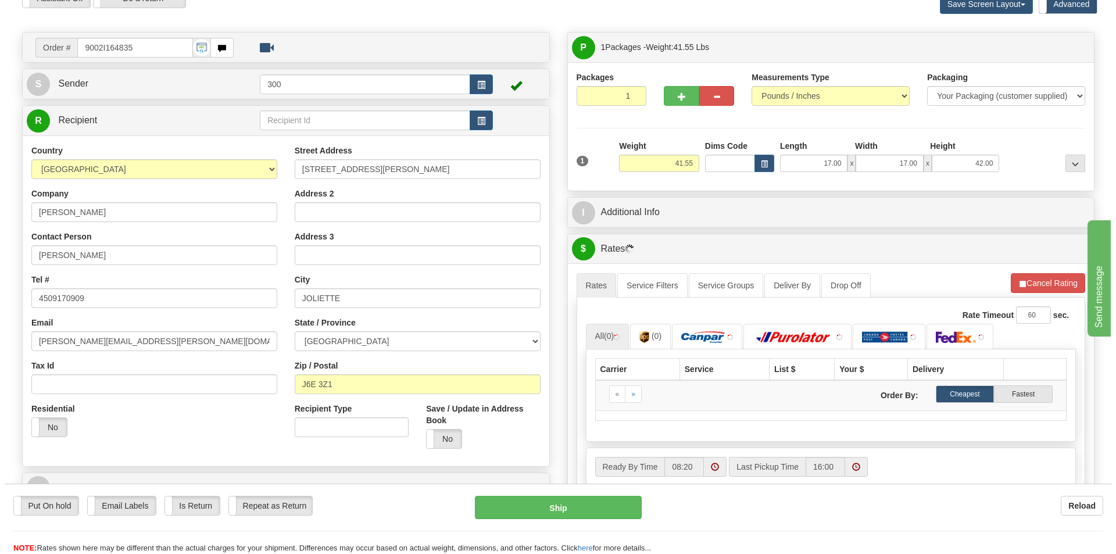
scroll to position [232, 0]
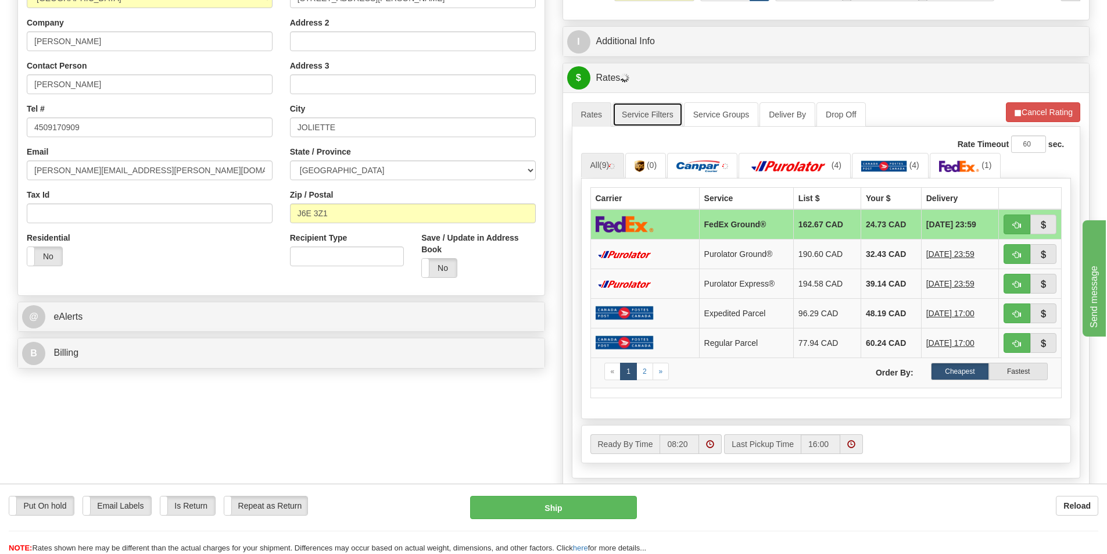
click at [664, 121] on link "Service Filters" at bounding box center [647, 114] width 70 height 24
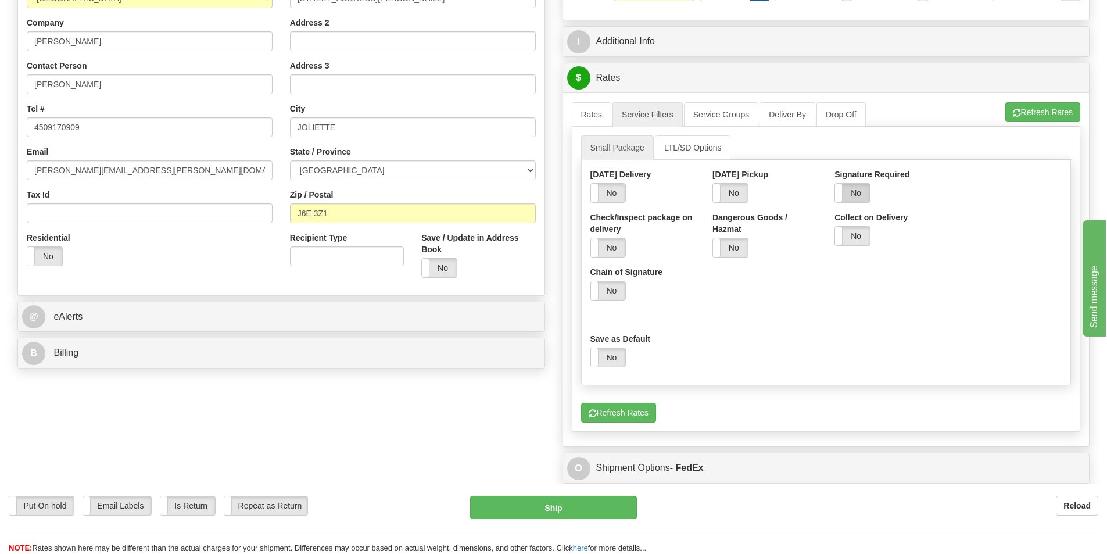
click at [856, 193] on label "No" at bounding box center [852, 193] width 35 height 19
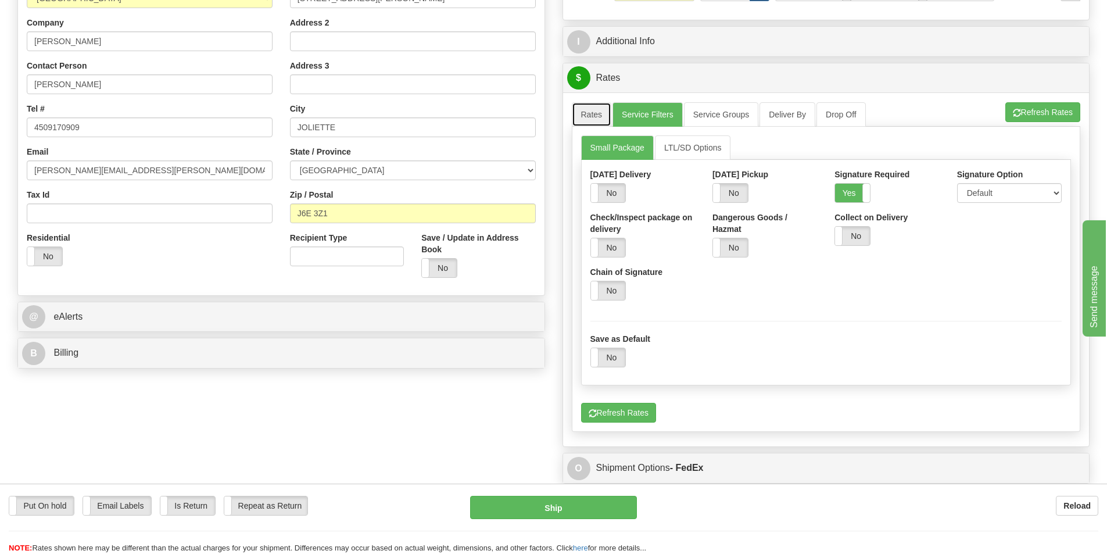
click at [604, 115] on link "Rates" at bounding box center [592, 114] width 40 height 24
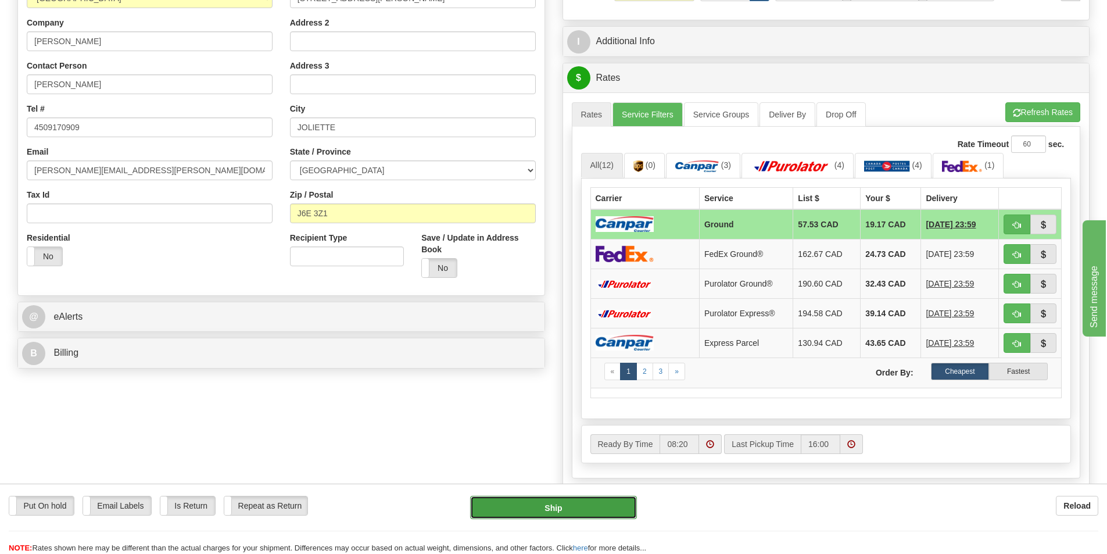
click at [550, 504] on button "Ship" at bounding box center [553, 507] width 167 height 23
type input "1"
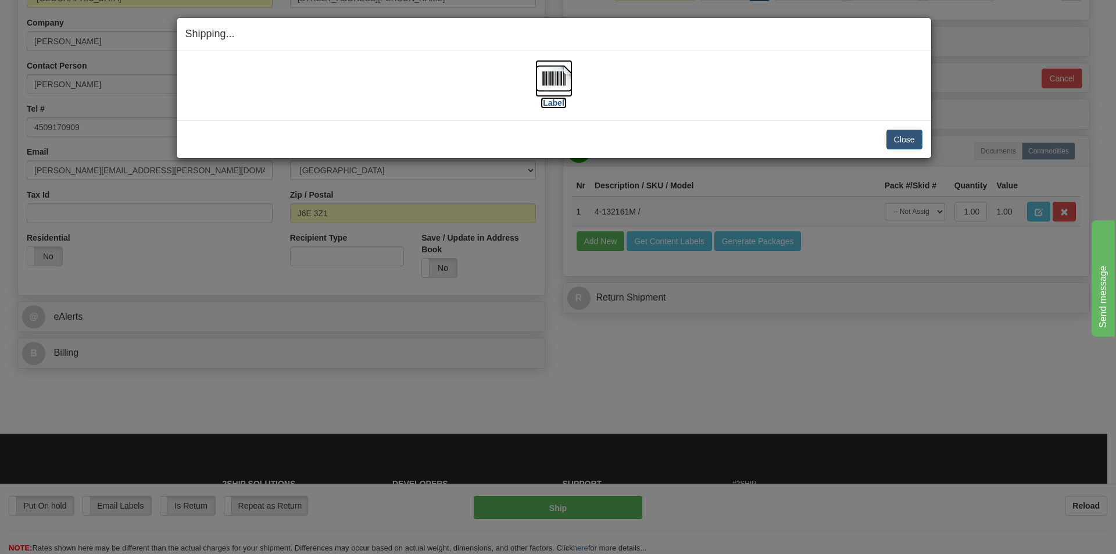
click at [558, 102] on label "[Label]" at bounding box center [553, 103] width 27 height 12
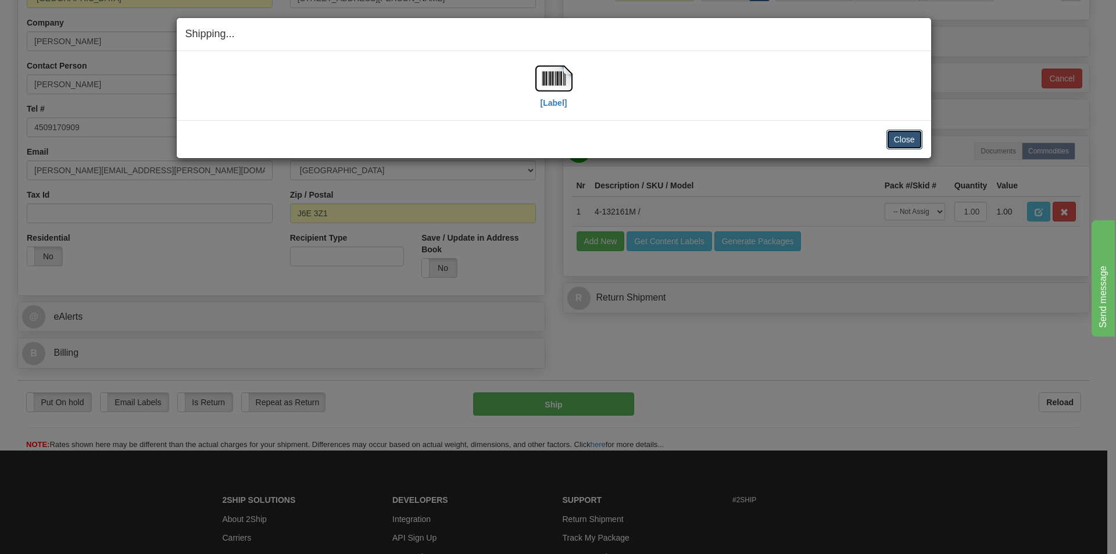
click at [904, 142] on button "Close" at bounding box center [904, 140] width 36 height 20
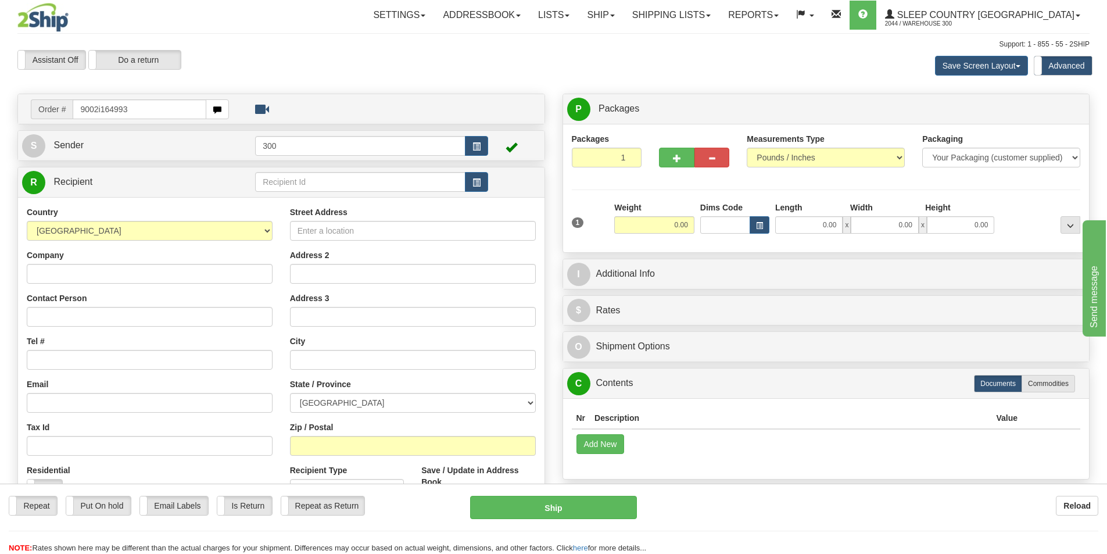
type input "9002i164993"
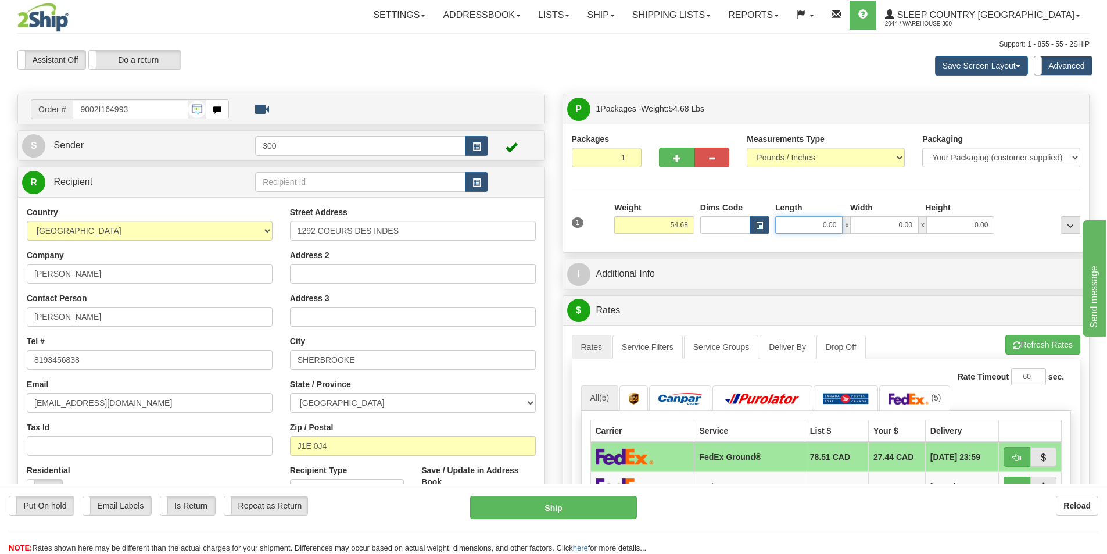
drag, startPoint x: 800, startPoint y: 232, endPoint x: 1012, endPoint y: 242, distance: 212.3
click at [1012, 242] on div "1 Weight 54.68 Dims Code x x" at bounding box center [826, 222] width 515 height 41
type input "17.00"
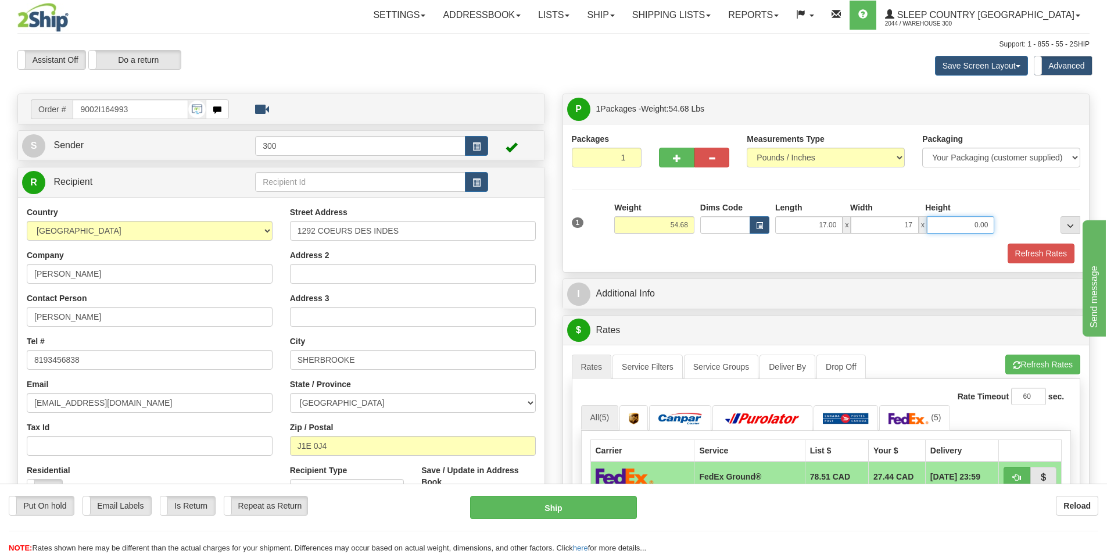
type input "17.00"
type input "42.00"
click at [1014, 259] on button "Refresh Rates" at bounding box center [1041, 253] width 67 height 20
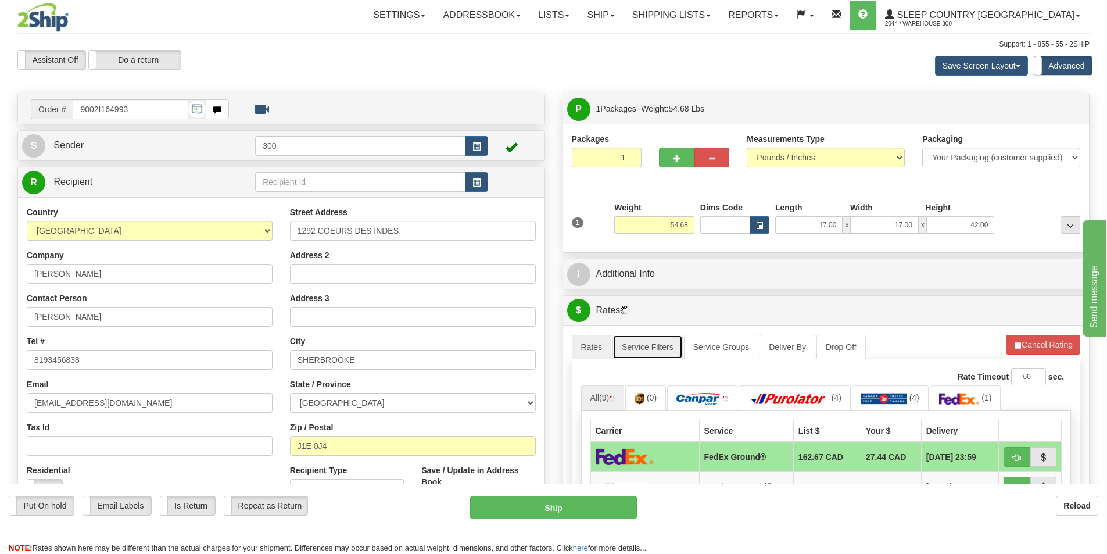
click at [659, 339] on link "Service Filters" at bounding box center [647, 347] width 70 height 24
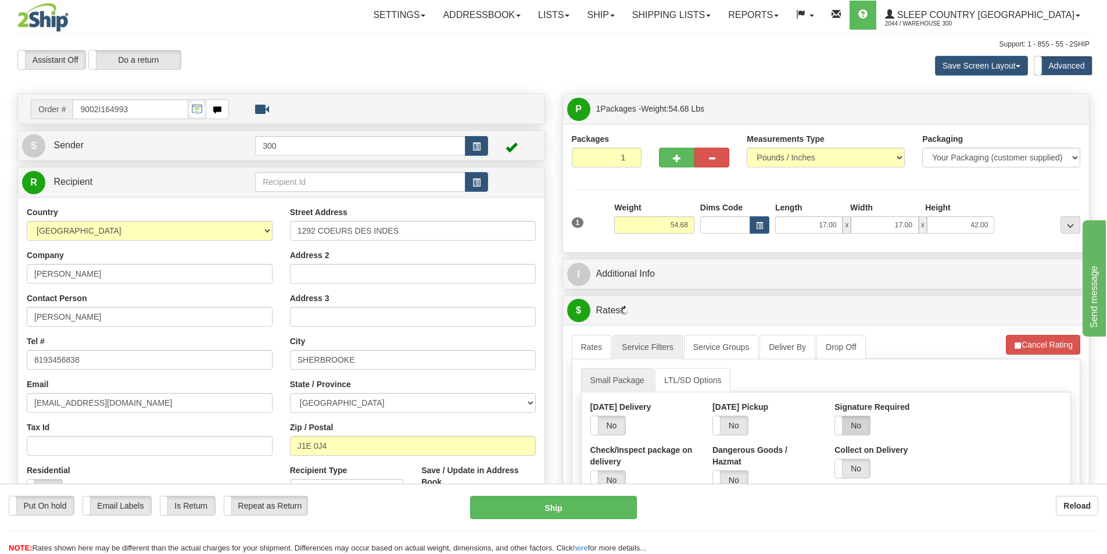
click at [866, 427] on label "No" at bounding box center [852, 425] width 35 height 19
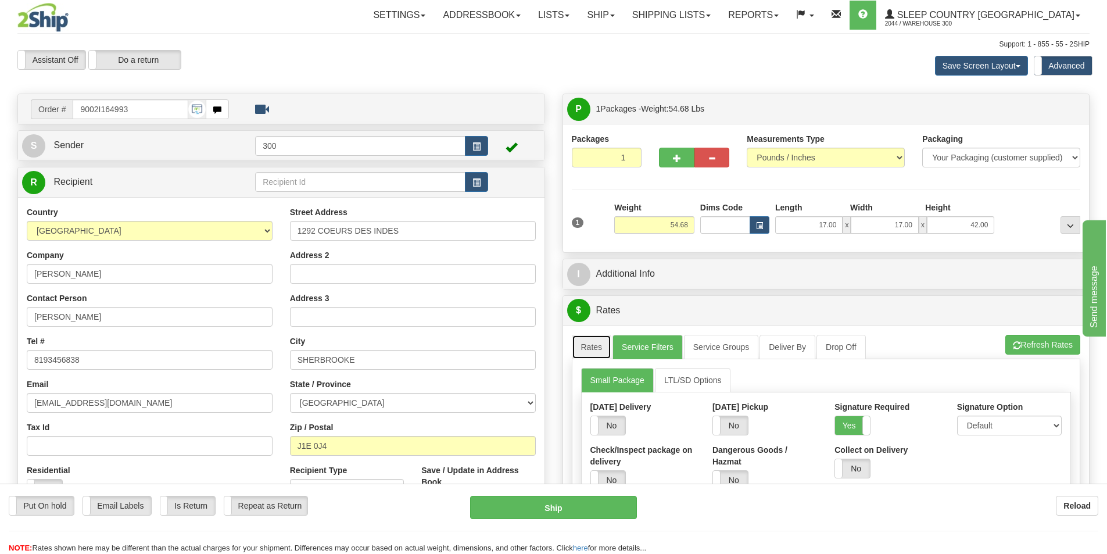
drag, startPoint x: 581, startPoint y: 346, endPoint x: 607, endPoint y: 353, distance: 27.1
click at [582, 346] on link "Rates" at bounding box center [592, 347] width 40 height 24
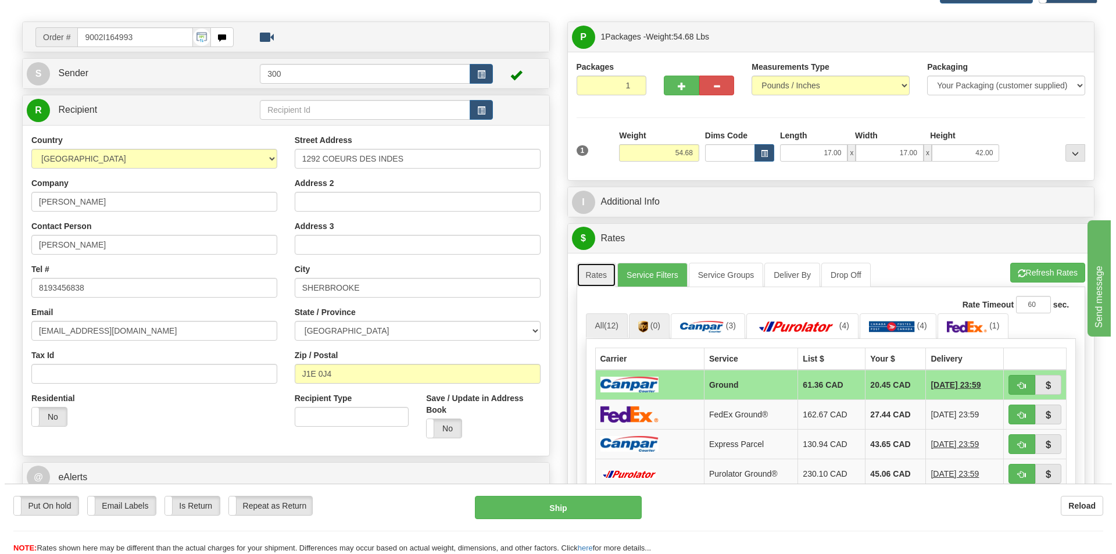
scroll to position [232, 0]
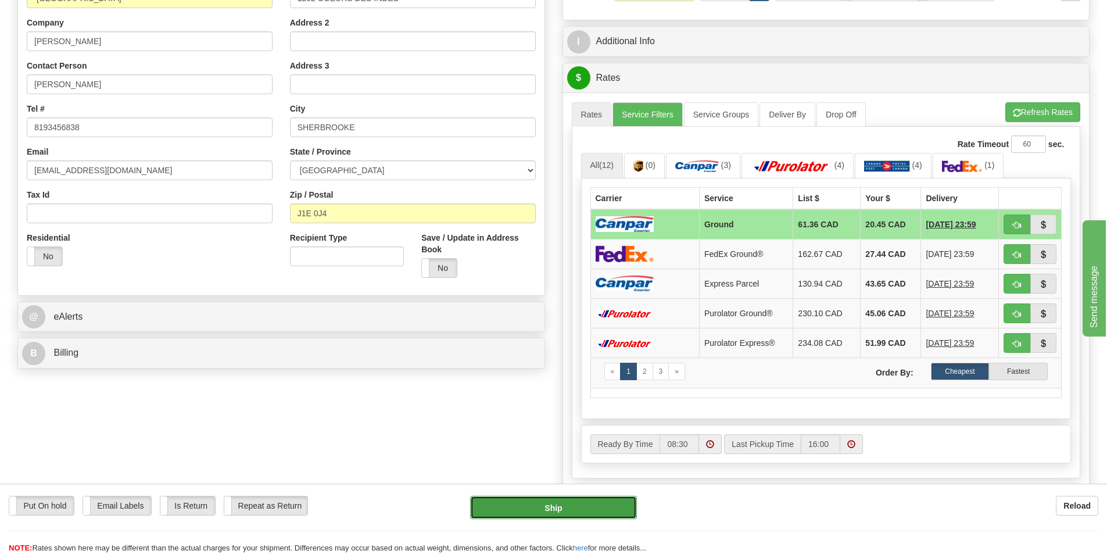
click at [591, 514] on button "Ship" at bounding box center [553, 507] width 167 height 23
type input "1"
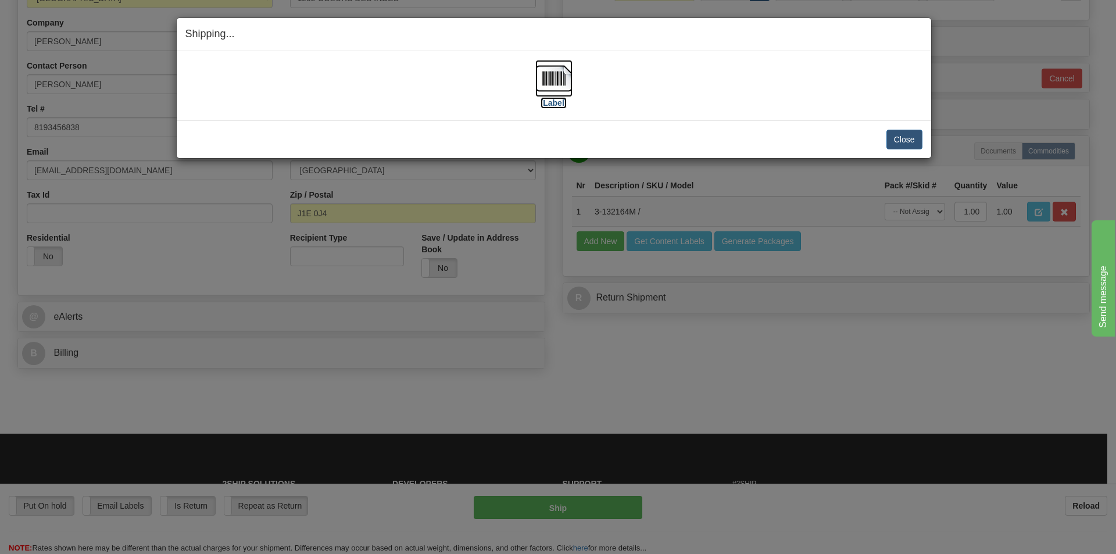
click at [564, 106] on label "[Label]" at bounding box center [553, 103] width 27 height 12
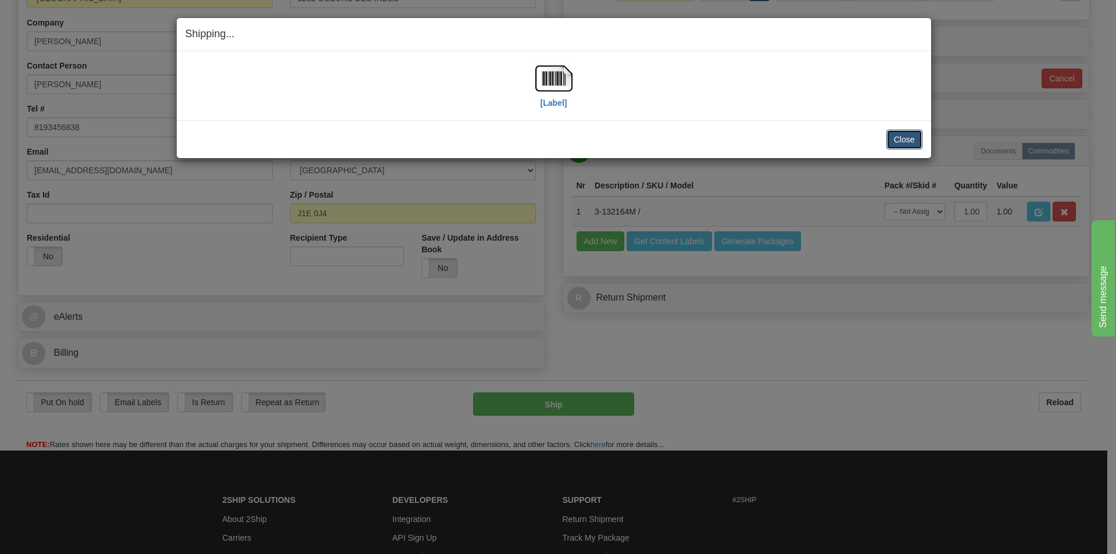
click at [909, 136] on button "Close" at bounding box center [904, 140] width 36 height 20
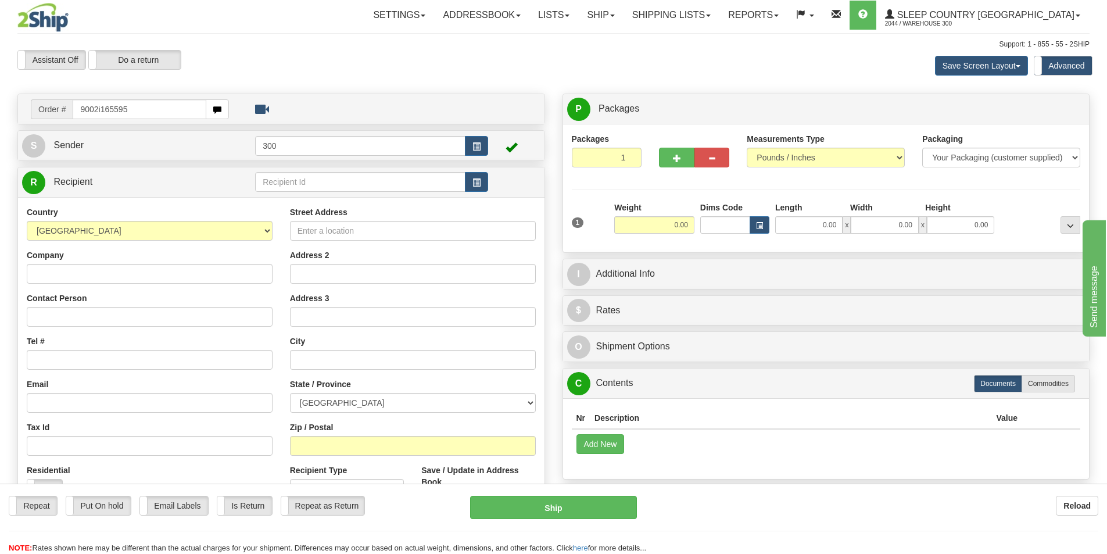
type input "9002i165595"
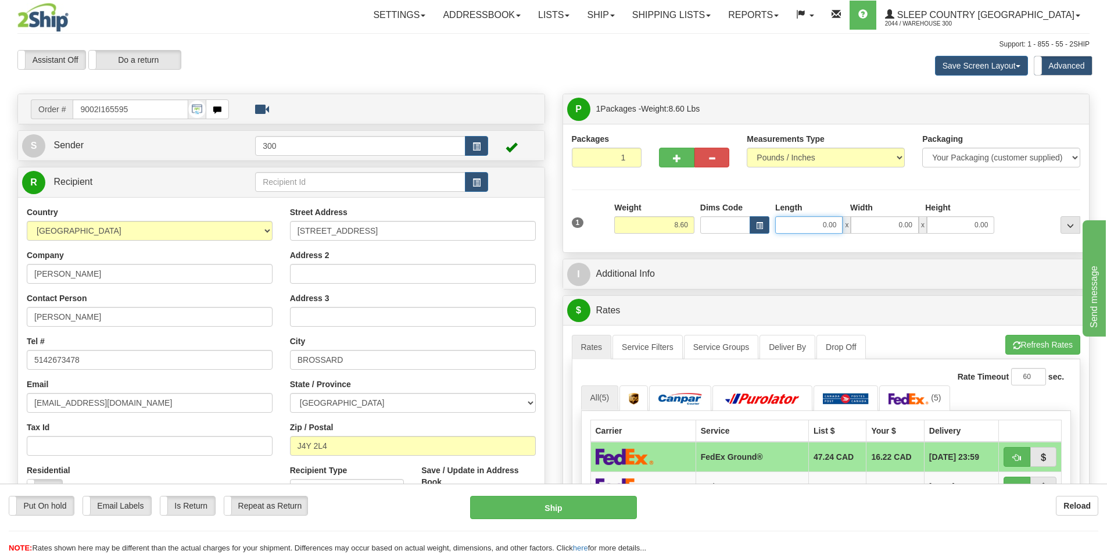
drag, startPoint x: 840, startPoint y: 236, endPoint x: 996, endPoint y: 241, distance: 157.0
click at [990, 241] on div "1 Weight 8.60 Dims Code 0.00" at bounding box center [826, 222] width 515 height 41
type input "5.00"
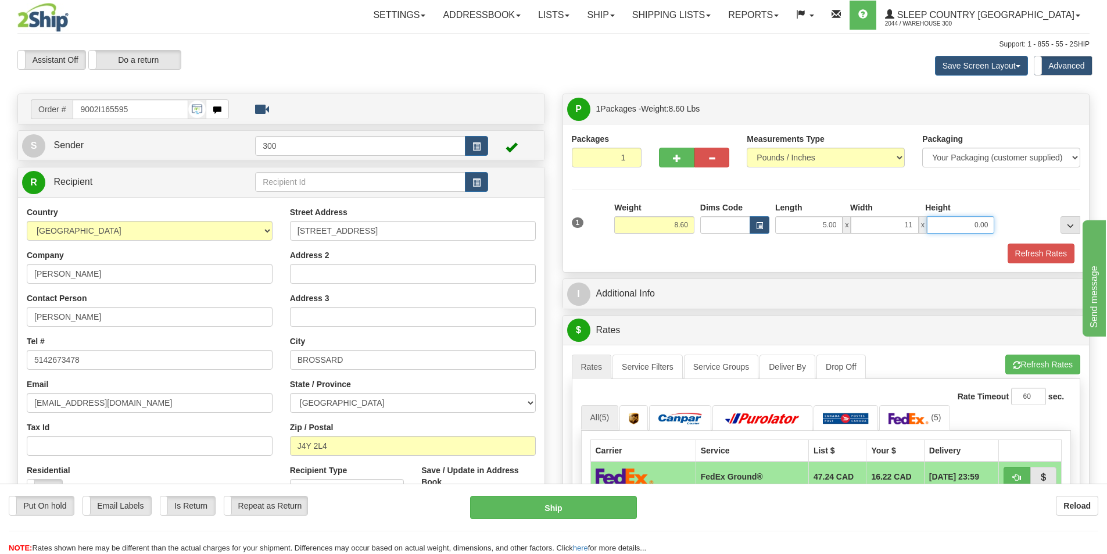
type input "11.00"
type input "13.00"
click at [1051, 246] on button "Refresh Rates" at bounding box center [1041, 253] width 67 height 20
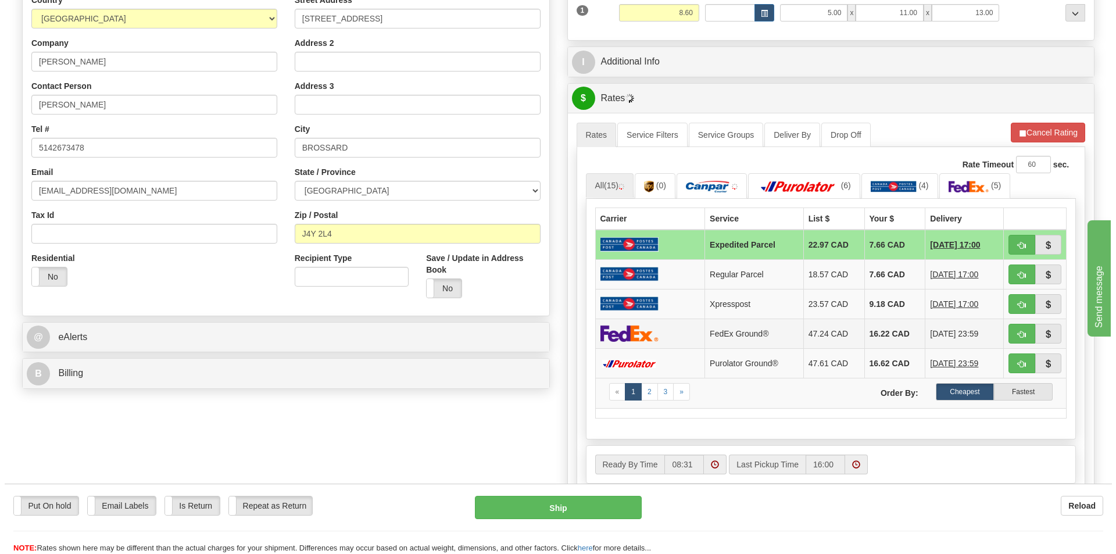
scroll to position [232, 0]
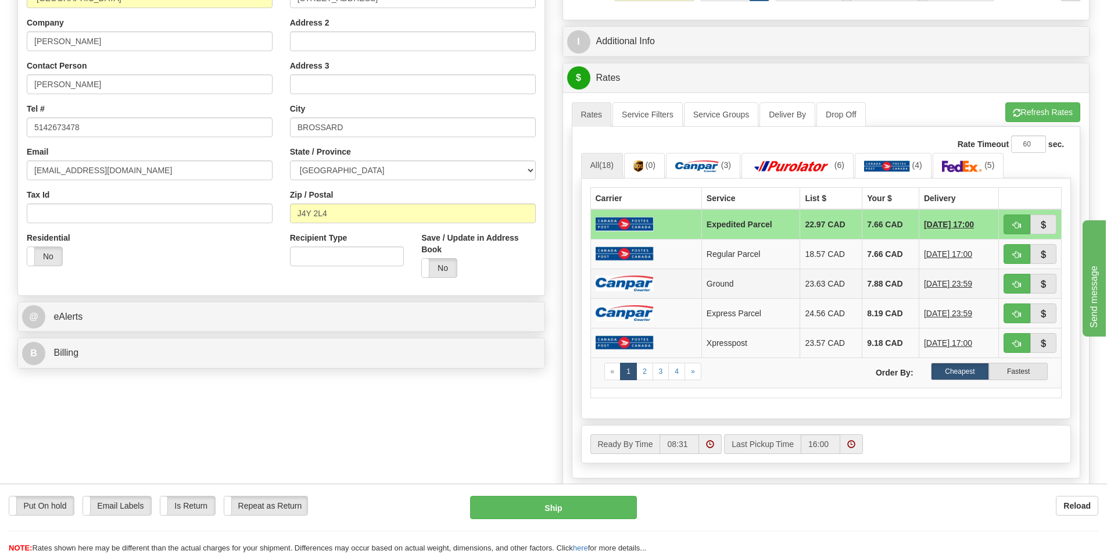
click at [665, 268] on td at bounding box center [645, 283] width 111 height 30
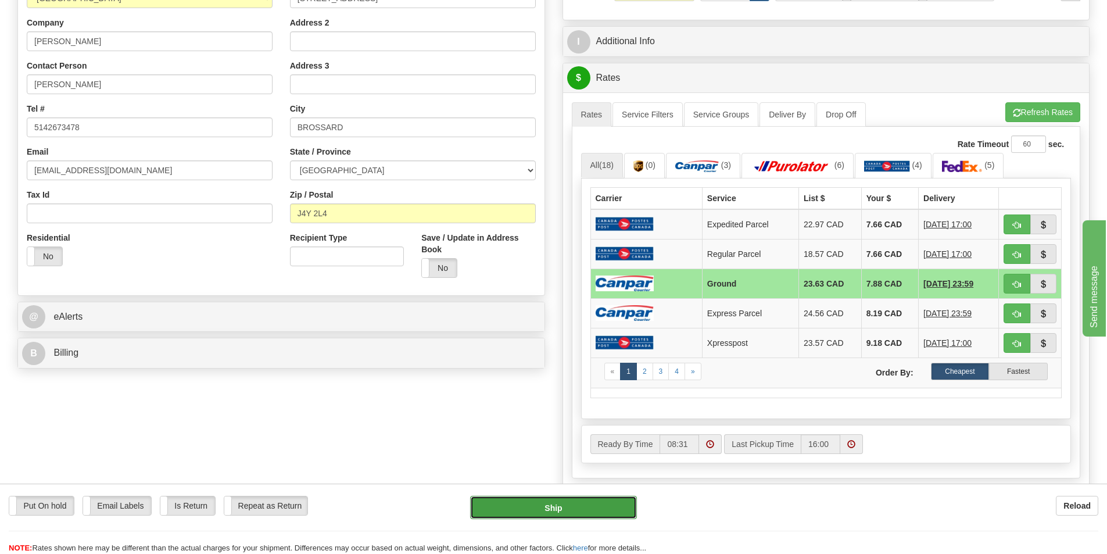
click at [585, 511] on button "Ship" at bounding box center [553, 507] width 167 height 23
type input "1"
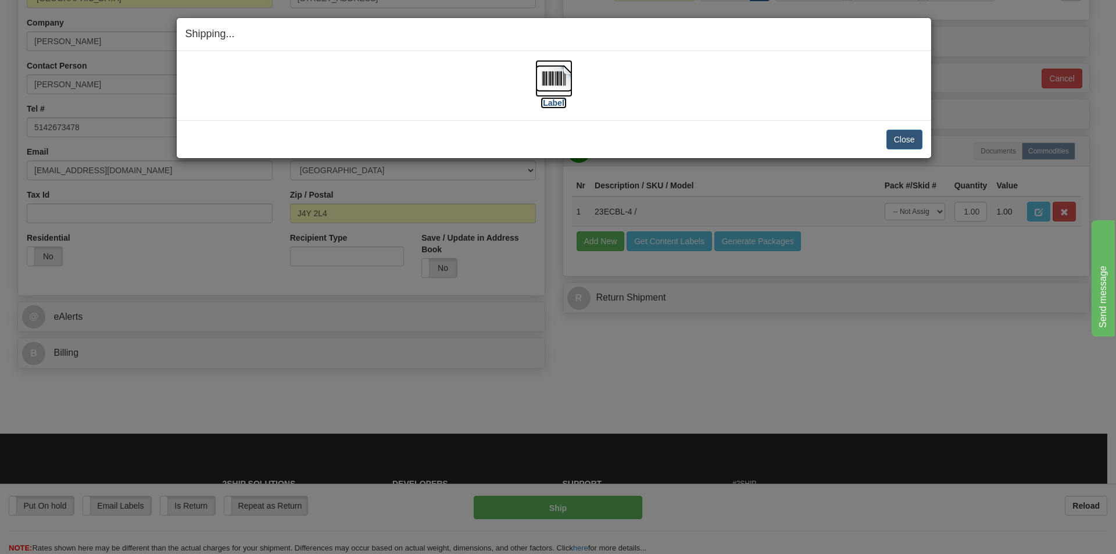
click at [562, 101] on label "[Label]" at bounding box center [553, 103] width 27 height 12
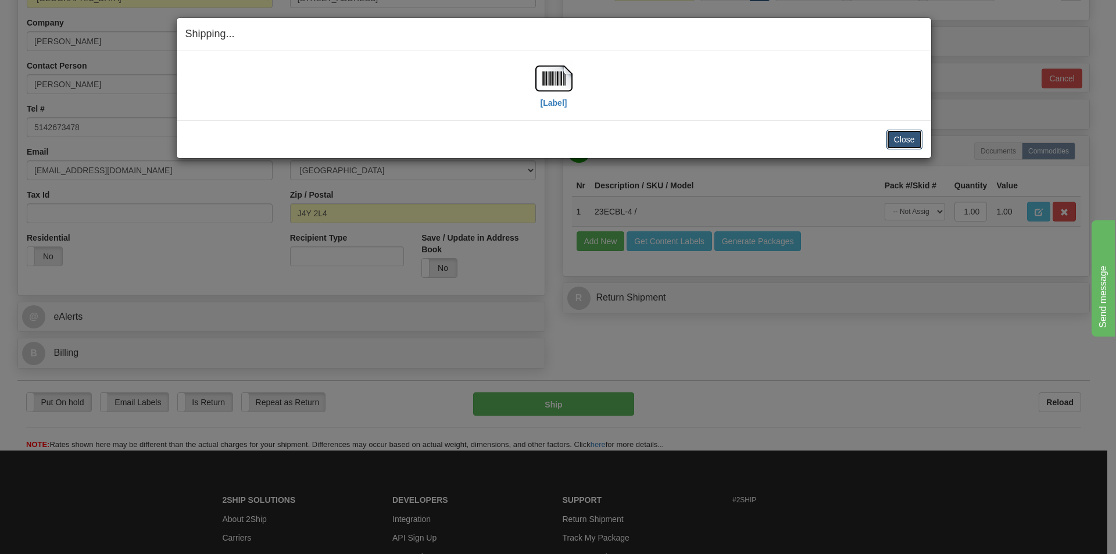
click at [904, 132] on button "Close" at bounding box center [904, 140] width 36 height 20
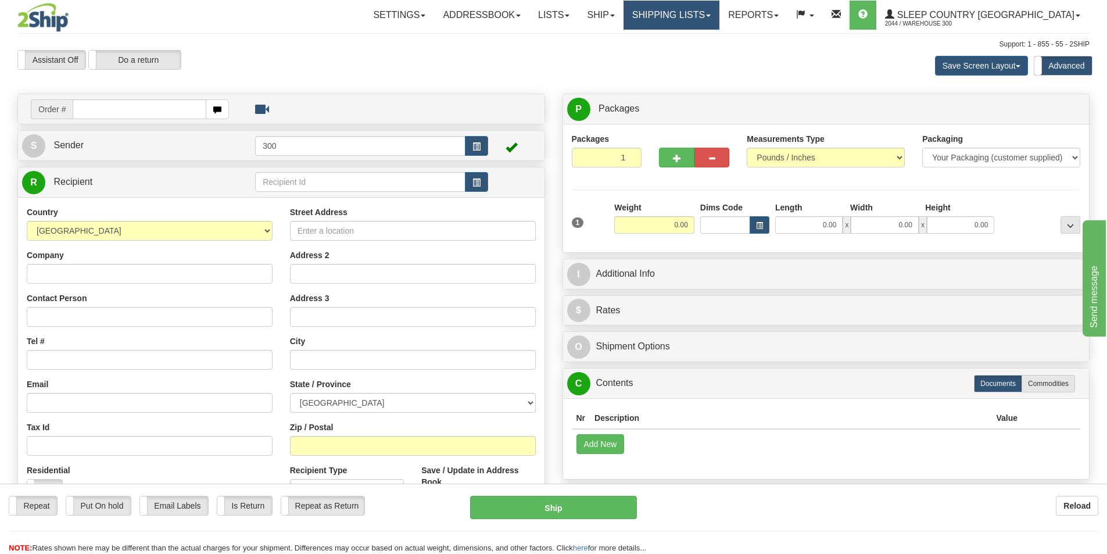
click at [719, 12] on link "Shipping lists" at bounding box center [671, 15] width 96 height 29
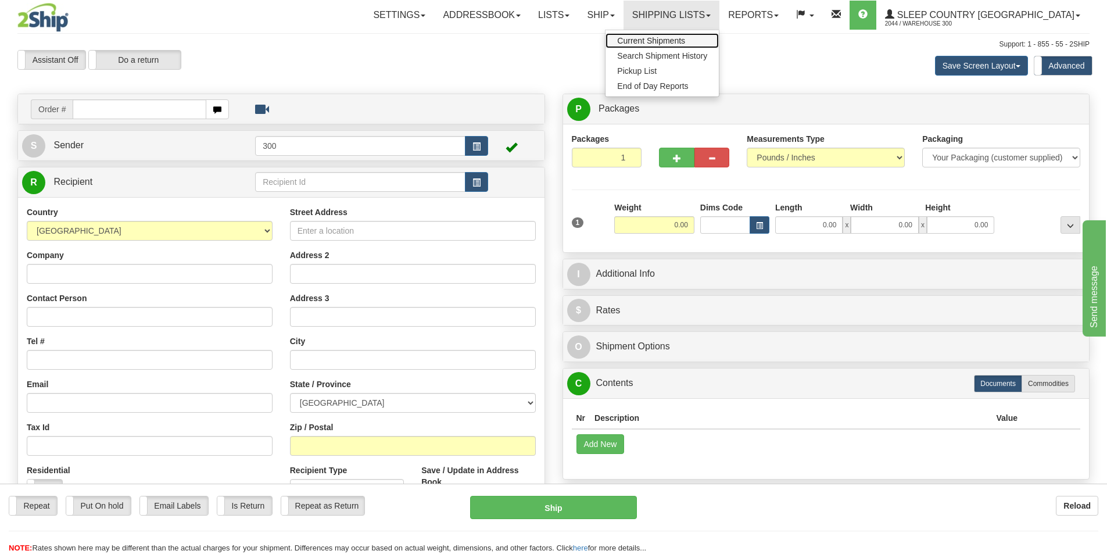
click at [685, 43] on span "Current Shipments" at bounding box center [651, 40] width 68 height 9
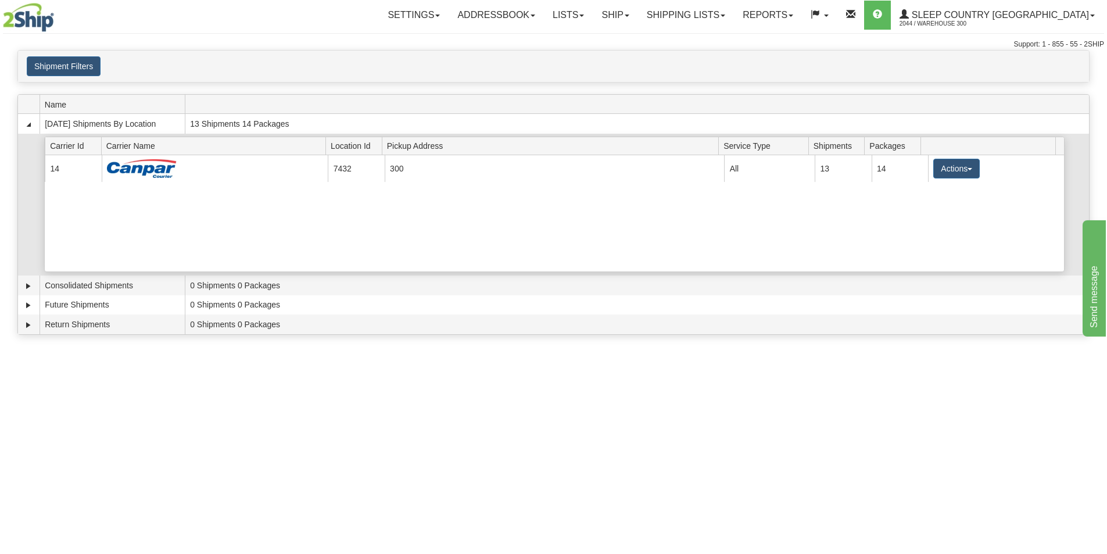
click at [708, 230] on div "Current 14 7432 300 23007 All 13 14 Actions Details Close Pickup Zip Print" at bounding box center [554, 213] width 1019 height 116
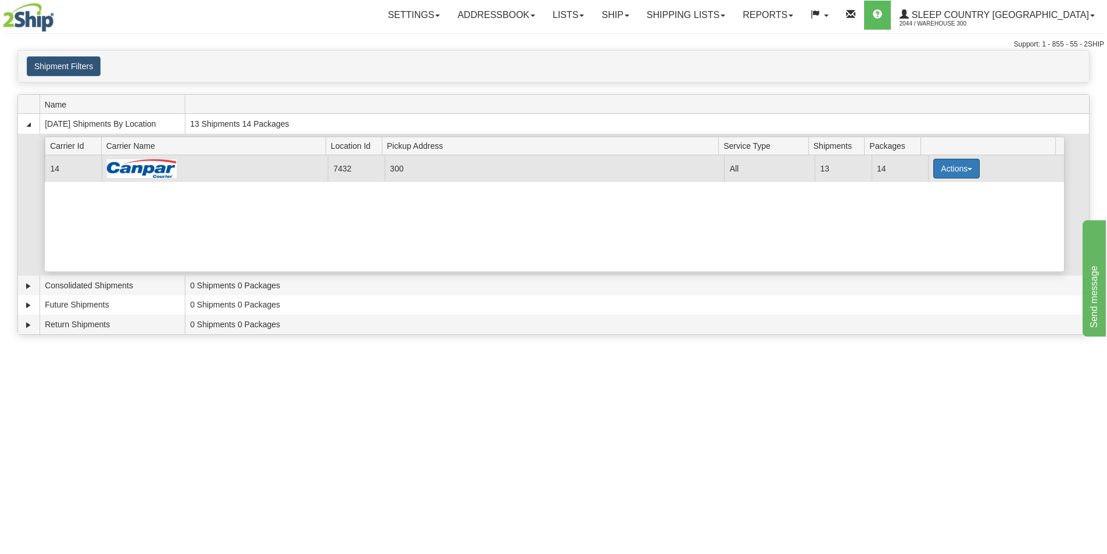
click at [967, 170] on button "Actions" at bounding box center [956, 169] width 46 height 20
click at [920, 206] on span "Close" at bounding box center [911, 205] width 27 height 8
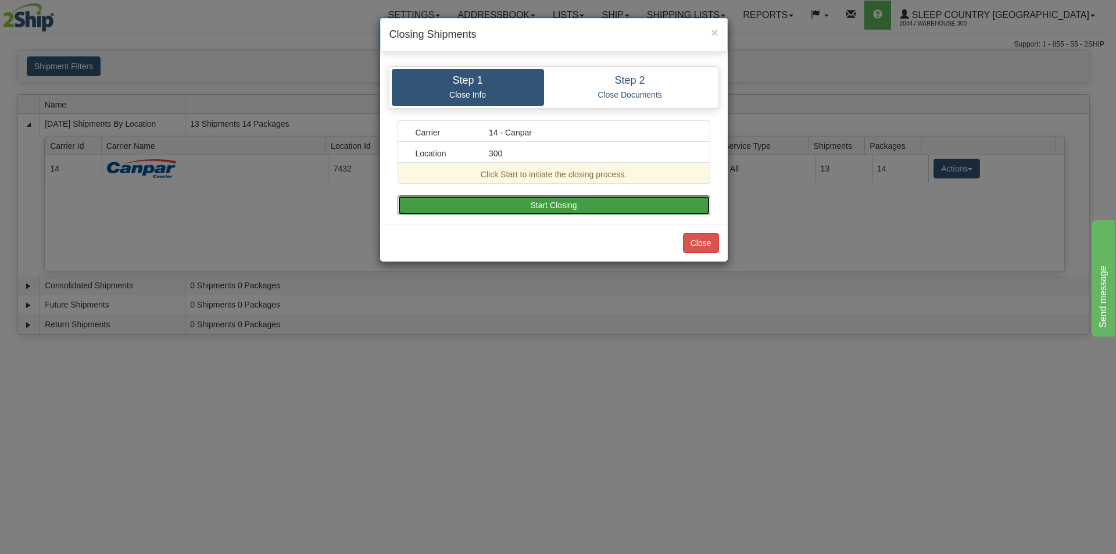
click at [518, 198] on button "Start Closing" at bounding box center [553, 205] width 313 height 20
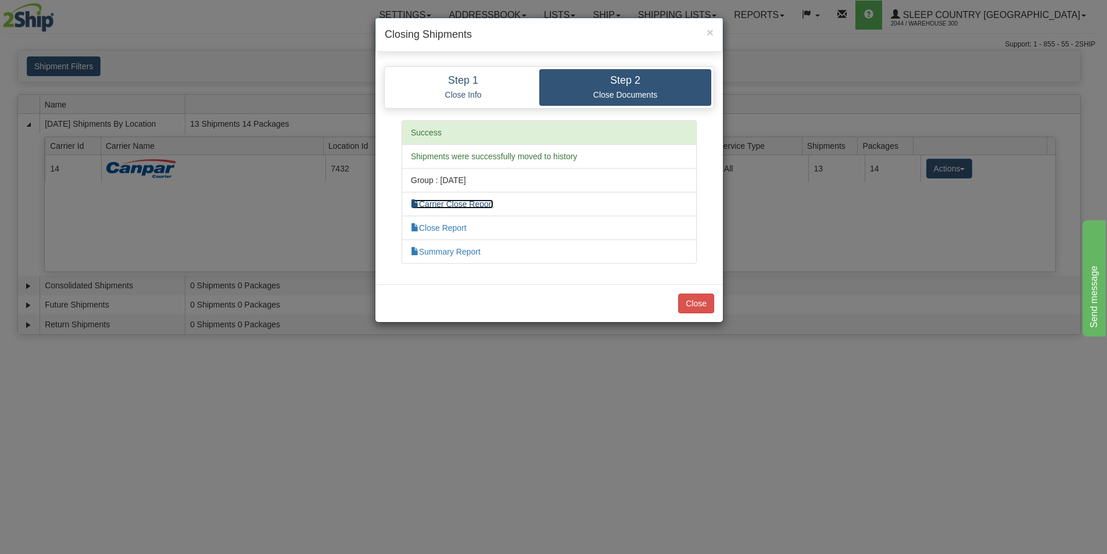
click at [472, 204] on link "Carrier Close Report" at bounding box center [452, 203] width 83 height 9
click at [466, 231] on link "Close Report" at bounding box center [439, 227] width 56 height 9
click at [468, 250] on link "Summary Report" at bounding box center [446, 251] width 70 height 9
click at [694, 311] on button "Close" at bounding box center [696, 303] width 36 height 20
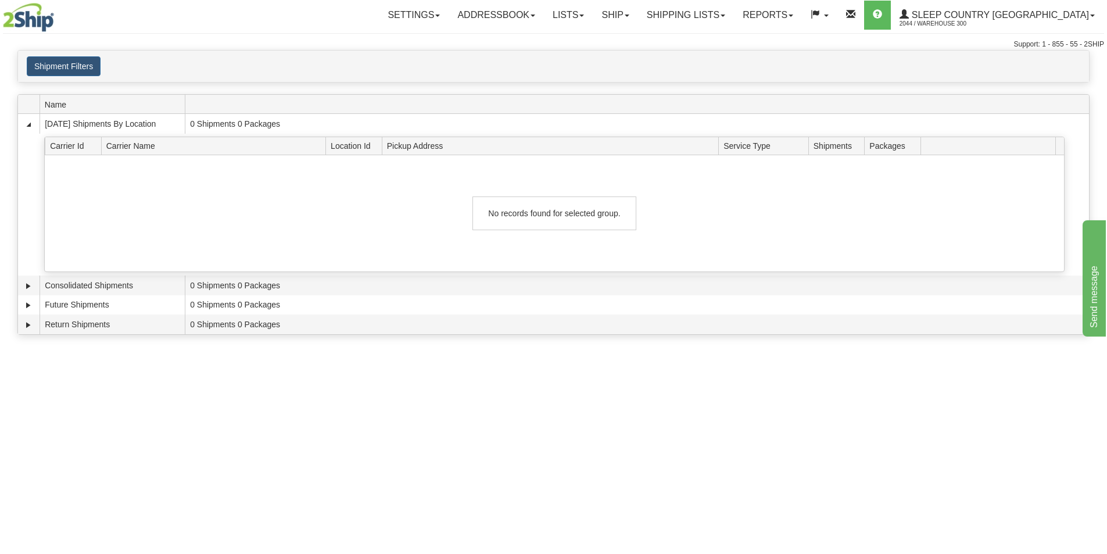
drag, startPoint x: 835, startPoint y: 389, endPoint x: 1096, endPoint y: 342, distance: 265.8
click at [835, 389] on div "Toggle navigation Settings Shipping Preferences Fields Preferences New Recipien…" at bounding box center [553, 277] width 1107 height 554
